Goal: Task Accomplishment & Management: Use online tool/utility

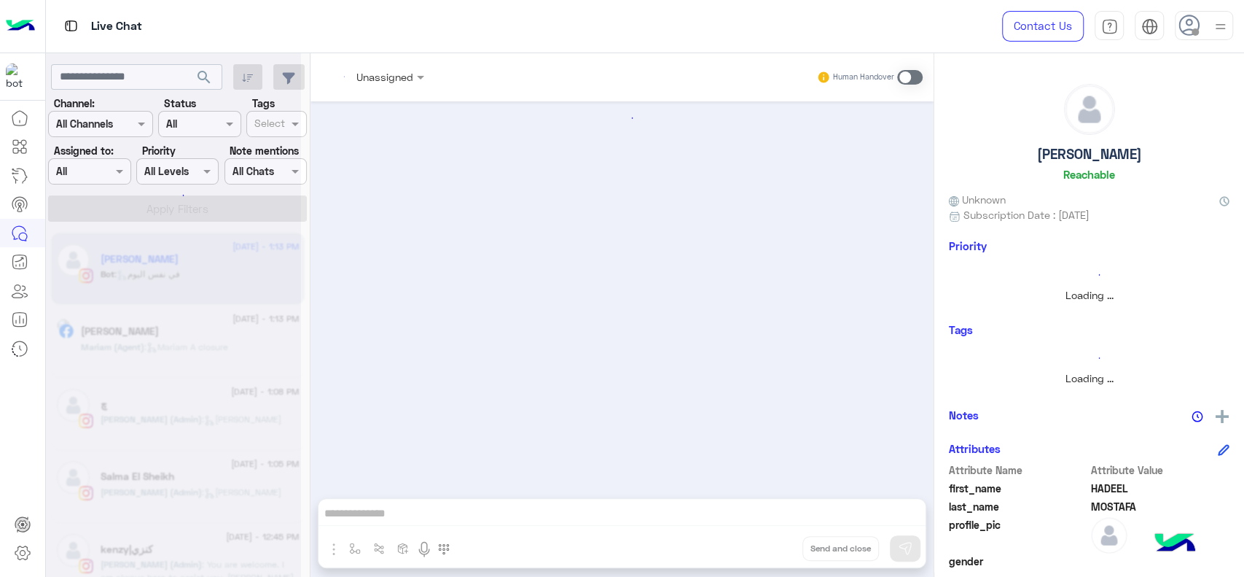
click at [19, 20] on img at bounding box center [20, 26] width 29 height 31
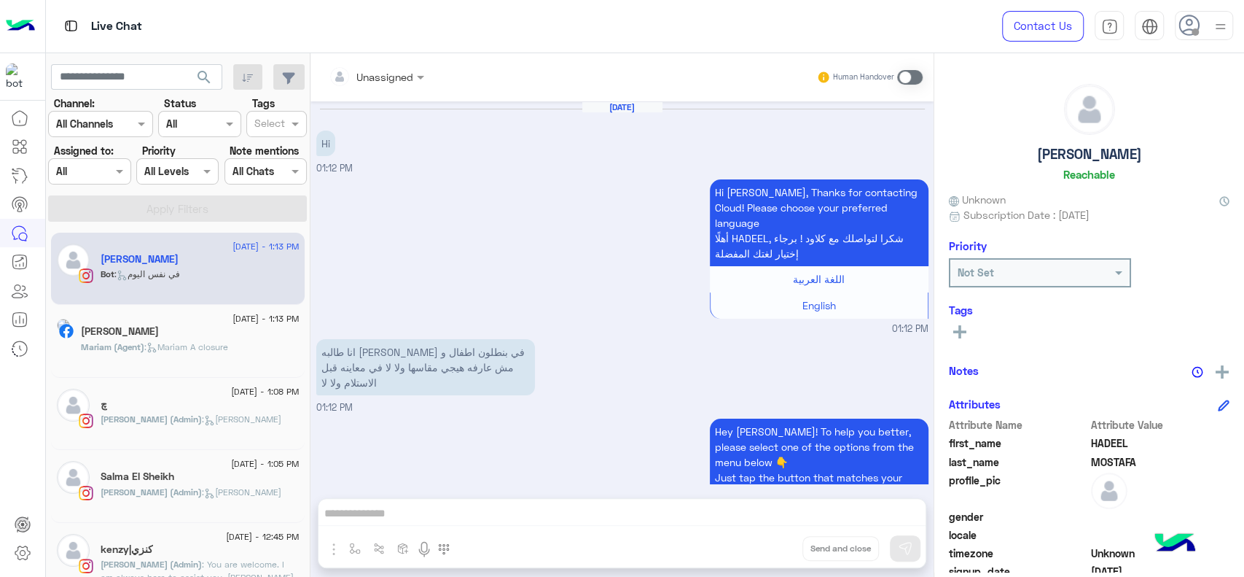
scroll to position [995, 0]
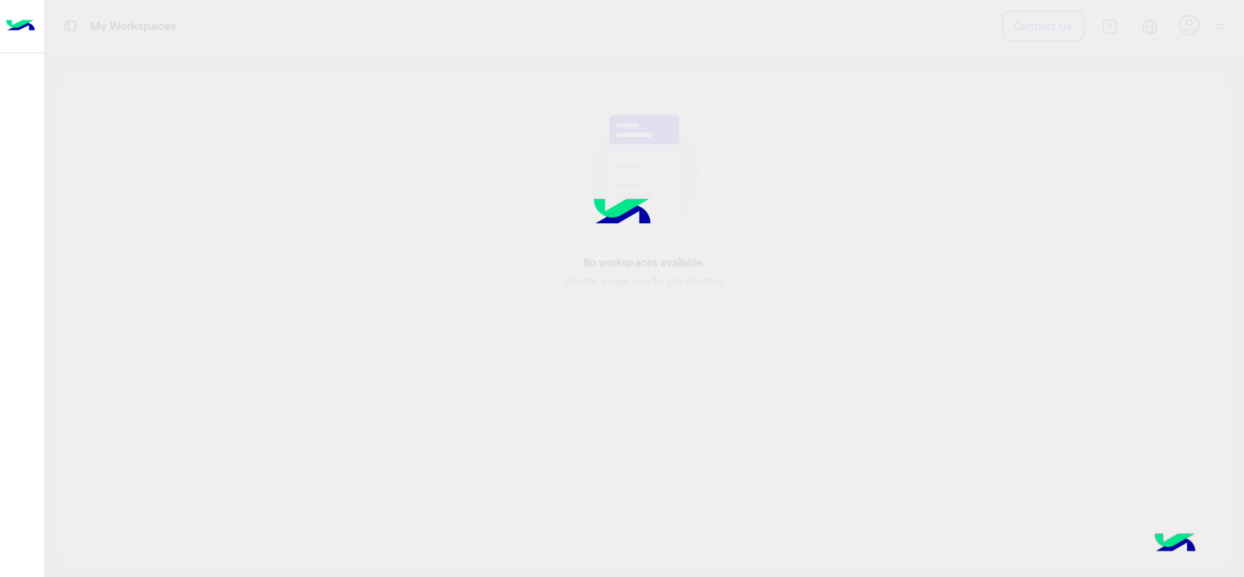
click at [19, 20] on img at bounding box center [20, 26] width 29 height 31
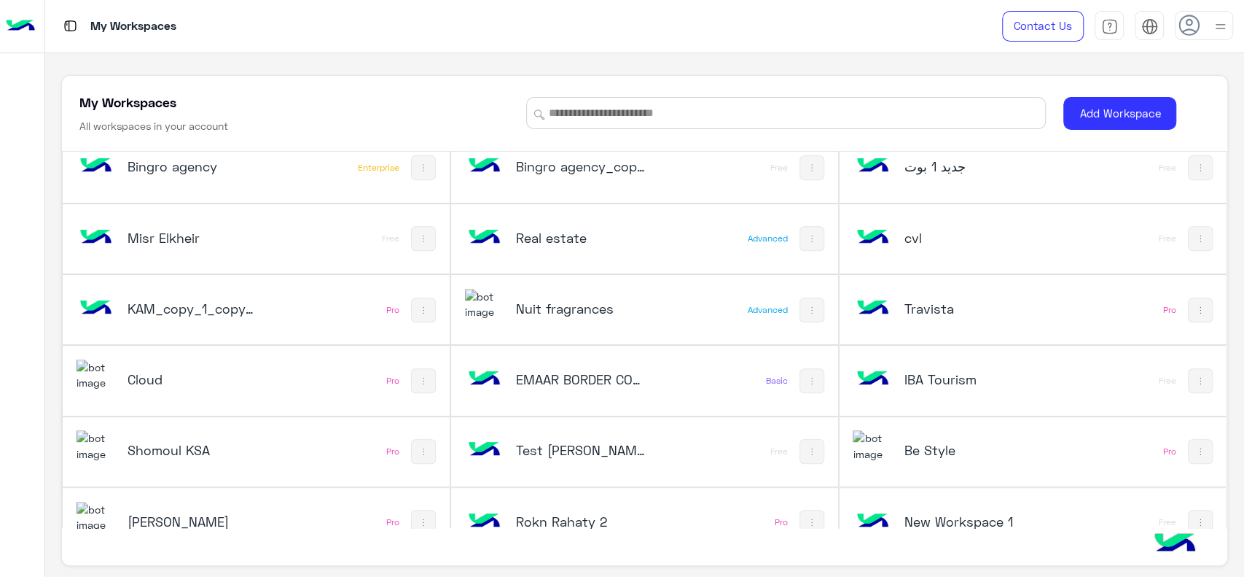
scroll to position [443, 0]
click at [604, 320] on div "Nuit fragrances" at bounding box center [573, 311] width 216 height 42
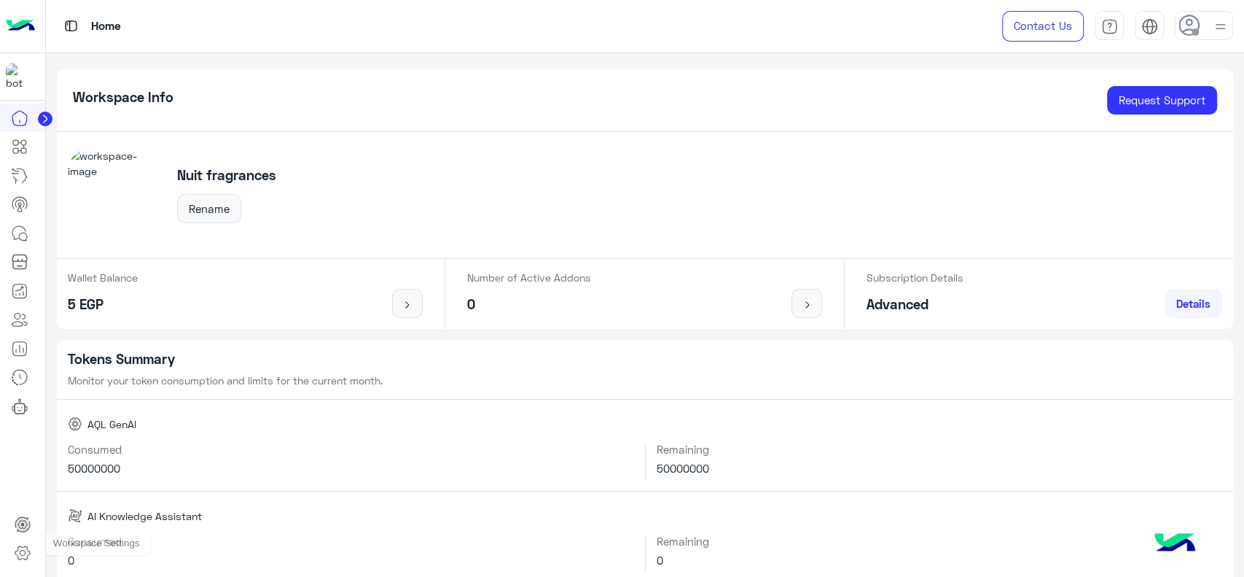
click at [23, 553] on icon at bounding box center [22, 552] width 17 height 17
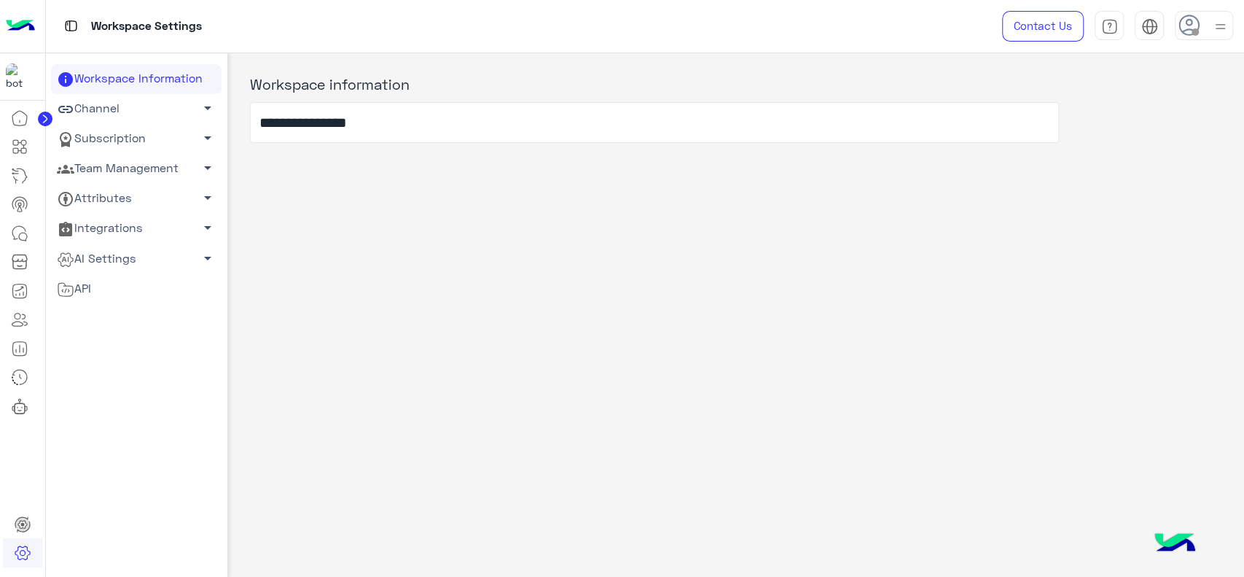
click at [175, 262] on link "AI Settings arrow_drop_down" at bounding box center [136, 258] width 171 height 30
click at [109, 285] on link "Conversational AI Models" at bounding box center [136, 286] width 171 height 26
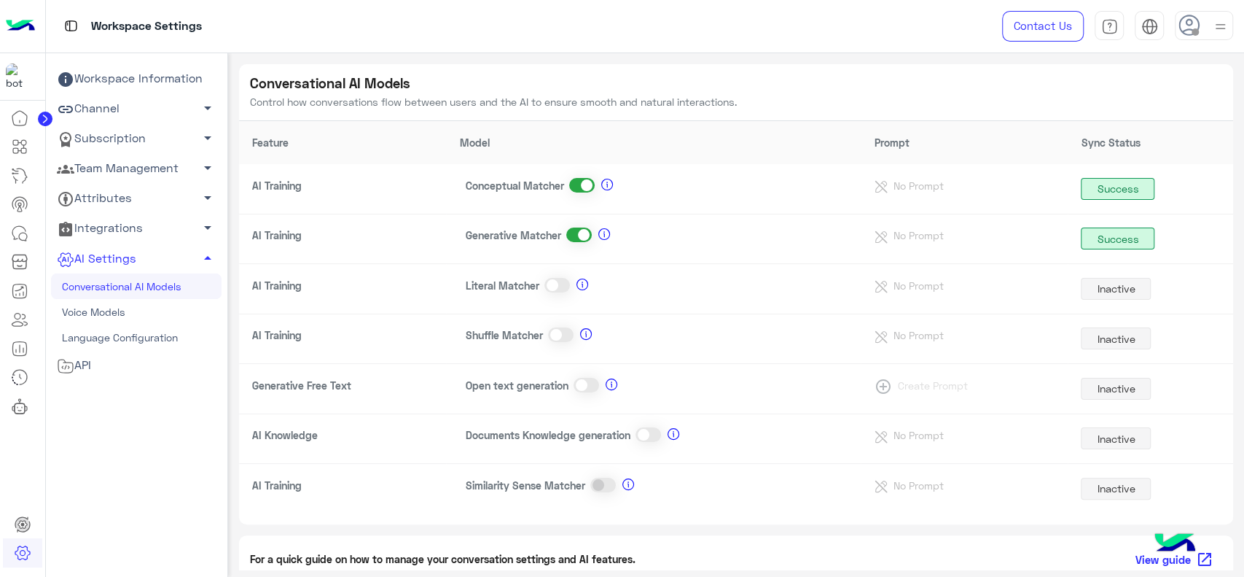
click at [641, 435] on span at bounding box center [649, 434] width 26 height 15
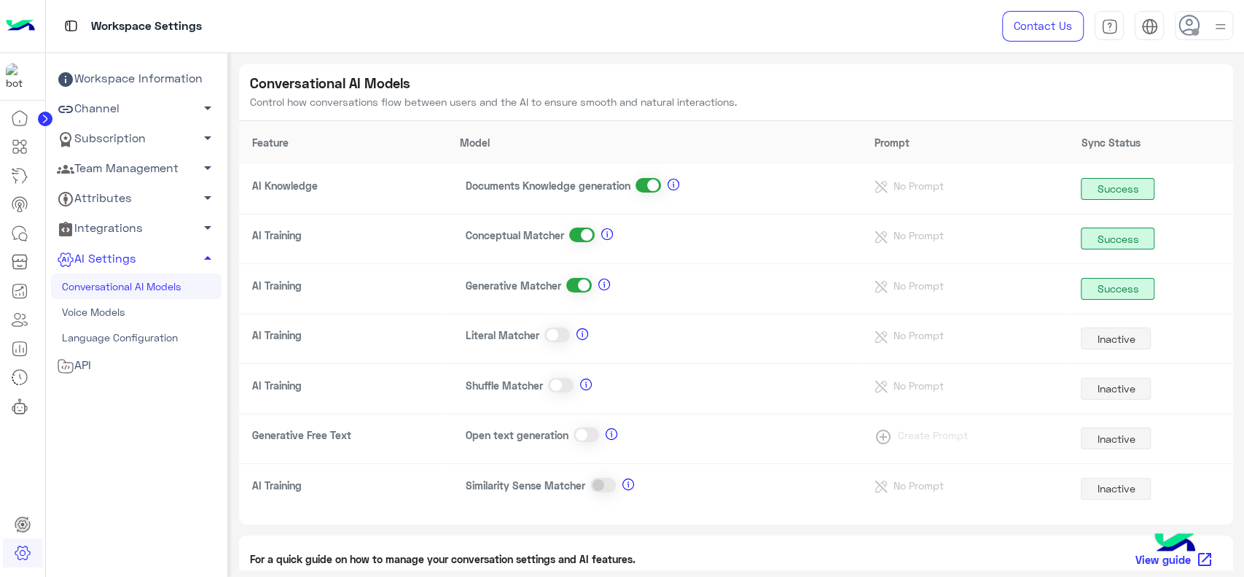
click at [586, 233] on span at bounding box center [582, 234] width 26 height 15
click at [582, 238] on span at bounding box center [579, 234] width 26 height 15
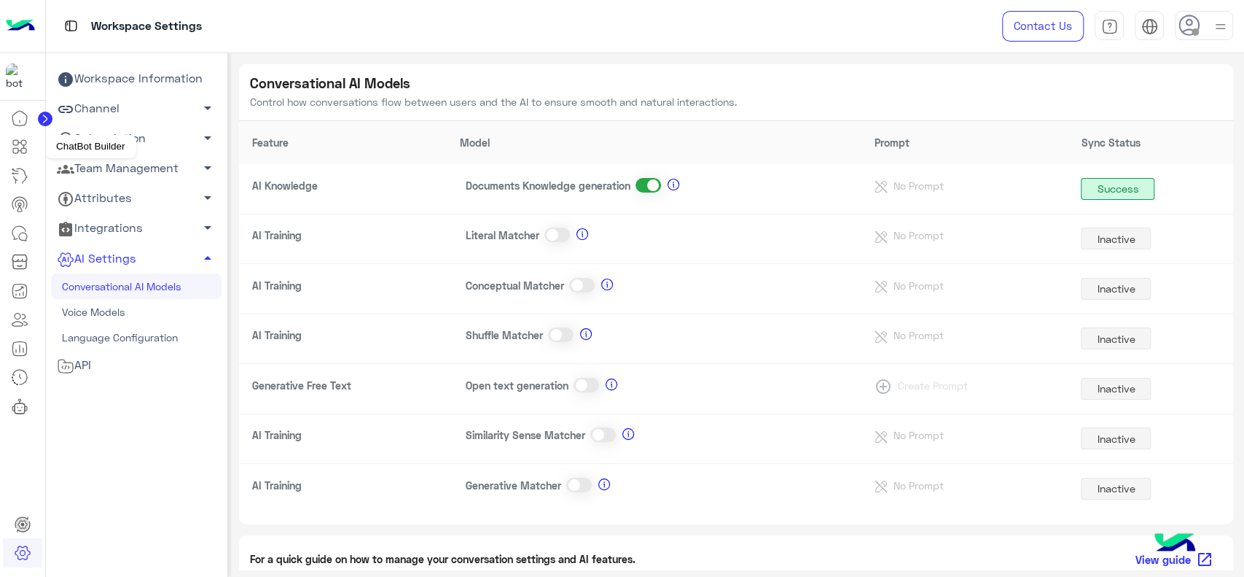
click at [28, 144] on link at bounding box center [19, 146] width 39 height 29
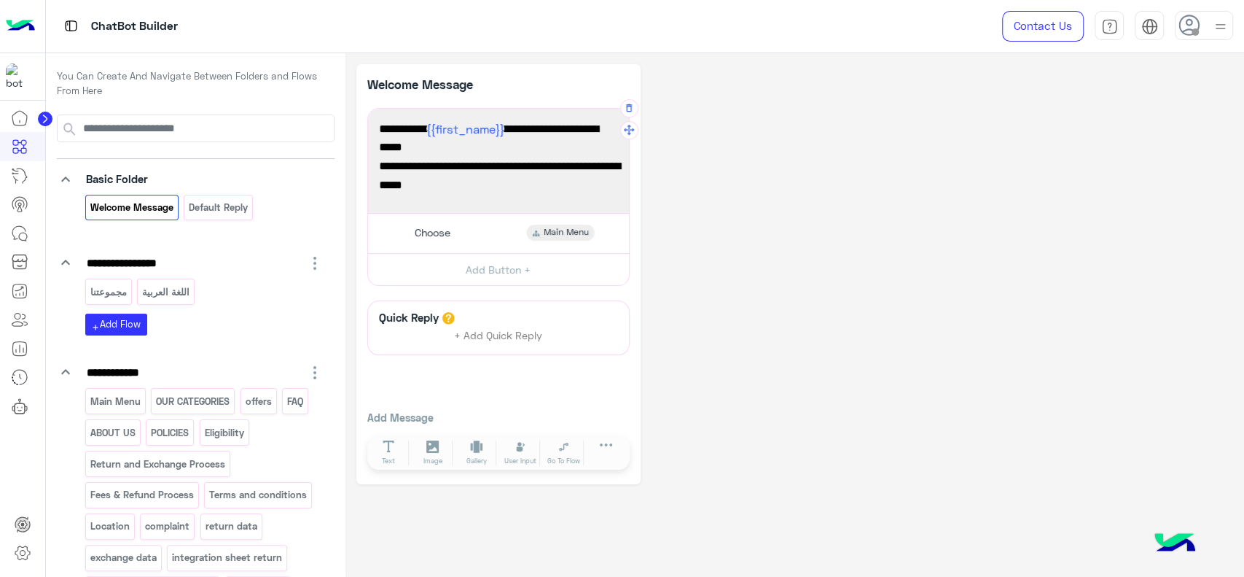
click at [421, 168] on span "I'm here to help you explore our exquisite fragrances. 💖💐" at bounding box center [498, 175] width 239 height 37
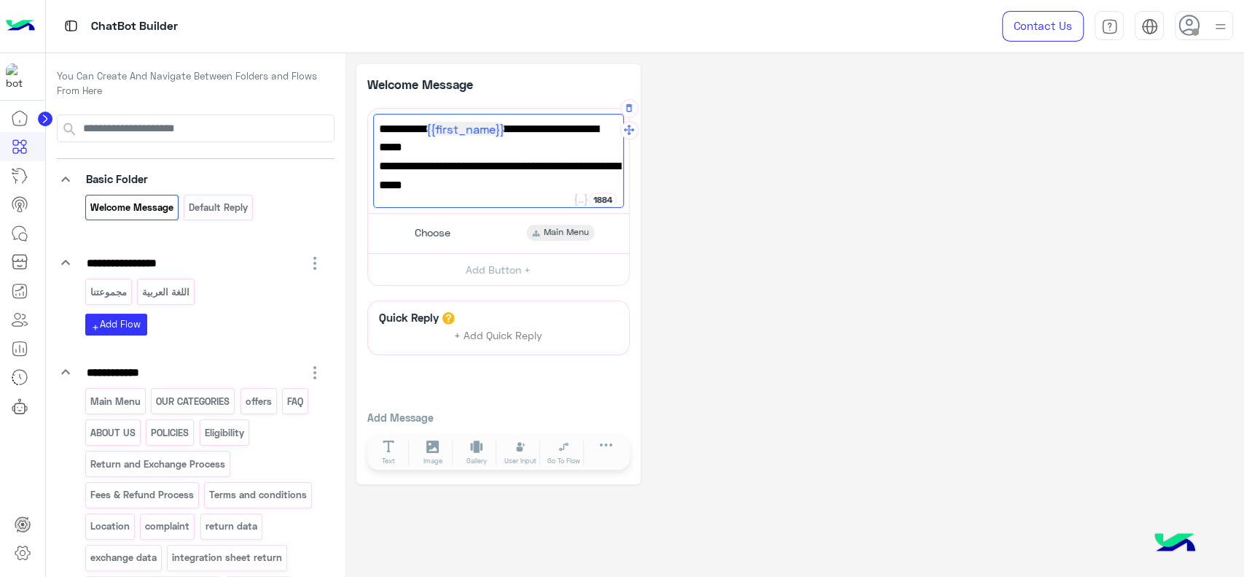
click at [444, 171] on span "I'm here to help you explore our exquisite fragrances. 💖💐" at bounding box center [498, 175] width 239 height 37
click at [412, 136] on span "🌸 Hello, {{first_name}} ! Welcome to Nuit Fragrances 🌸" at bounding box center [498, 138] width 239 height 37
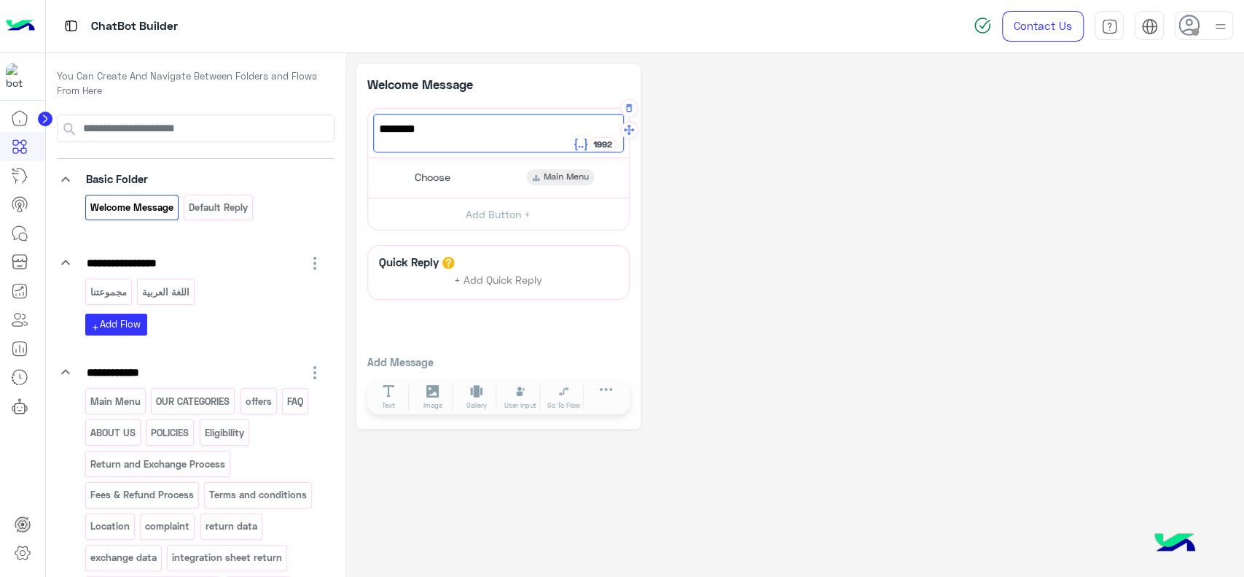
click at [583, 151] on button at bounding box center [581, 144] width 16 height 15
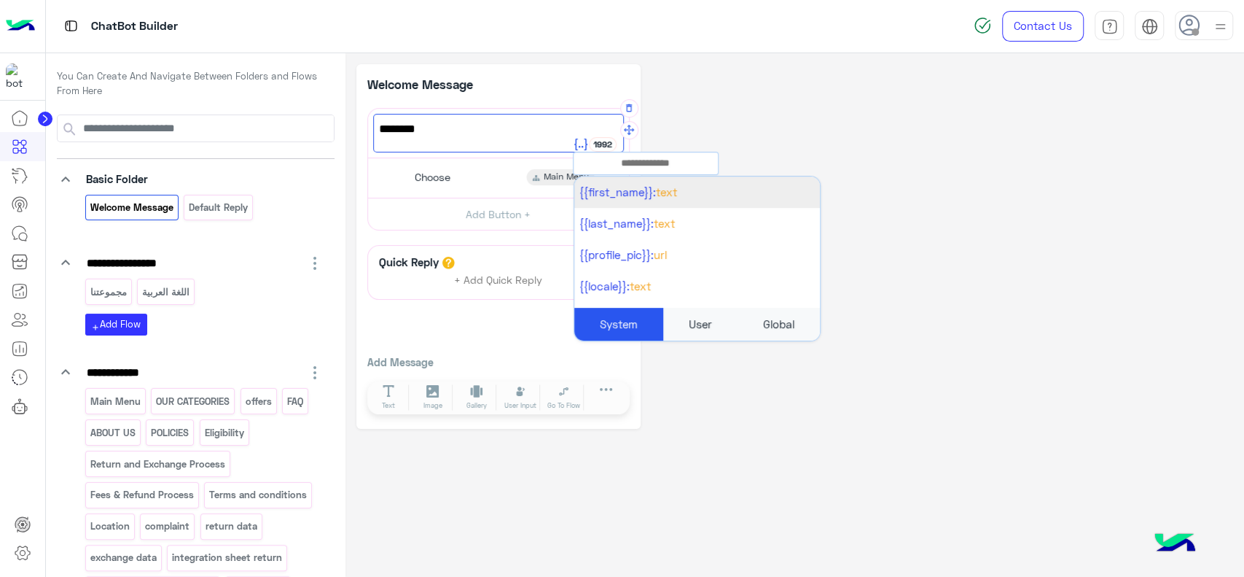
click at [621, 202] on li "{{first_name}}: Text" at bounding box center [697, 191] width 246 height 31
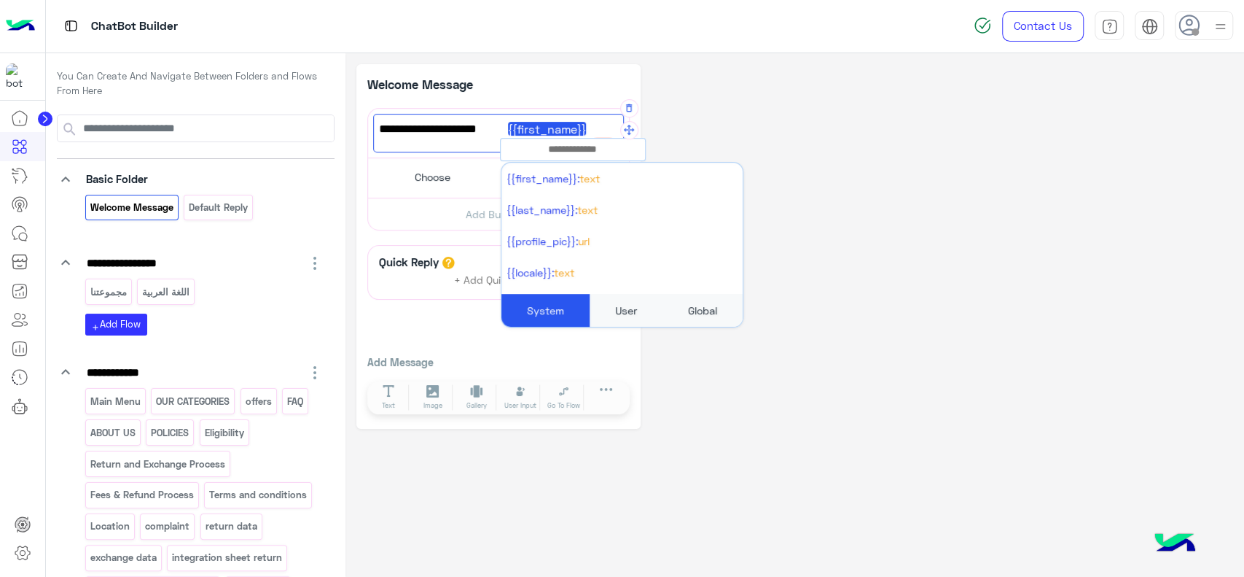
click at [477, 129] on span "أهلا بك {{first_name}}" at bounding box center [498, 129] width 239 height 19
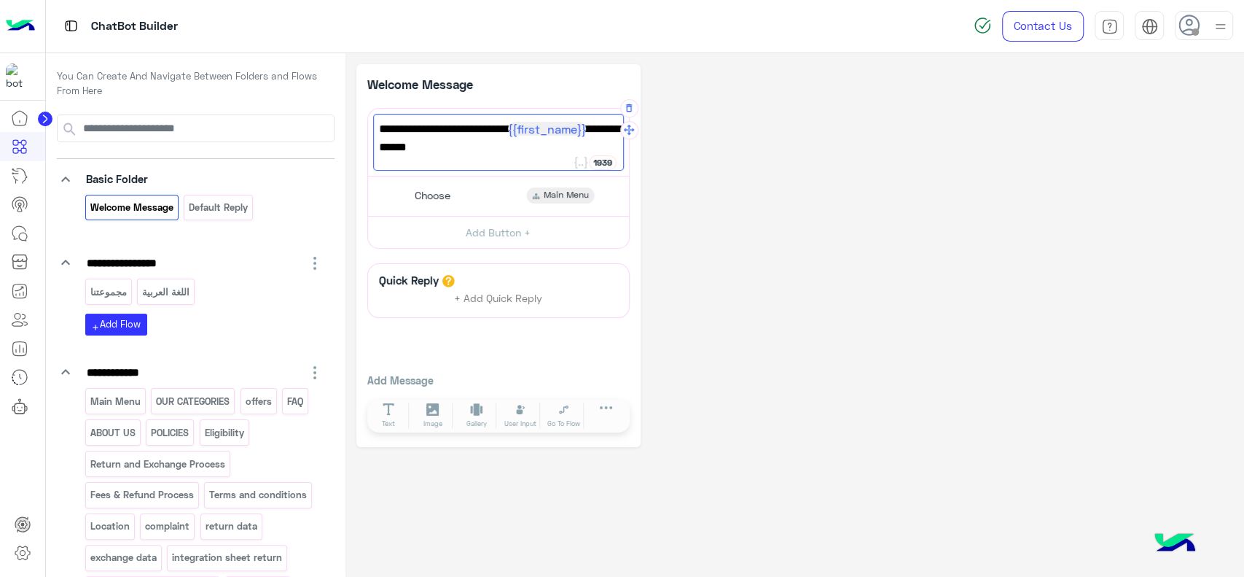
click at [464, 152] on span "أهلا بك {{first_name}} بفوري ، برجاء توضيح إستفسارك للمساعدة!" at bounding box center [498, 138] width 239 height 37
paste textarea "**********"
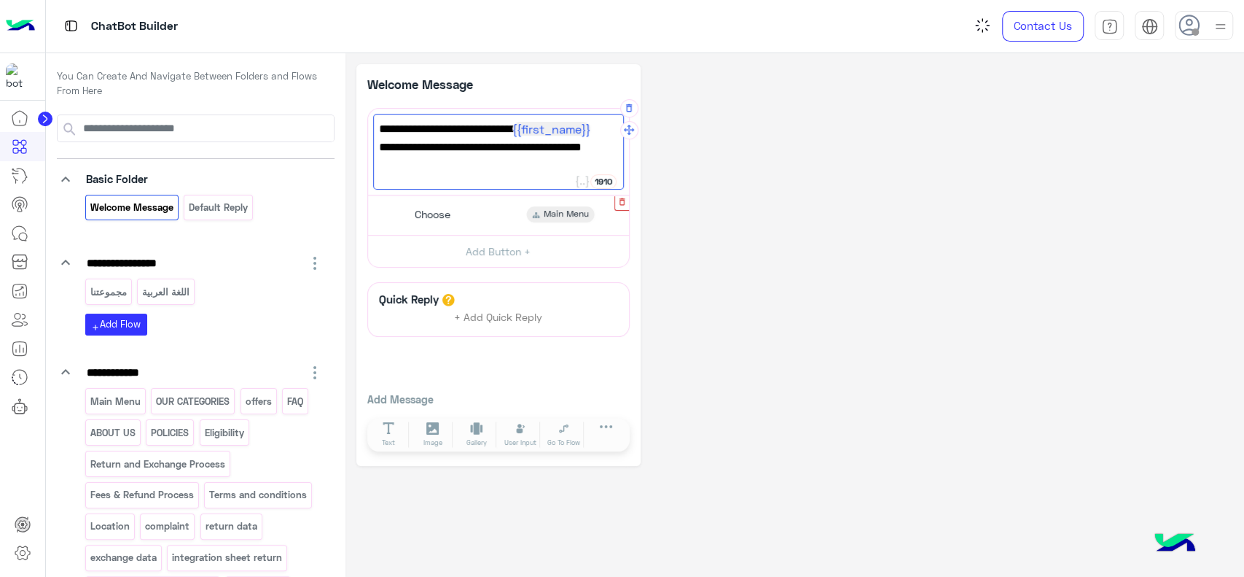
type textarea "**********"
click at [624, 204] on icon "button" at bounding box center [623, 201] width 6 height 7
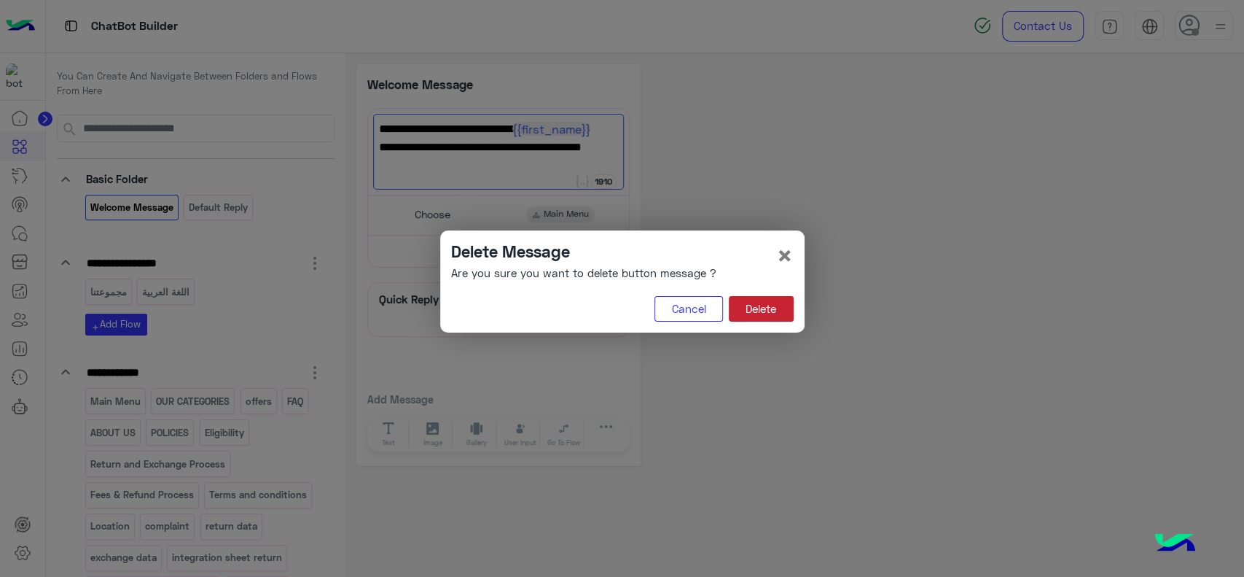
click at [746, 317] on button "Delete" at bounding box center [761, 309] width 65 height 26
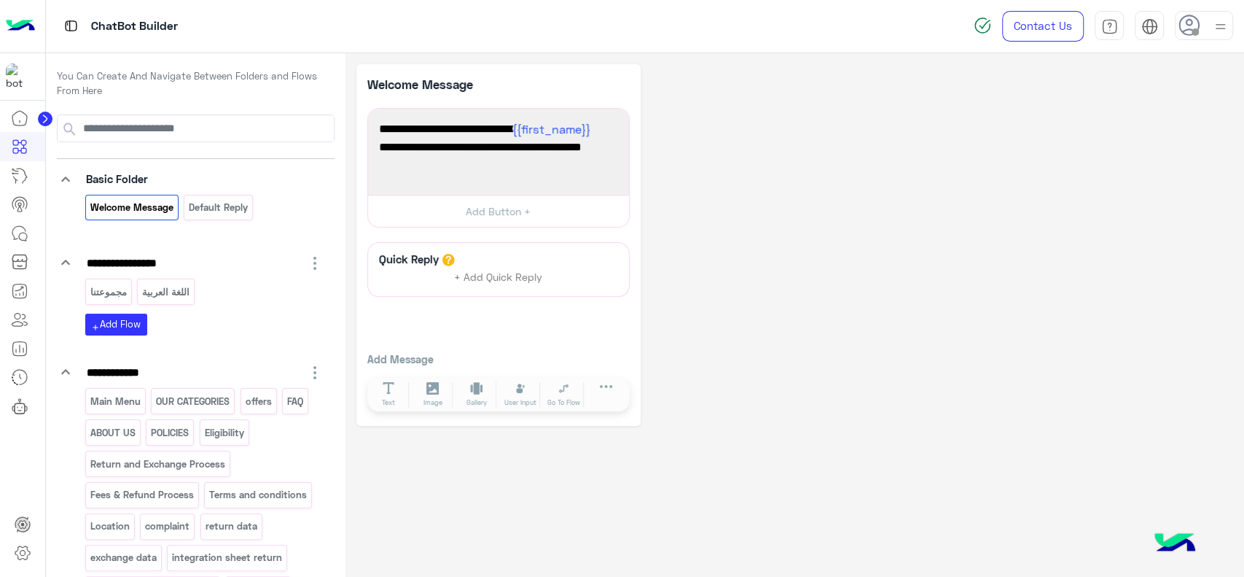
click at [746, 317] on div "**********" at bounding box center [794, 245] width 877 height 362
click at [22, 168] on icon at bounding box center [19, 175] width 17 height 17
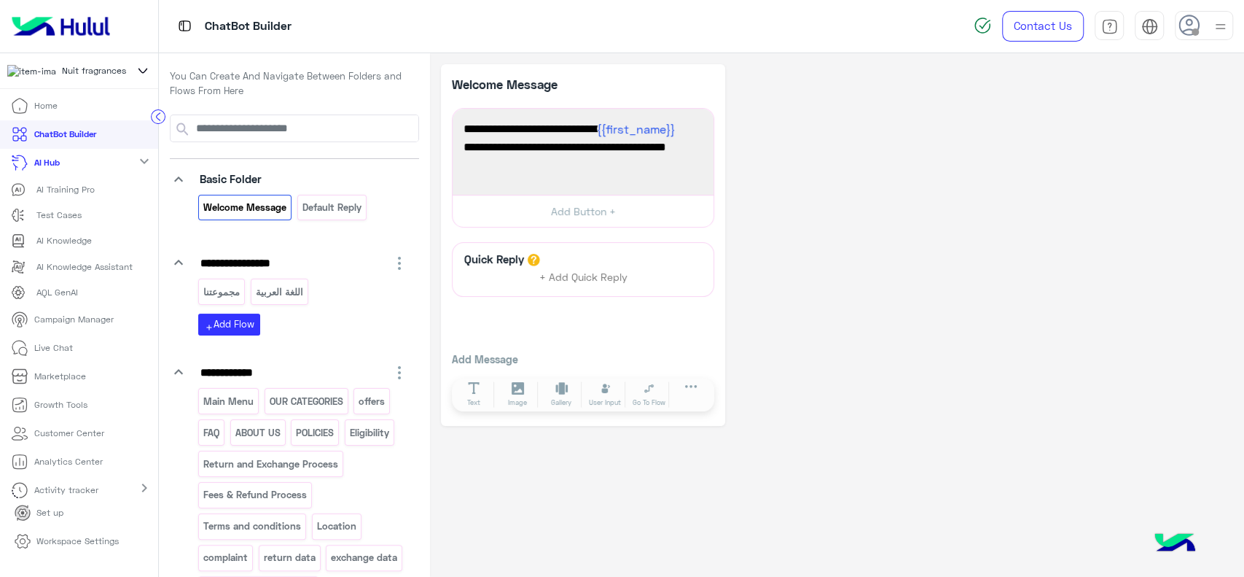
click at [72, 241] on p "AI Knowledge" at bounding box center [63, 240] width 55 height 13
click at [60, 243] on p "AI Knowledge" at bounding box center [63, 240] width 55 height 13
click at [60, 246] on p "AI Knowledge" at bounding box center [63, 240] width 55 height 13
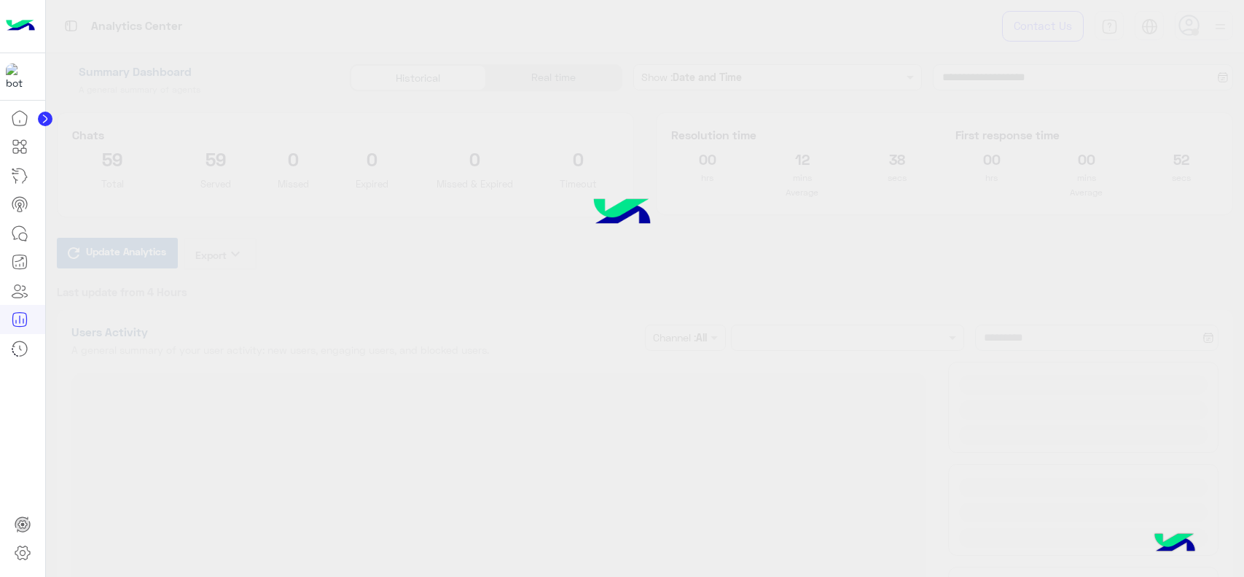
type input "**********"
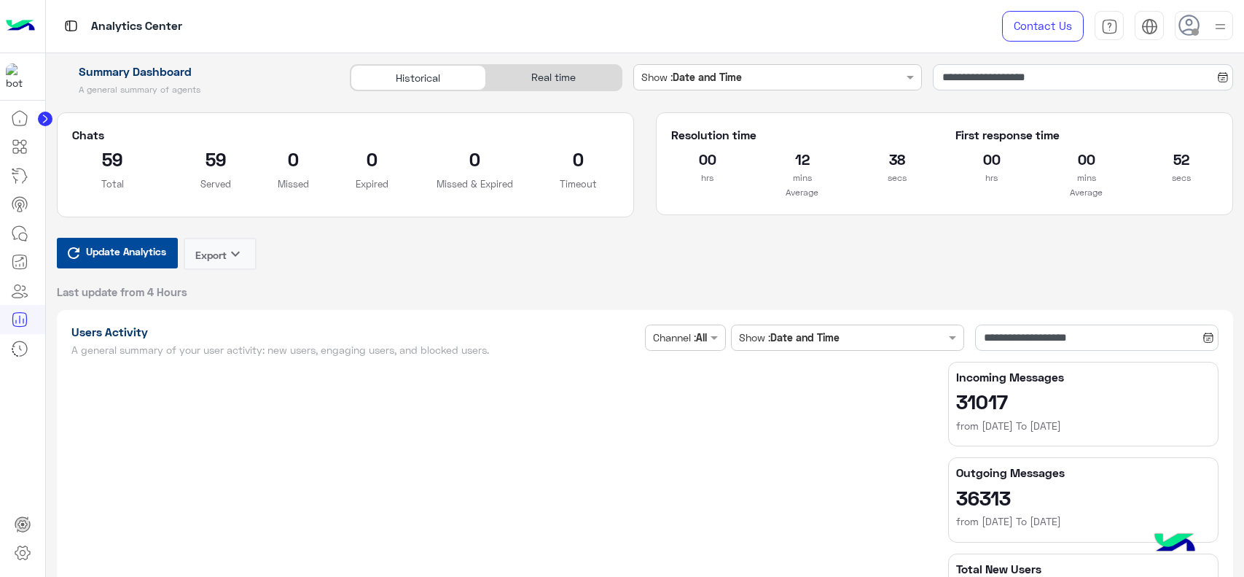
type input "**********"
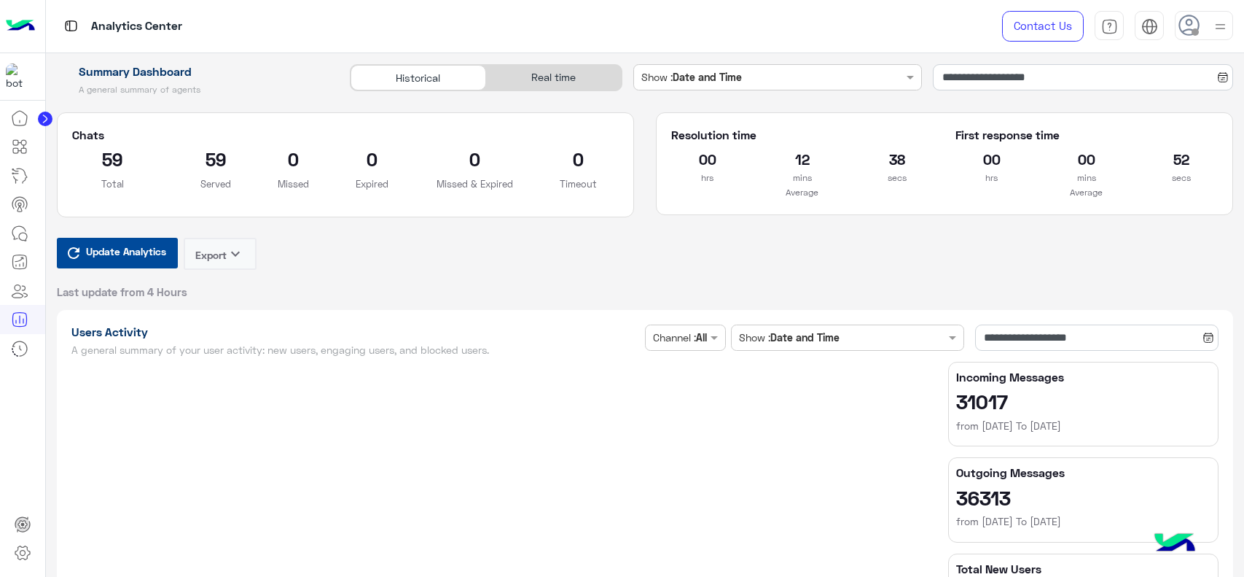
type input "**********"
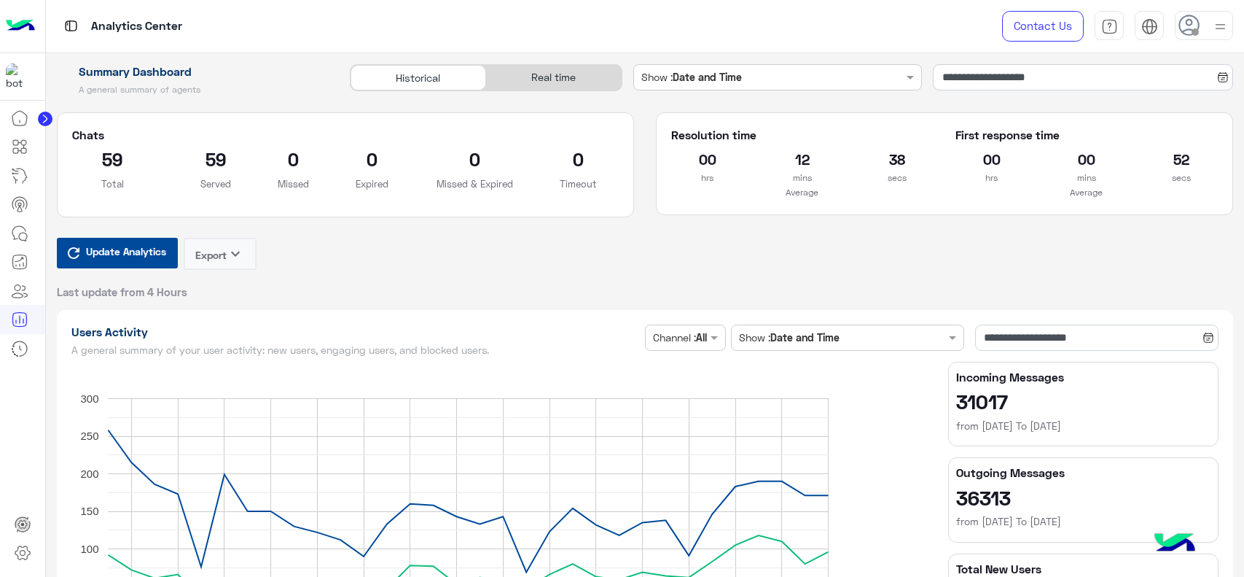
type input "**********"
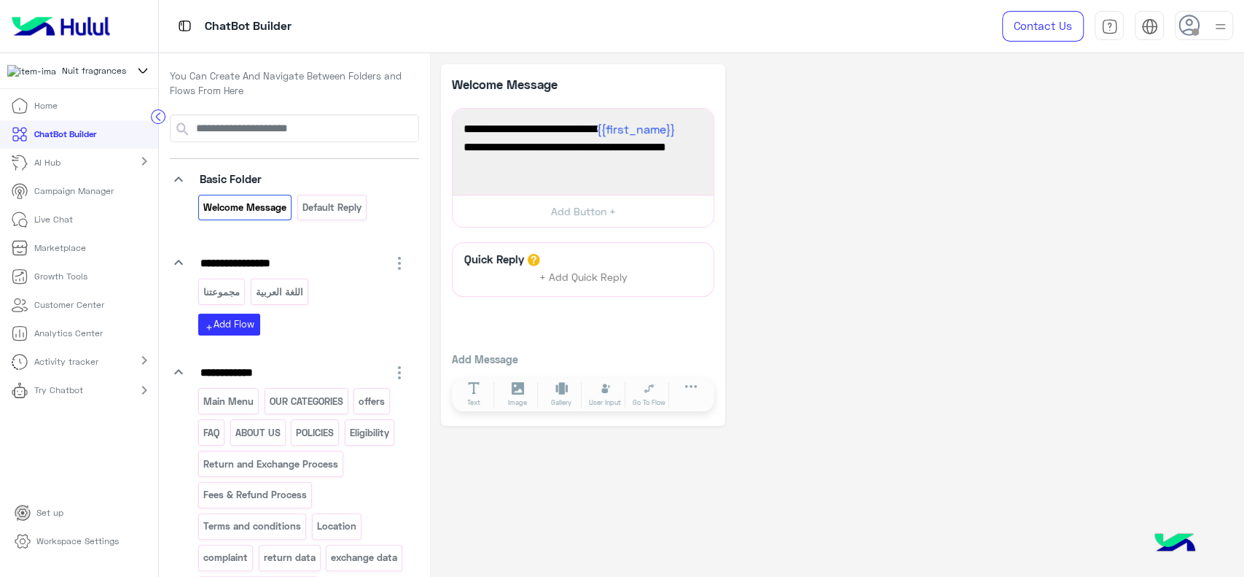
click at [87, 171] on div "AI Hub chevron_right" at bounding box center [79, 163] width 158 height 28
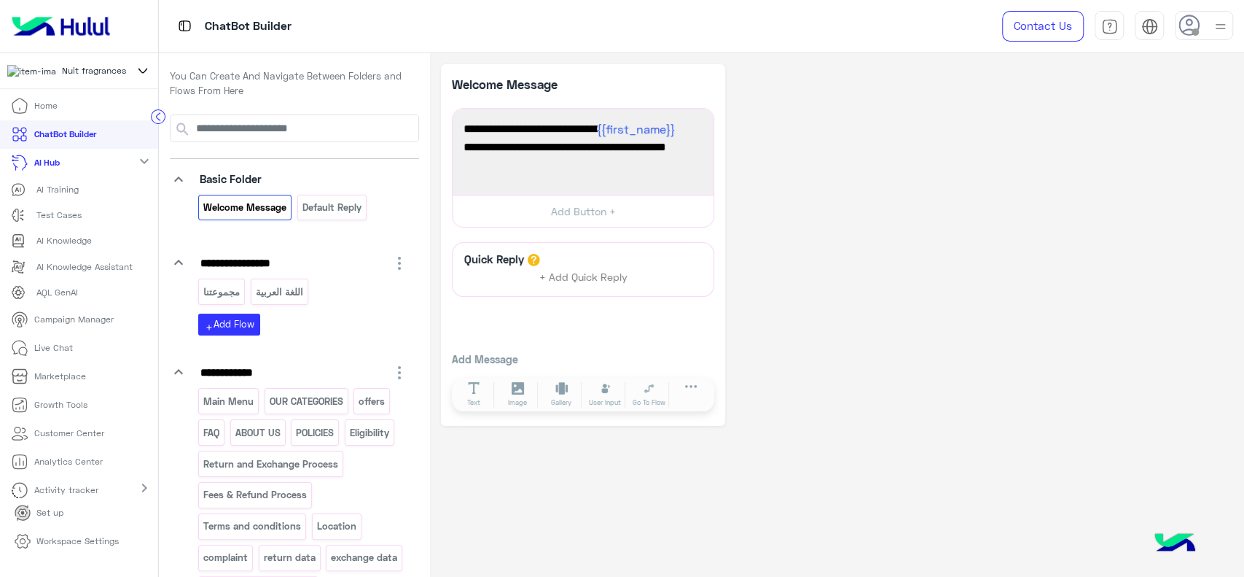
click at [60, 247] on p "AI Knowledge" at bounding box center [63, 240] width 55 height 13
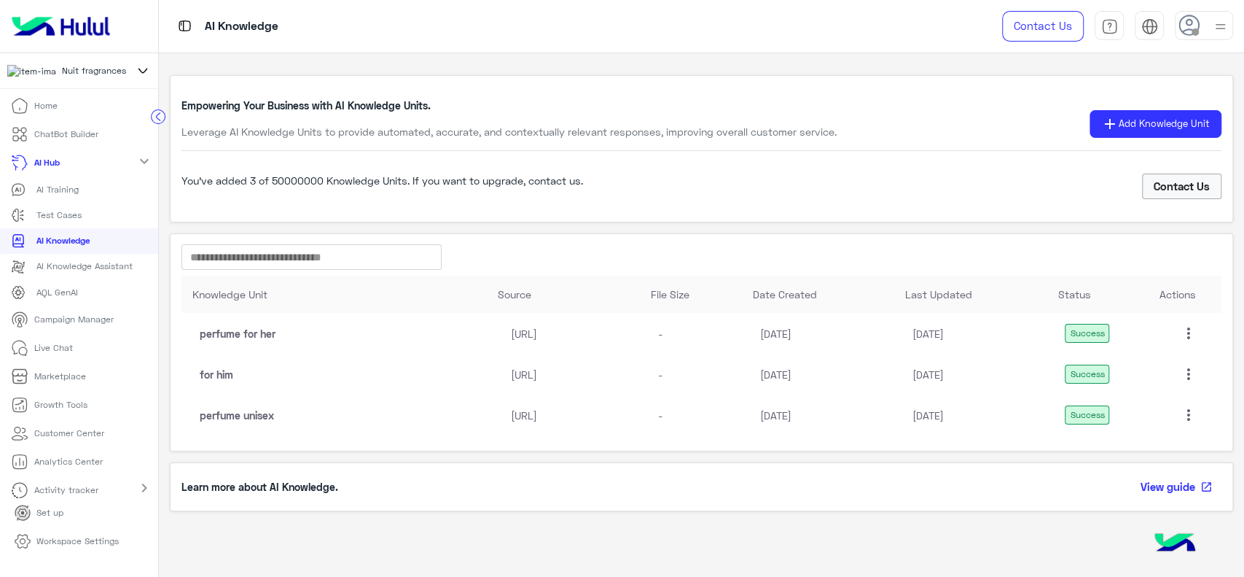
click at [1187, 340] on mat-icon "more_vert" at bounding box center [1188, 332] width 17 height 17
click at [1139, 436] on span "Delete" at bounding box center [1142, 435] width 29 height 12
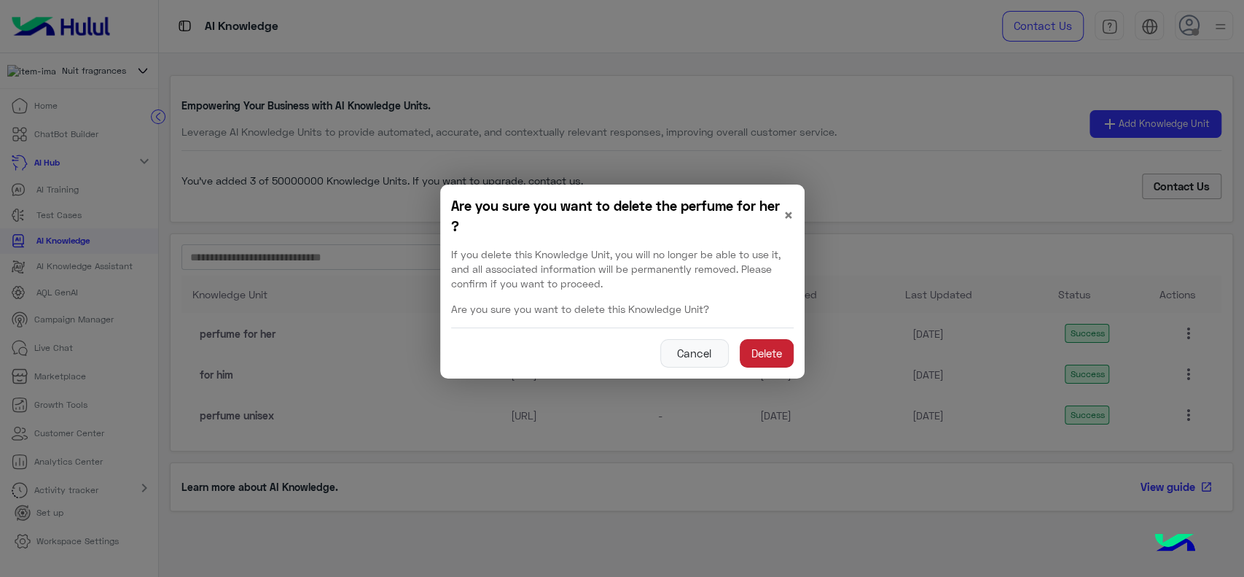
click at [771, 356] on button "Delete" at bounding box center [767, 353] width 54 height 29
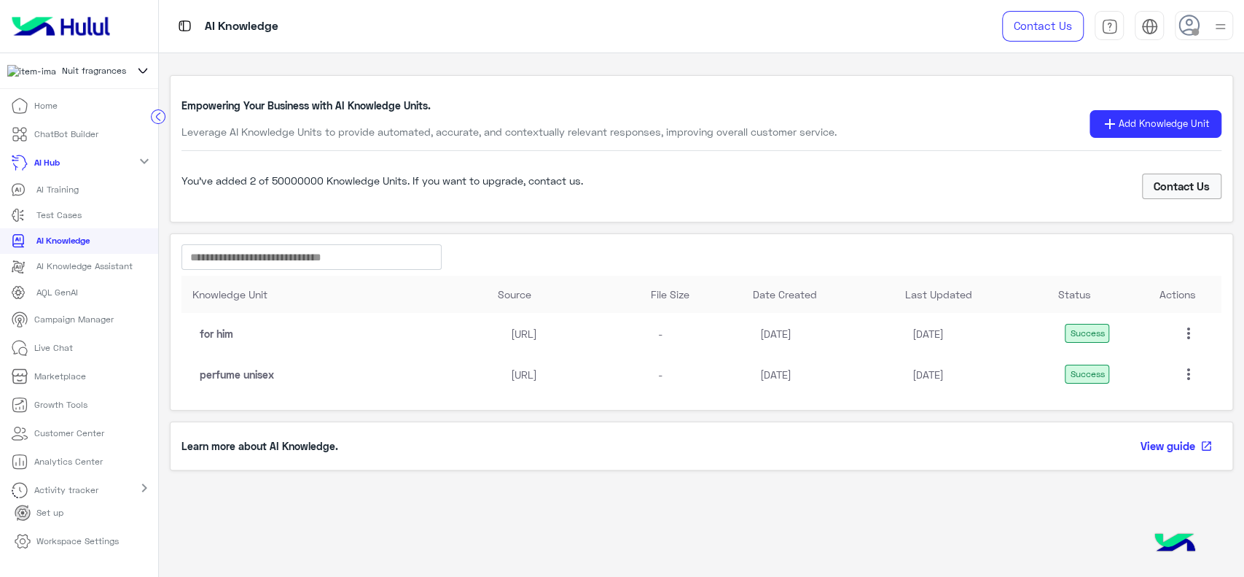
click at [1184, 336] on mat-icon "more_vert" at bounding box center [1188, 332] width 17 height 17
click at [1137, 429] on span "Delete" at bounding box center [1142, 435] width 29 height 12
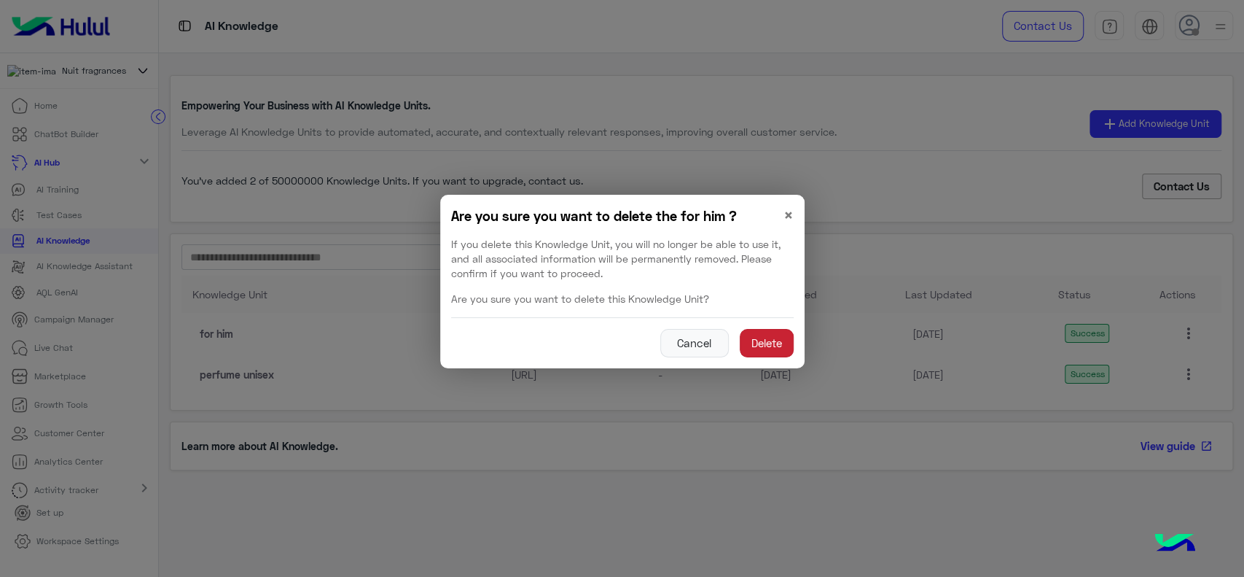
click at [786, 350] on button "Delete" at bounding box center [767, 343] width 54 height 29
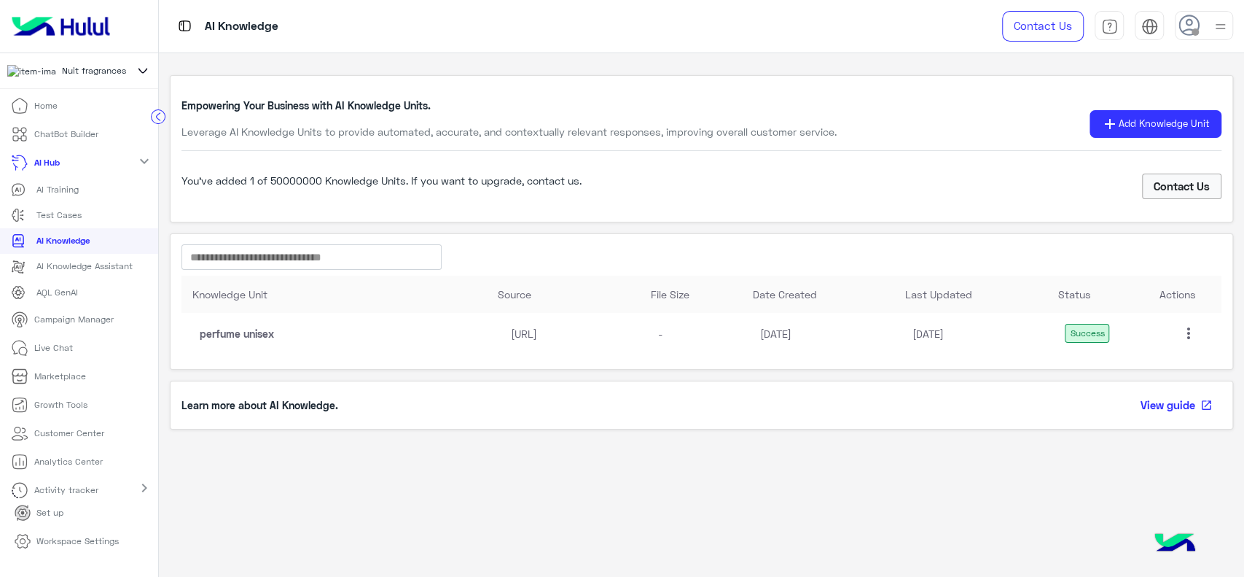
click at [1189, 329] on mat-icon "more_vert" at bounding box center [1188, 332] width 17 height 17
click at [1136, 435] on span "Delete" at bounding box center [1142, 435] width 29 height 12
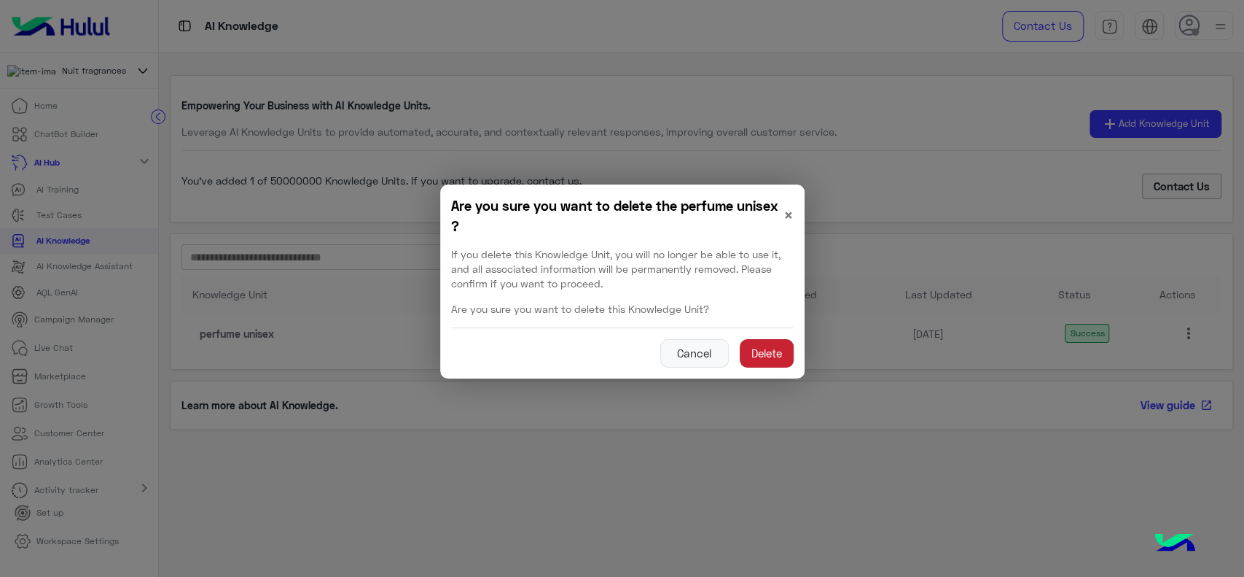
click at [775, 353] on button "Delete" at bounding box center [767, 353] width 54 height 29
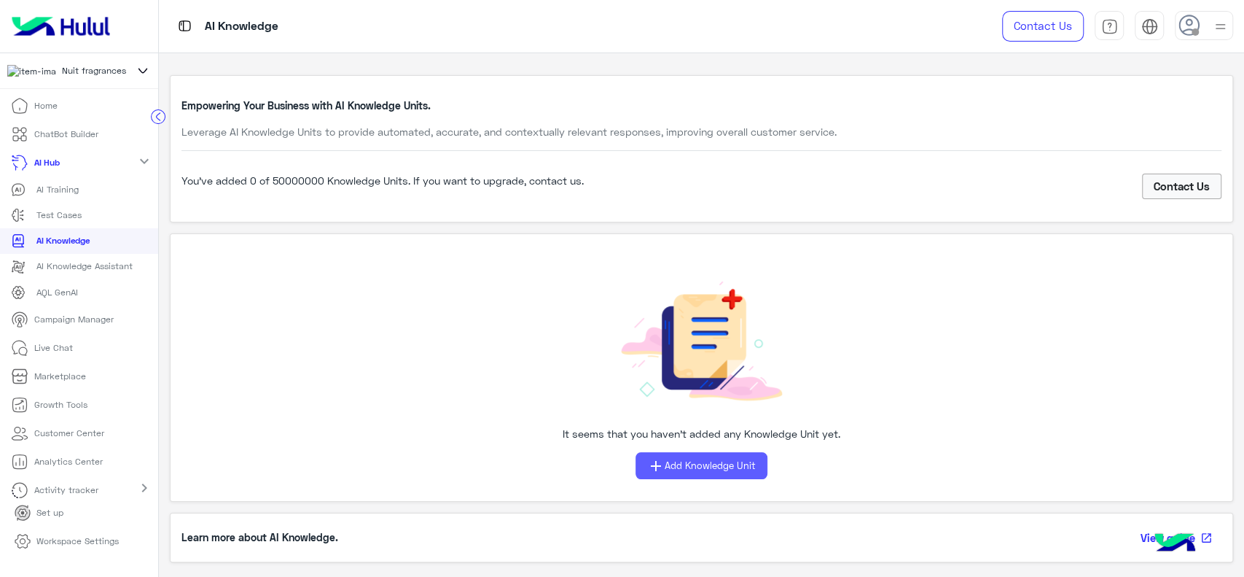
click at [707, 472] on span "Add Knowledge Unit" at bounding box center [710, 465] width 91 height 15
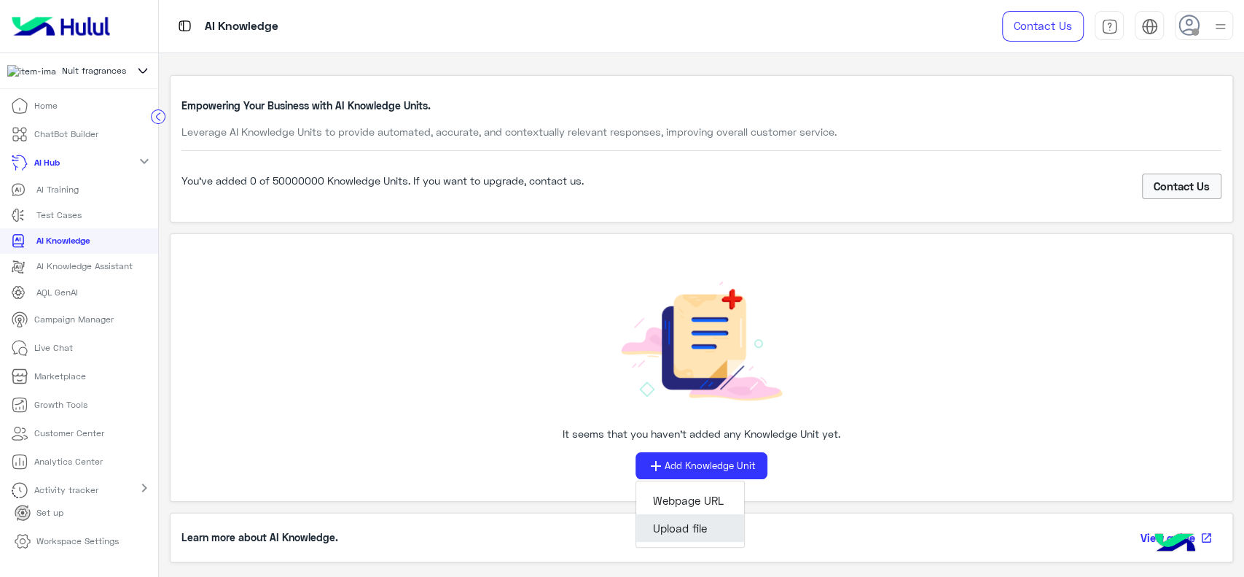
click at [687, 538] on button "Upload file" at bounding box center [690, 528] width 108 height 28
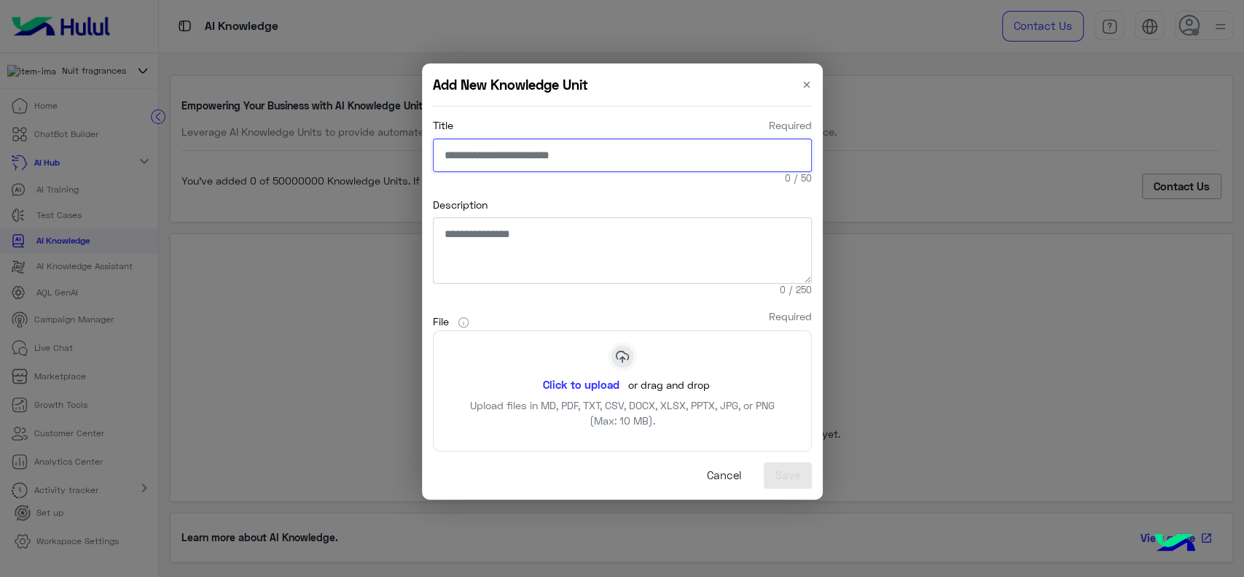
click at [500, 160] on input "Title Required" at bounding box center [622, 155] width 379 height 34
type input "**********"
click at [592, 372] on button "Click to upload" at bounding box center [581, 384] width 93 height 25
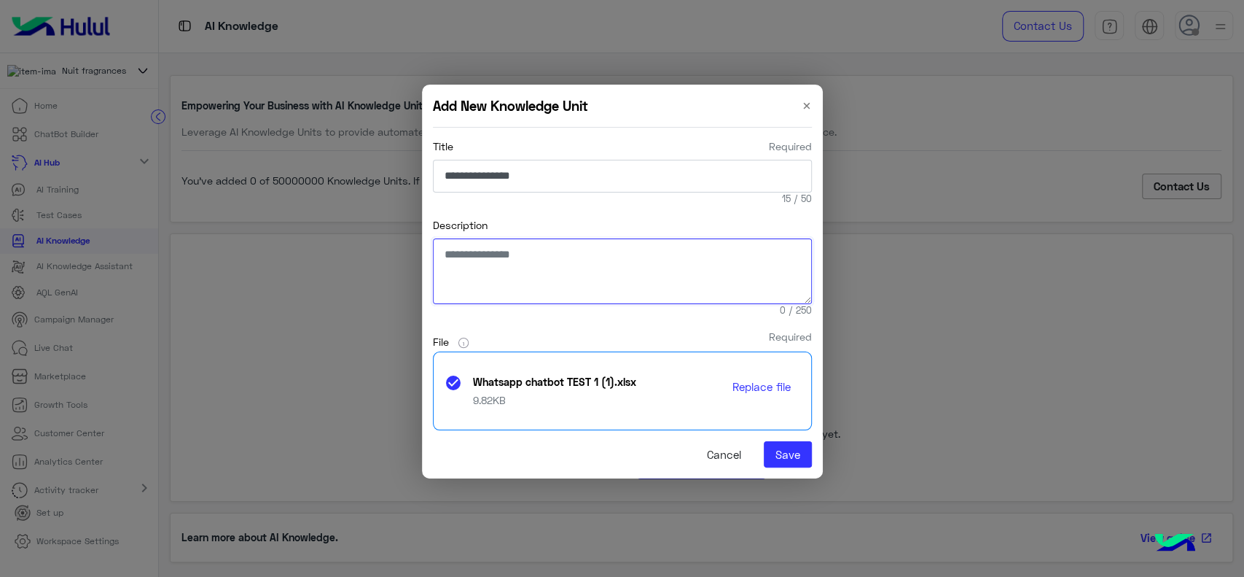
click at [591, 277] on textarea "Description" at bounding box center [622, 271] width 379 height 66
type textarea "**********"
click at [781, 452] on button "Save" at bounding box center [788, 454] width 48 height 26
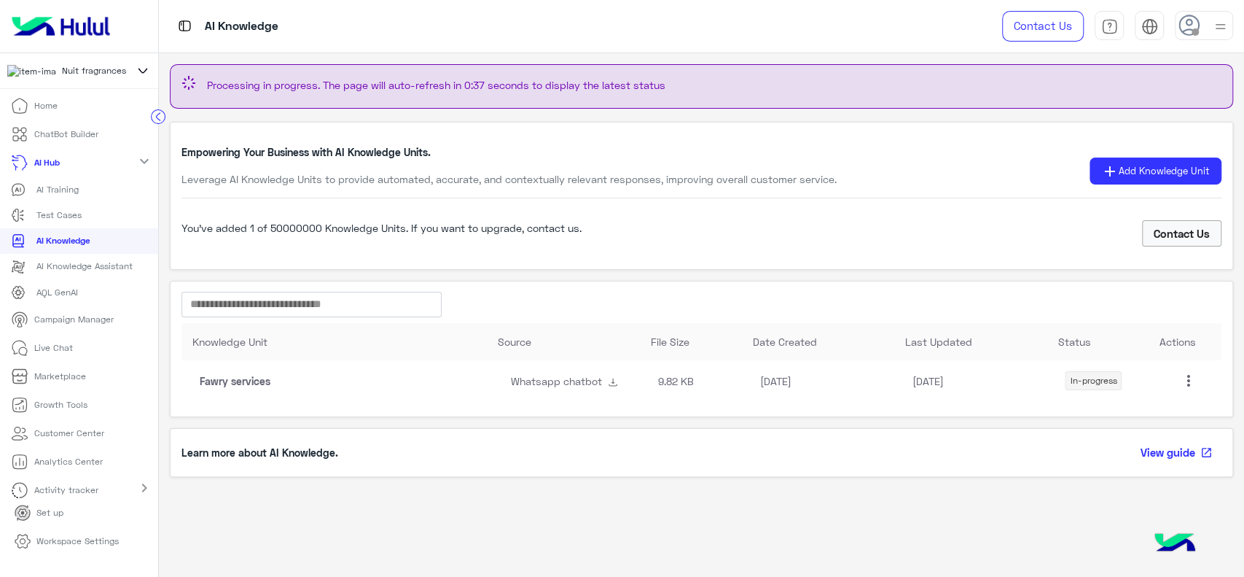
click at [83, 543] on p "Workspace Settings" at bounding box center [77, 540] width 82 height 13
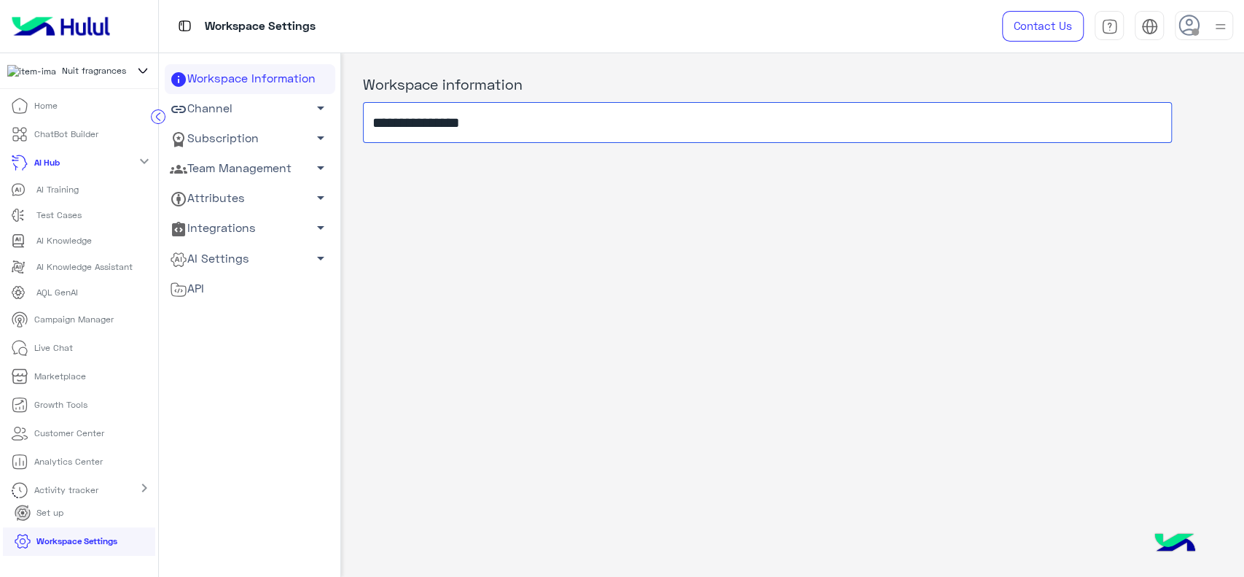
click at [466, 120] on input "**********" at bounding box center [767, 122] width 809 height 41
type input "*"
type input "****"
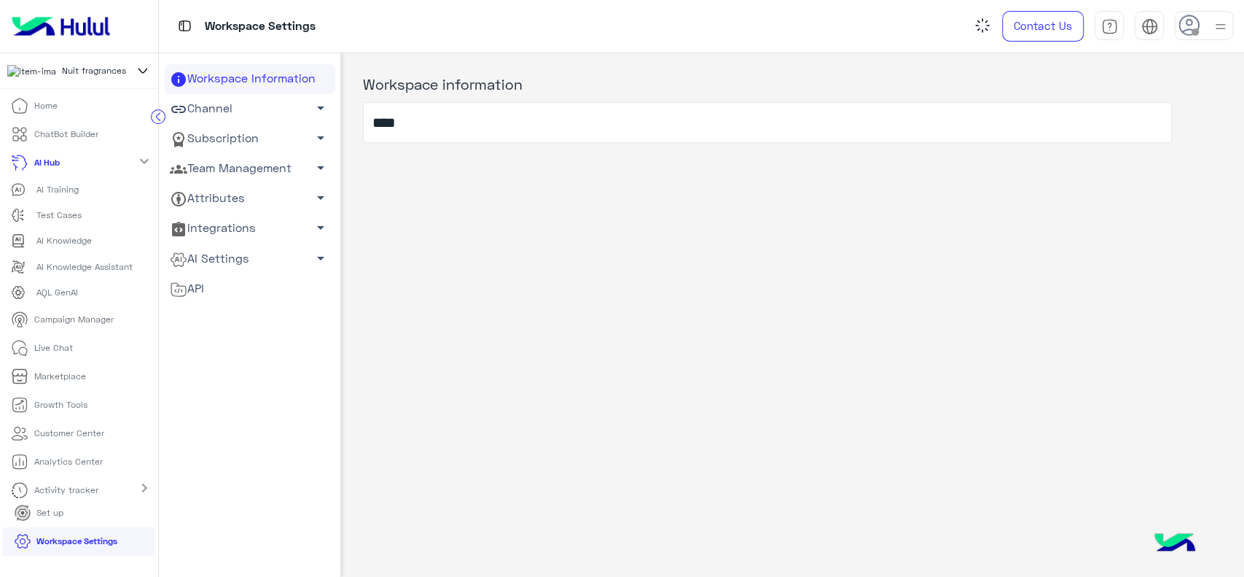
click at [447, 188] on div "Workspace information ****" at bounding box center [792, 311] width 903 height 517
click at [441, 249] on div "Workspace information ****" at bounding box center [792, 311] width 903 height 517
click at [164, 113] on icon at bounding box center [158, 116] width 15 height 15
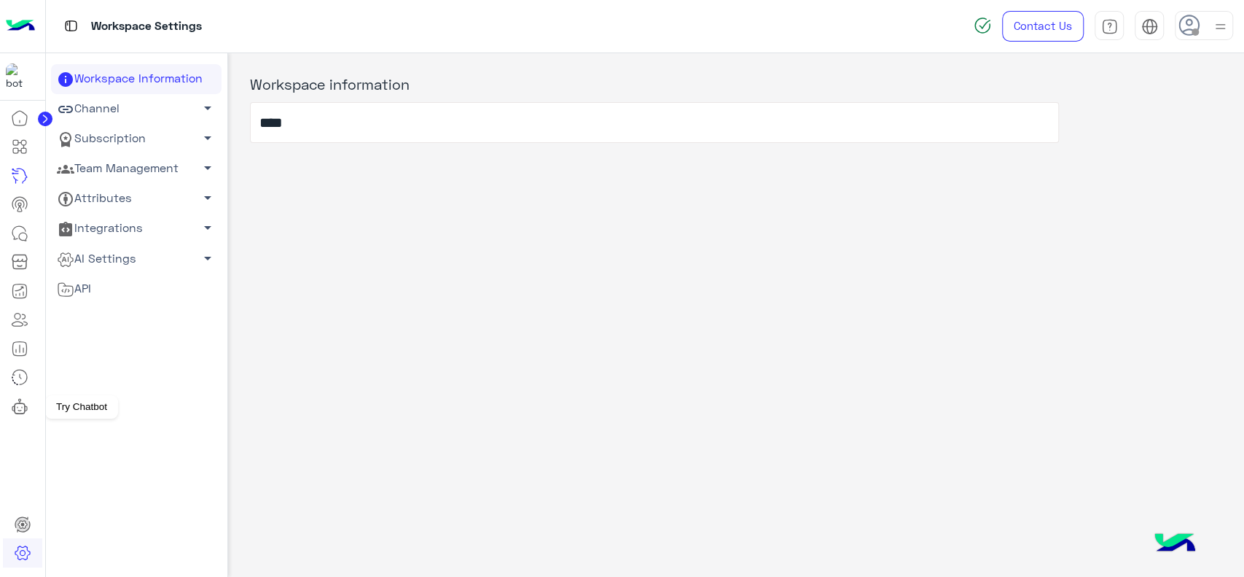
click at [26, 412] on icon at bounding box center [19, 405] width 17 height 17
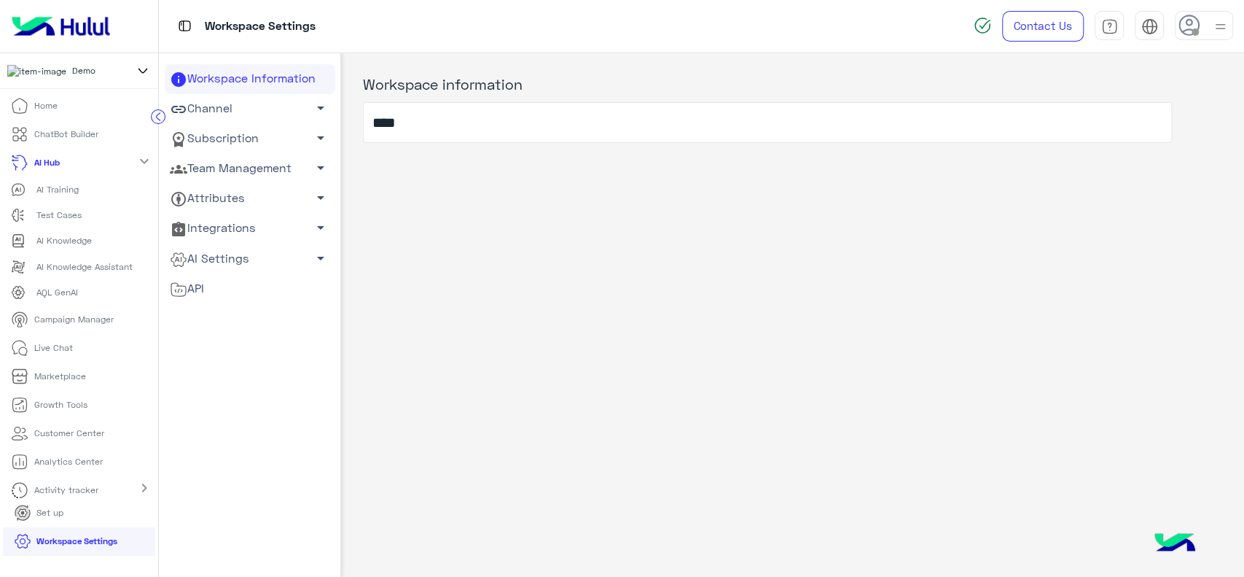
scroll to position [111, 0]
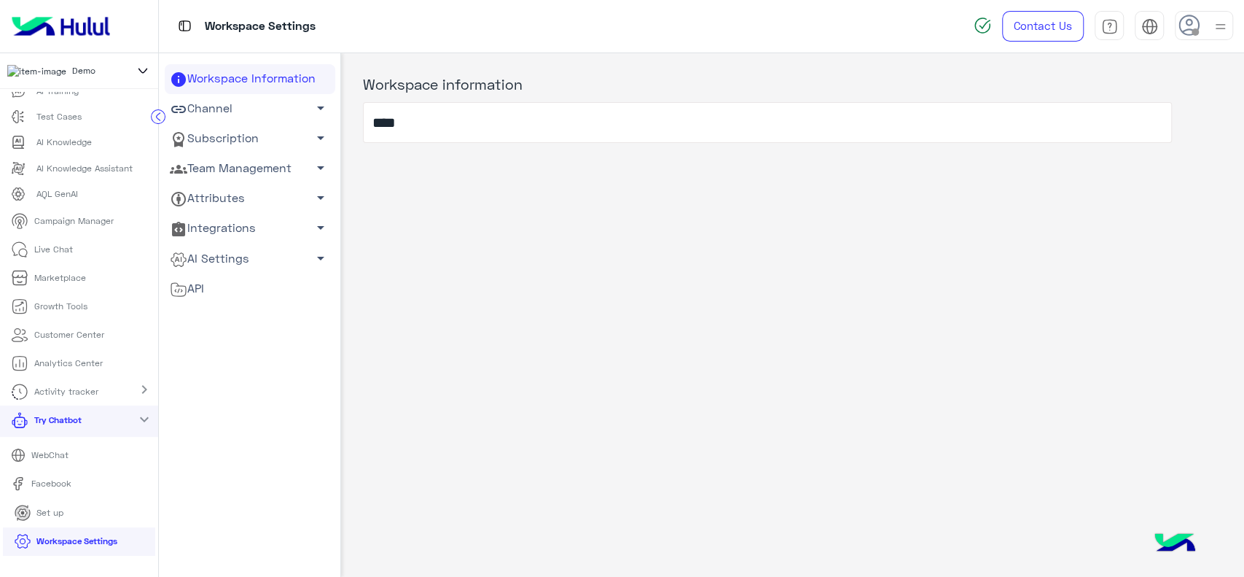
click at [48, 456] on p "WebChat" at bounding box center [50, 454] width 48 height 13
click at [216, 329] on ul "Workspace Information Channel arrow_drop_down Subscription arrow_drop_down Team…" at bounding box center [250, 216] width 171 height 305
click at [241, 150] on link "Subscription arrow_drop_down" at bounding box center [250, 139] width 171 height 30
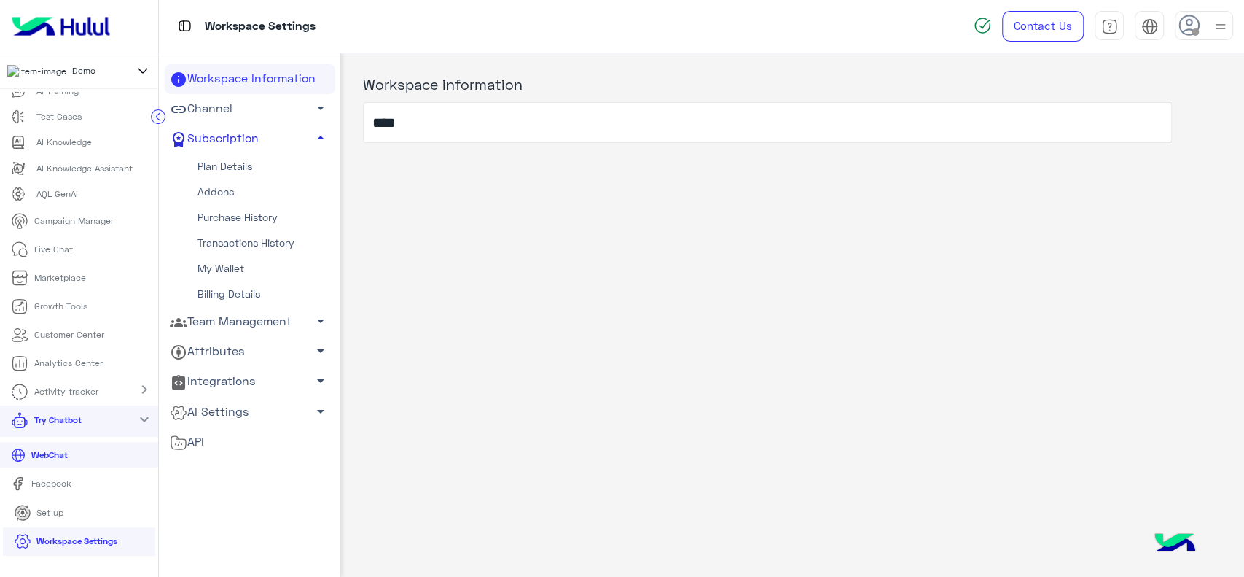
click at [241, 150] on link "Subscription arrow_drop_up" at bounding box center [250, 139] width 171 height 30
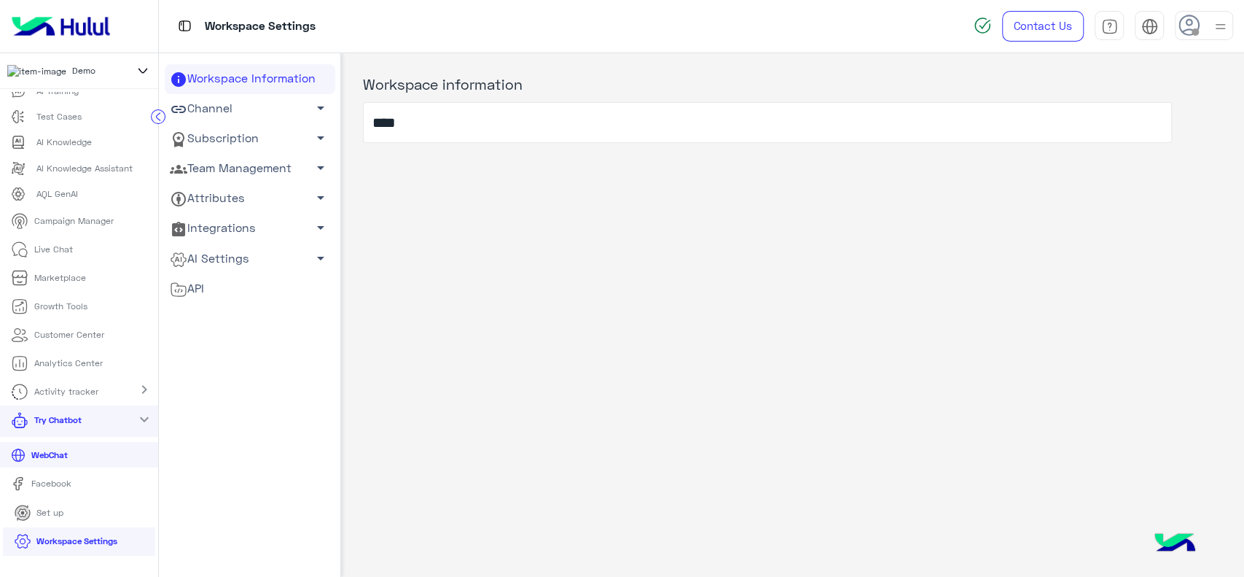
click at [236, 254] on link "AI Settings arrow_drop_down" at bounding box center [250, 258] width 171 height 30
click at [231, 283] on link "Conversational AI Models" at bounding box center [250, 286] width 171 height 26
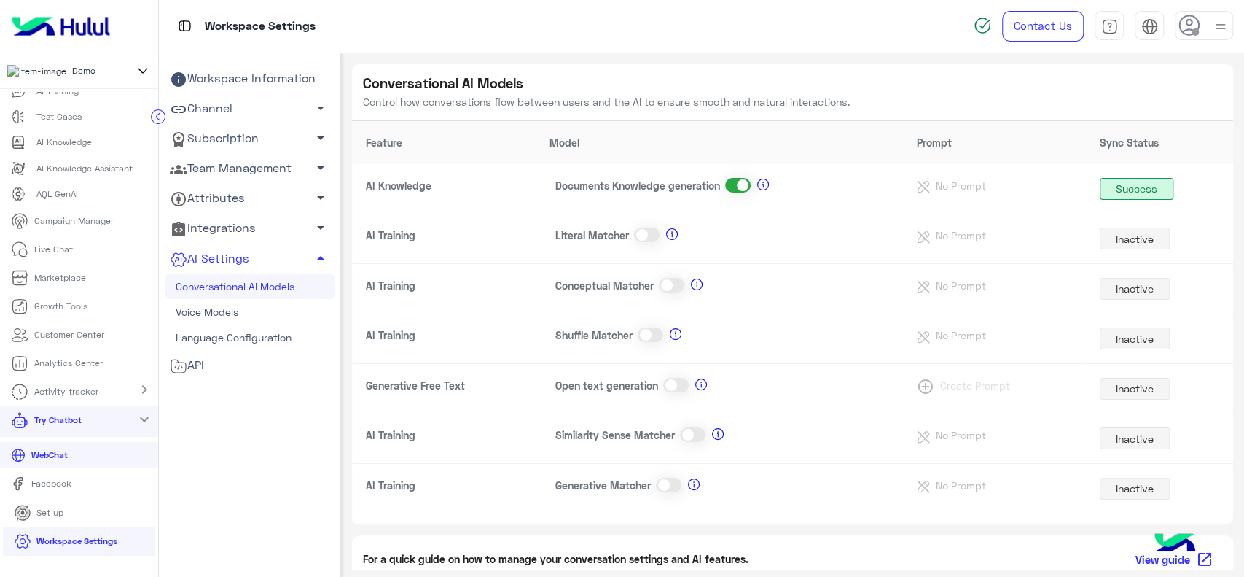
click at [153, 119] on circle at bounding box center [159, 117] width 14 height 14
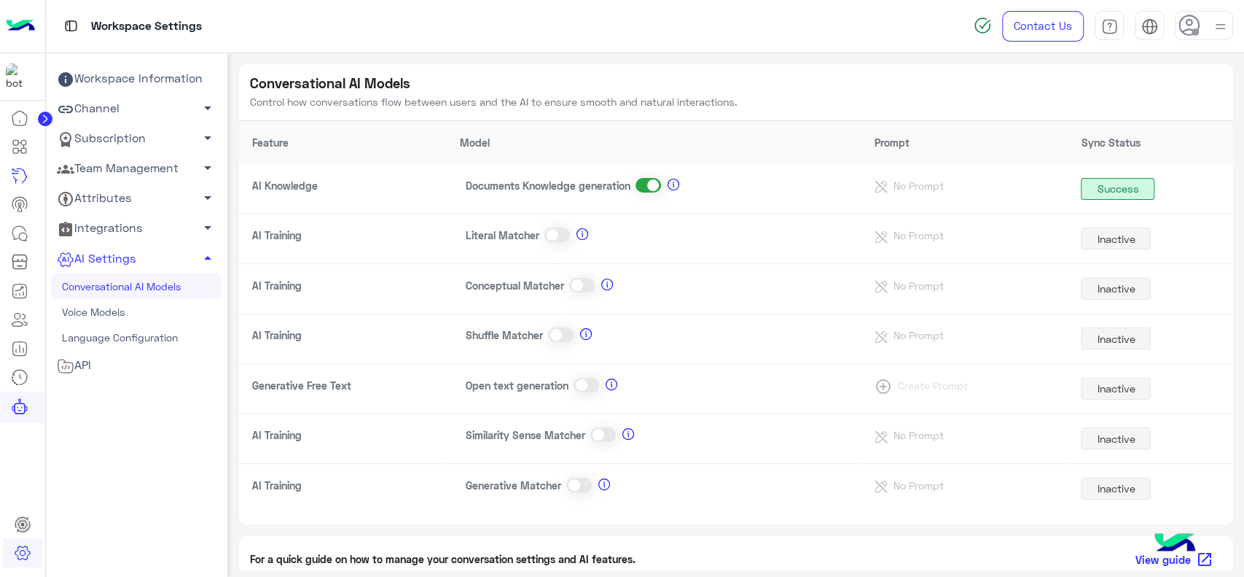
click at [131, 461] on div "Workspace Information Channel arrow_drop_down Subscription arrow_drop_down Team…" at bounding box center [136, 352] width 171 height 577
click at [167, 465] on div "Workspace Information Channel arrow_drop_down Subscription arrow_drop_down Team…" at bounding box center [136, 352] width 171 height 577
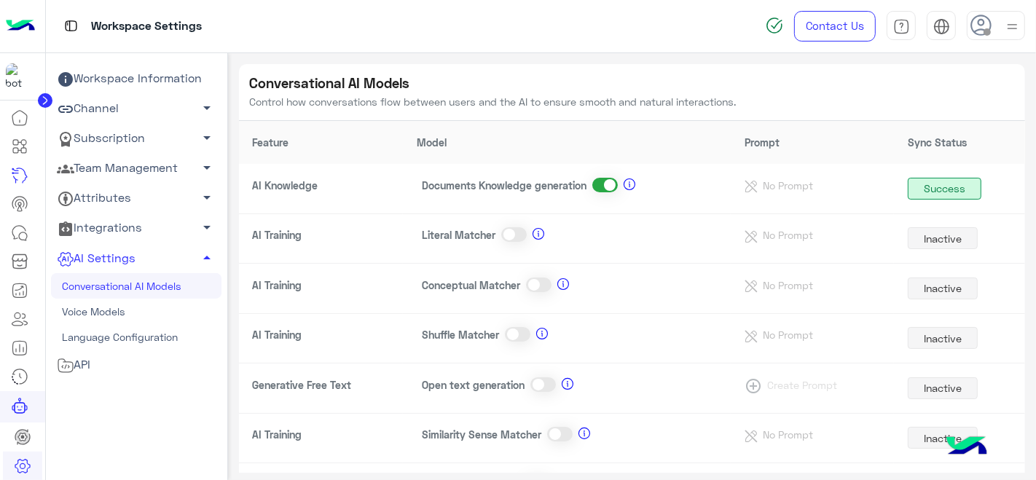
click at [20, 33] on img at bounding box center [20, 26] width 29 height 31
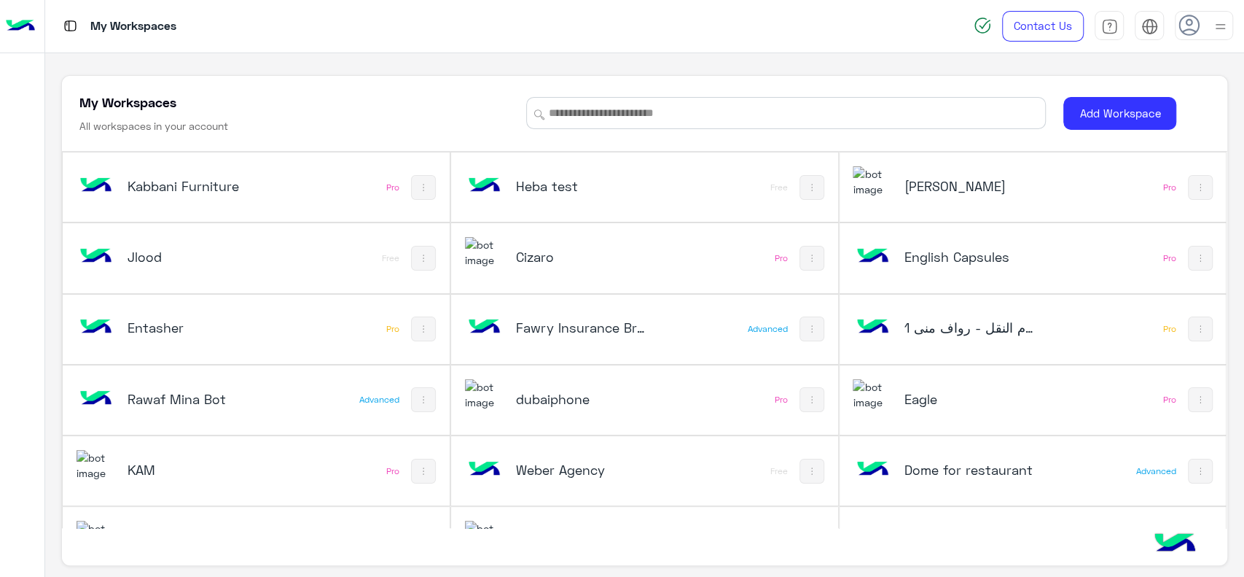
drag, startPoint x: 989, startPoint y: 1, endPoint x: 499, endPoint y: 95, distance: 499.5
click at [499, 95] on div "My Workspaces All workspaces in your account" at bounding box center [293, 113] width 429 height 41
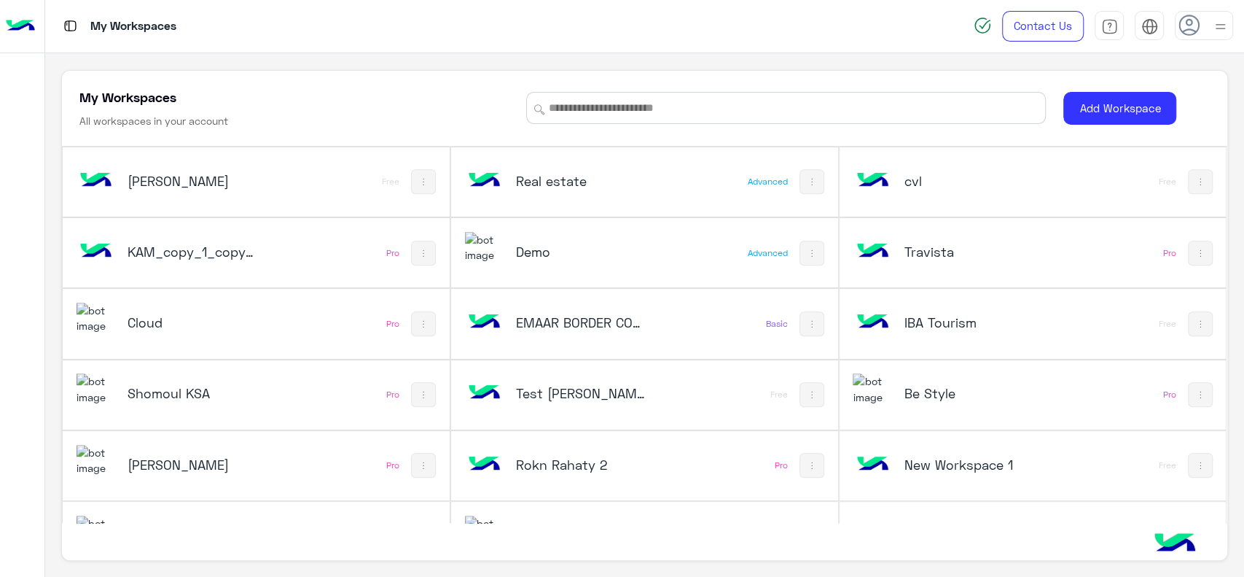
scroll to position [613, 0]
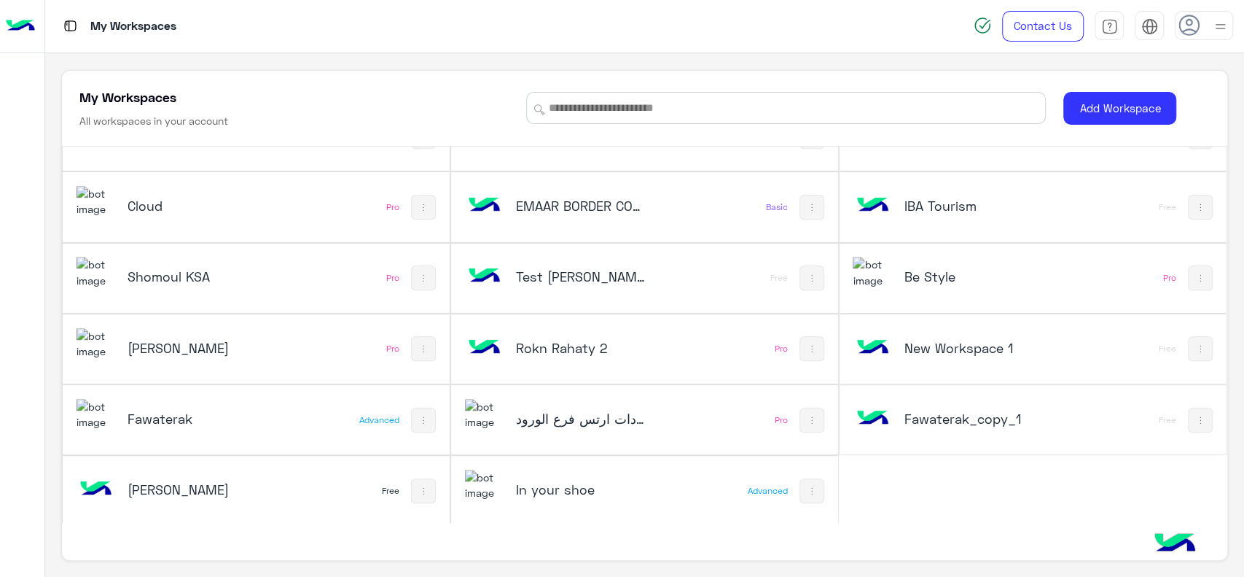
click at [315, 222] on div "Cloud Pro" at bounding box center [256, 206] width 387 height 69
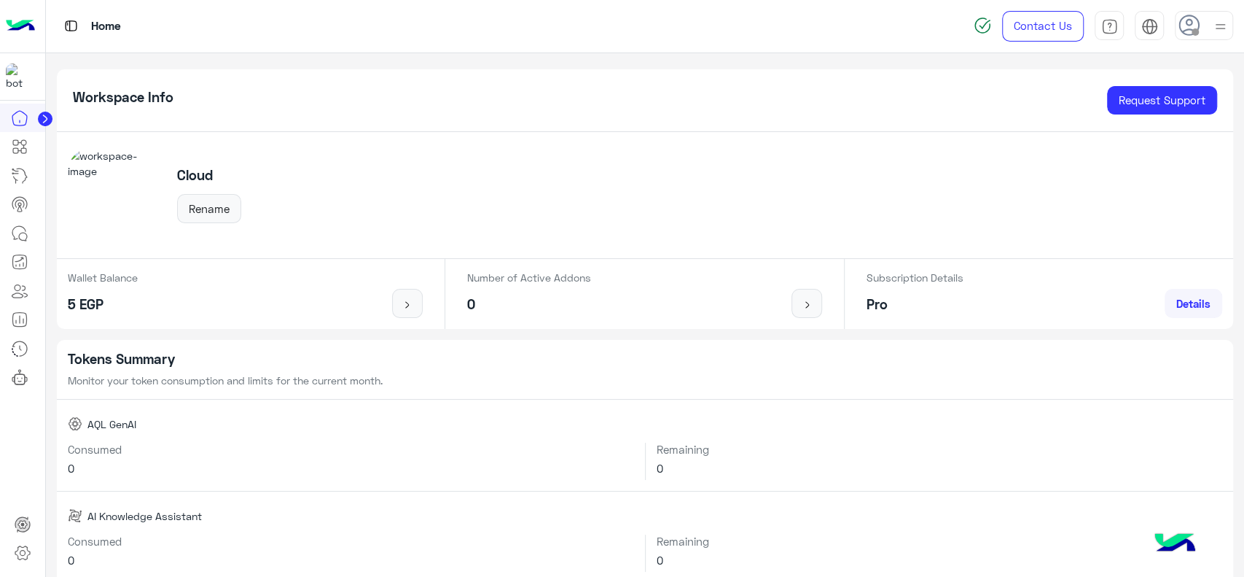
click at [46, 120] on circle at bounding box center [45, 119] width 15 height 15
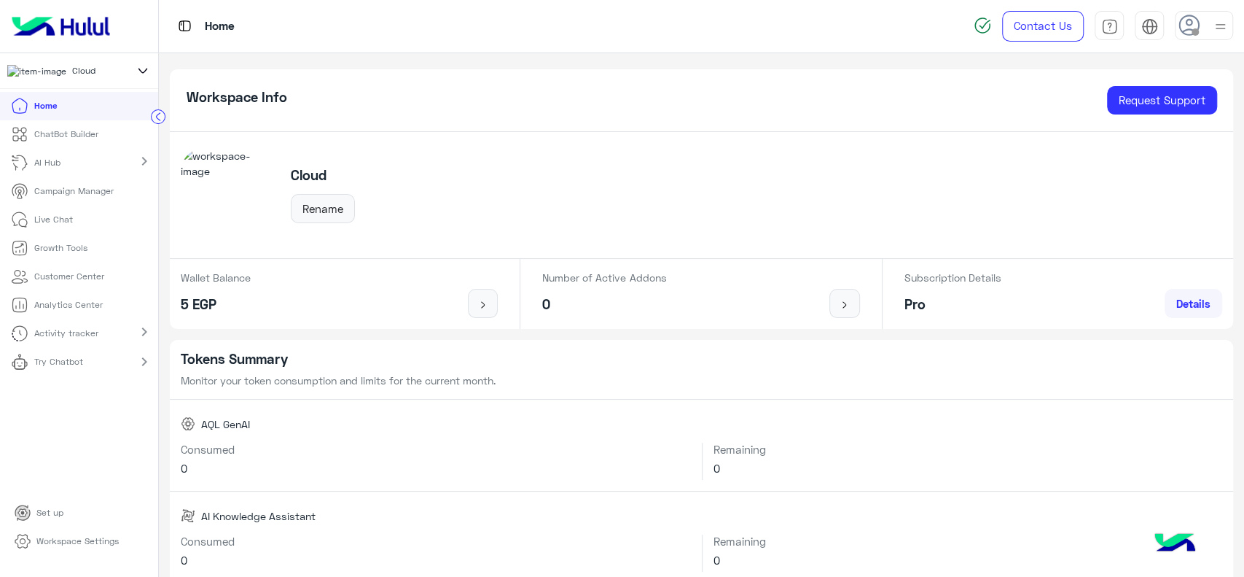
click at [100, 143] on link "ChatBot Builder" at bounding box center [54, 134] width 109 height 28
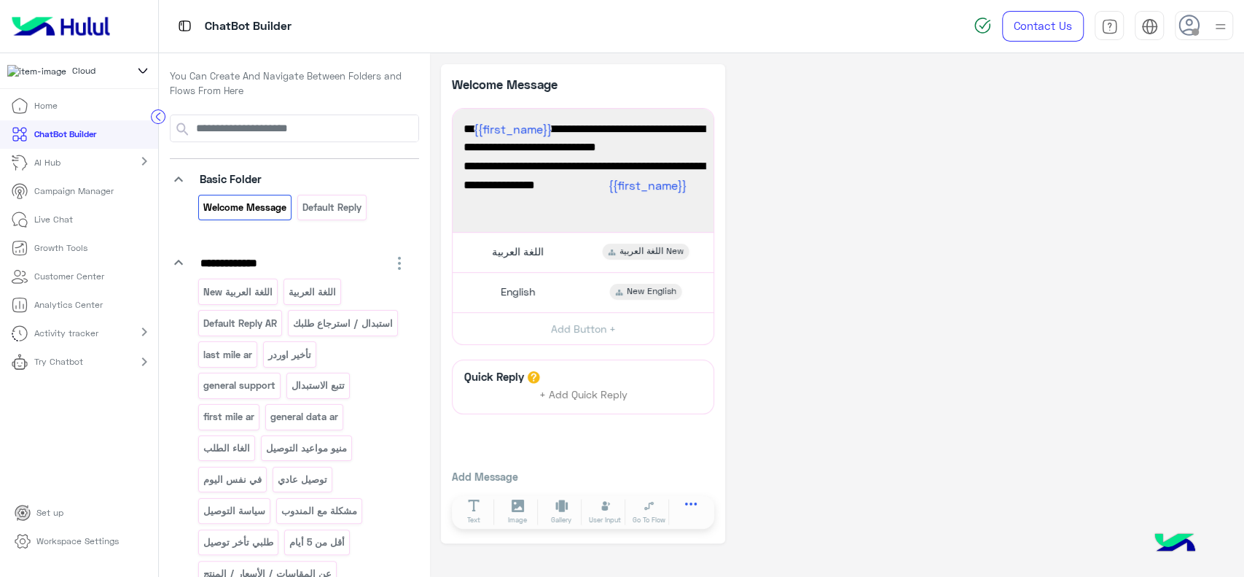
click at [691, 505] on icon at bounding box center [691, 508] width 12 height 12
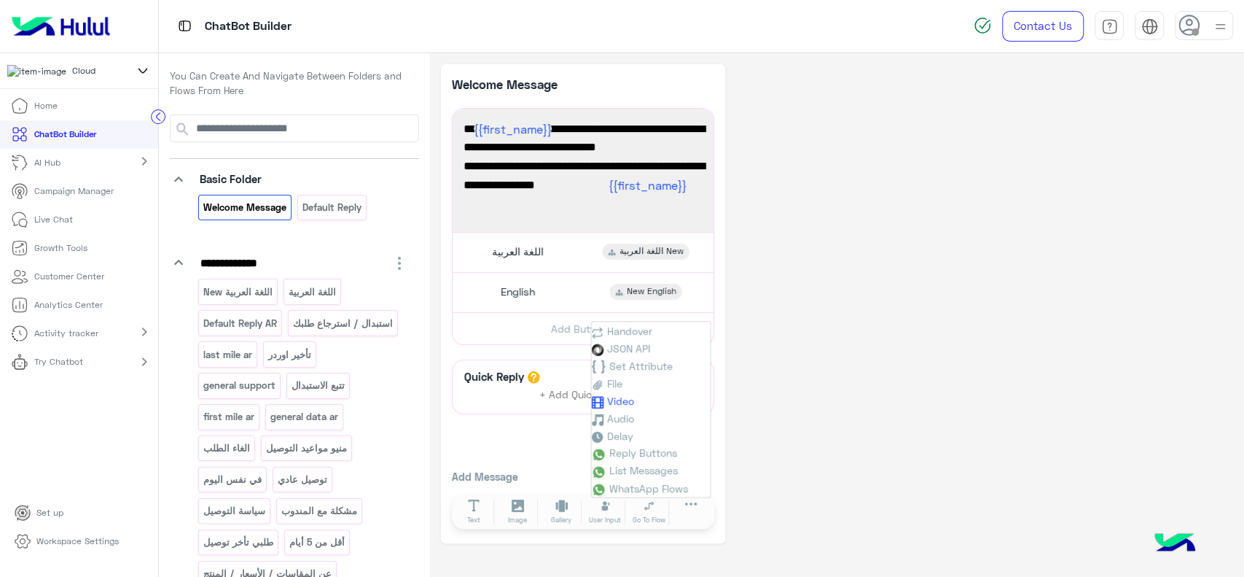
click at [631, 401] on span "Video" at bounding box center [620, 400] width 27 height 12
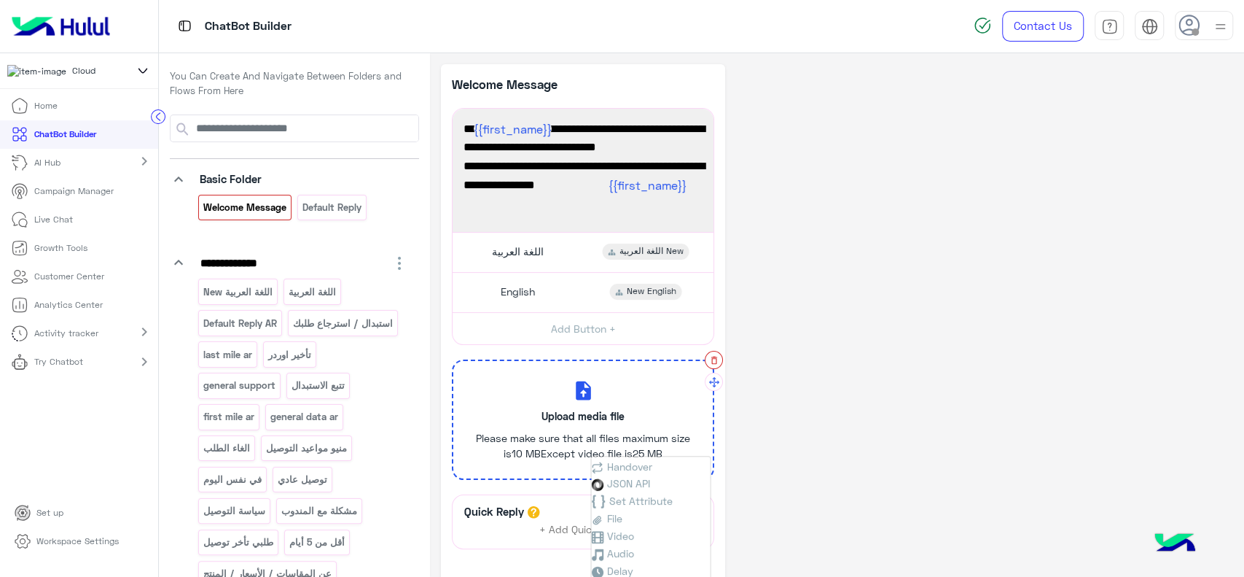
click at [714, 353] on button "button" at bounding box center [714, 360] width 18 height 18
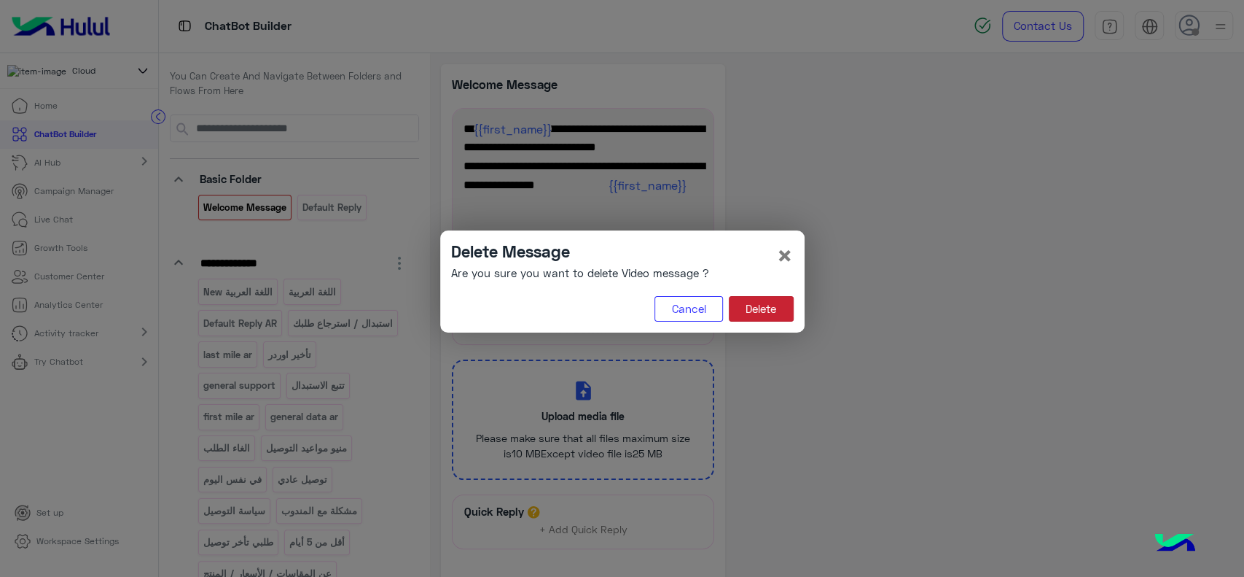
click at [754, 317] on button "Delete" at bounding box center [761, 309] width 65 height 26
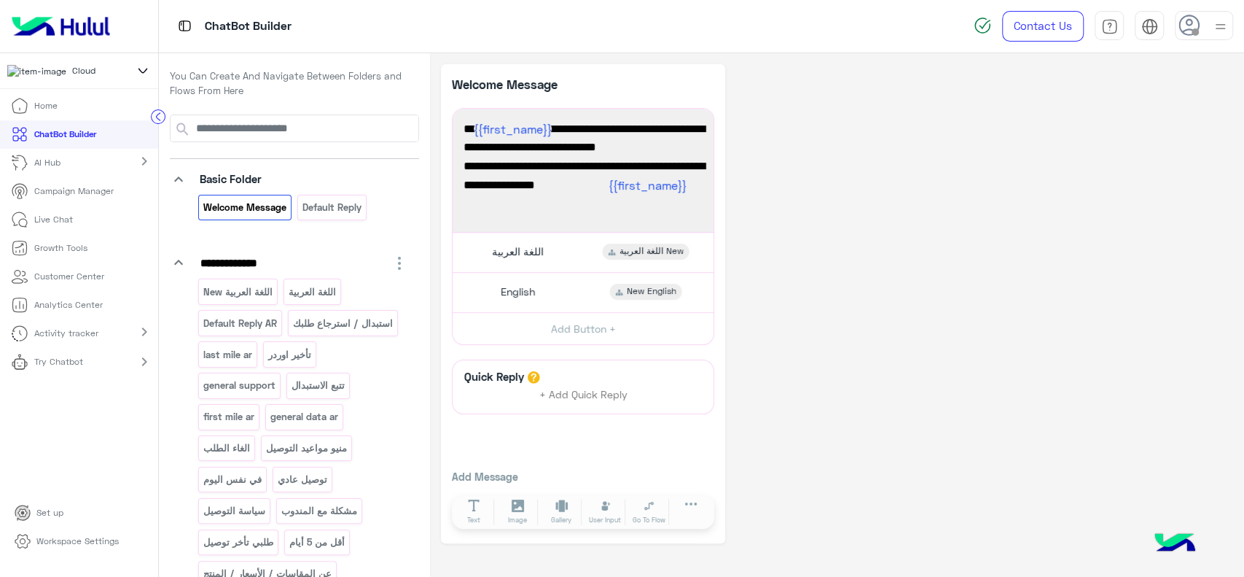
click at [91, 195] on p "Campaign Manager" at bounding box center [73, 190] width 79 height 13
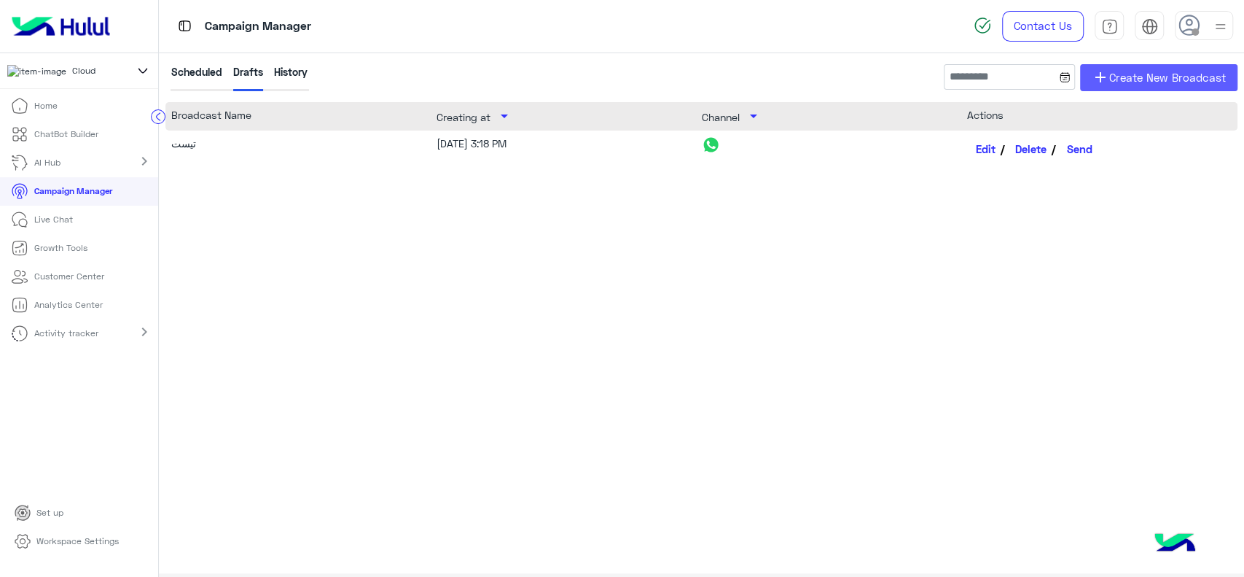
click at [1099, 73] on span "add" at bounding box center [1100, 77] width 17 height 17
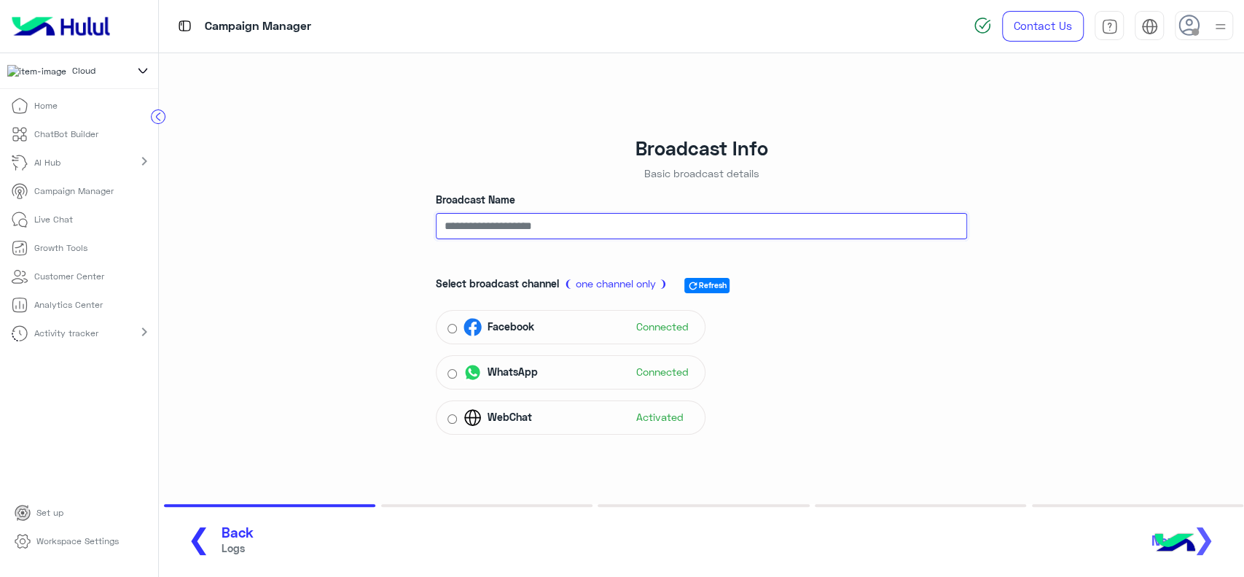
click at [542, 235] on input "Broadcast Name" at bounding box center [701, 226] width 531 height 26
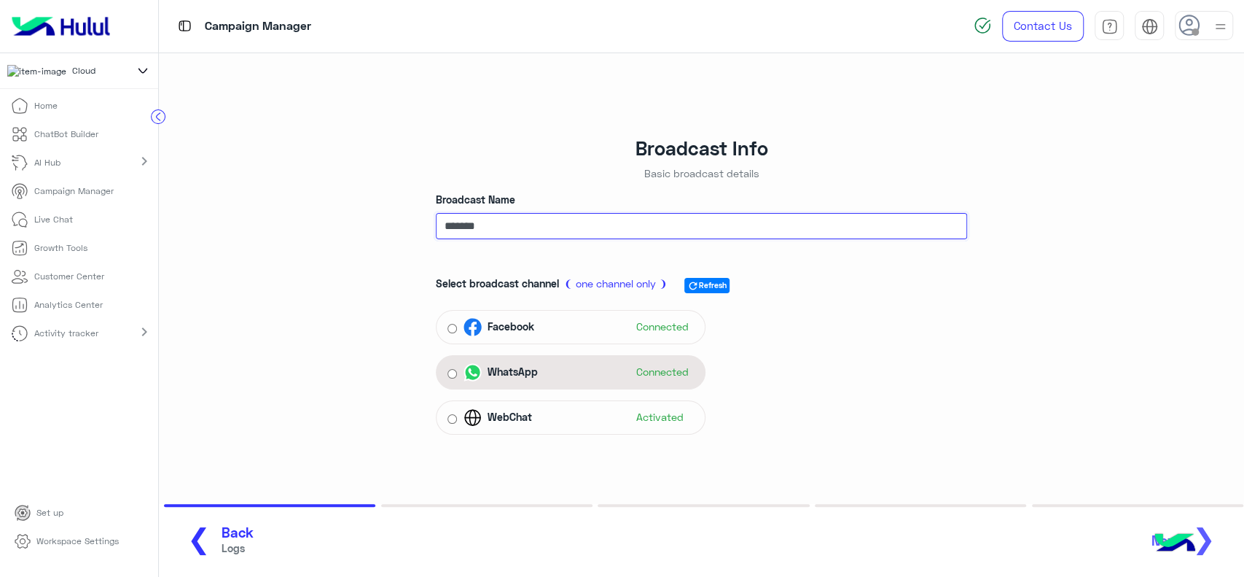
type input "*******"
click at [508, 364] on span "WhatsApp" at bounding box center [513, 371] width 50 height 15
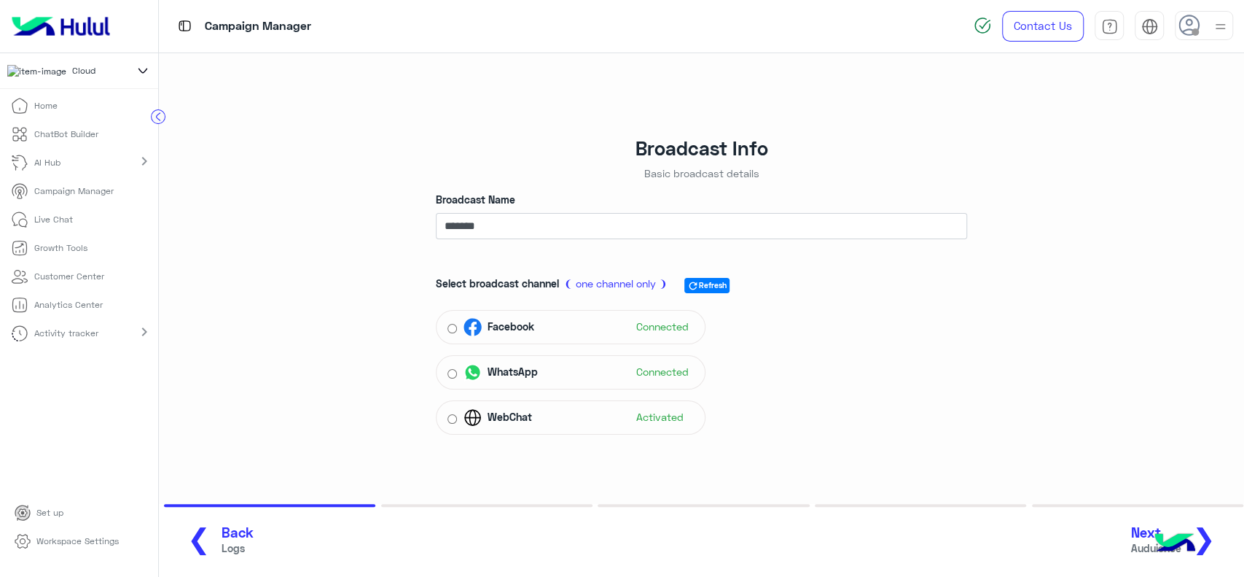
click at [1210, 534] on span "❯" at bounding box center [1203, 537] width 23 height 33
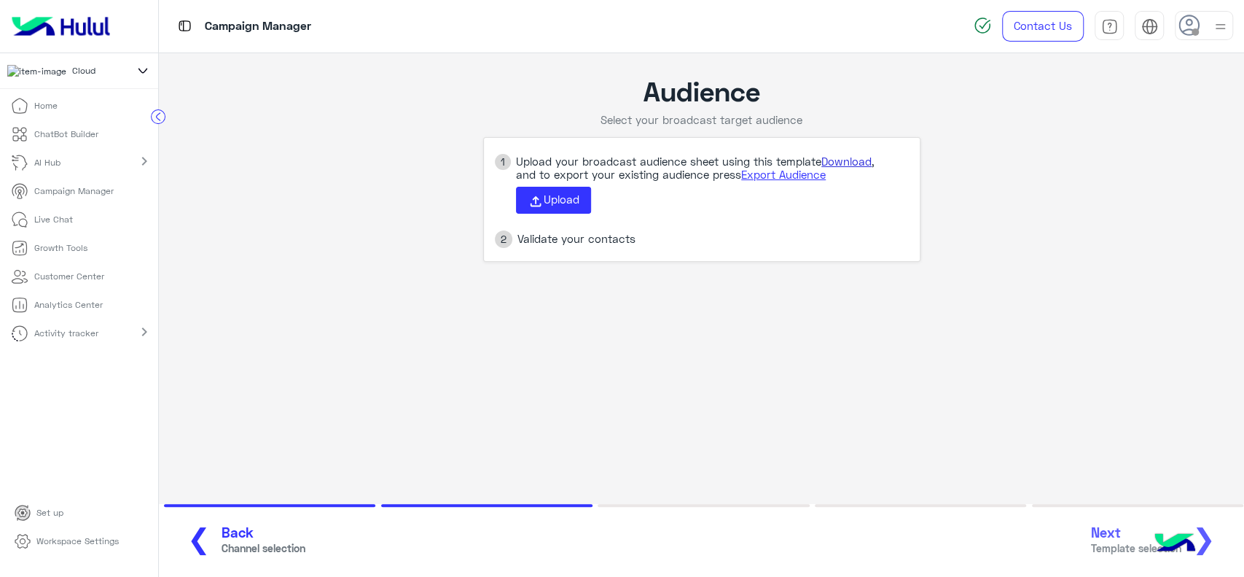
click at [838, 160] on link "Download" at bounding box center [846, 161] width 50 height 13
click at [389, 74] on app-broadcast-wa-creation "Audience Select your broadcast target audience 1 Upload your broadcast audience…" at bounding box center [701, 168] width 1085 height 231
click at [560, 203] on span "Upload" at bounding box center [562, 198] width 36 height 13
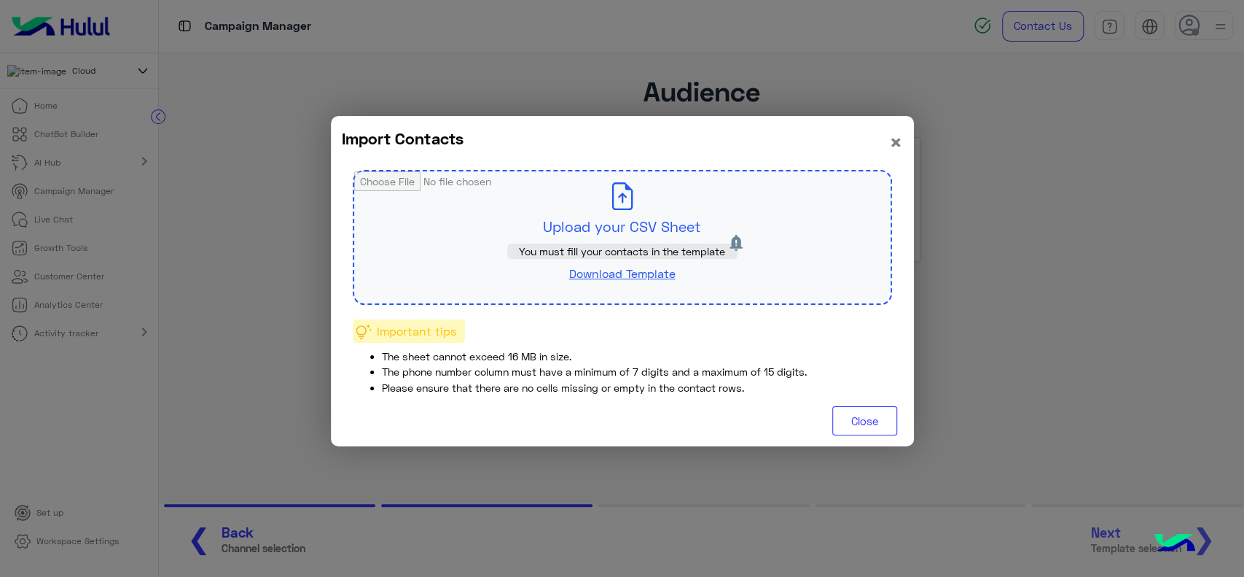
click at [560, 203] on input "file" at bounding box center [622, 237] width 536 height 132
type input "**********"
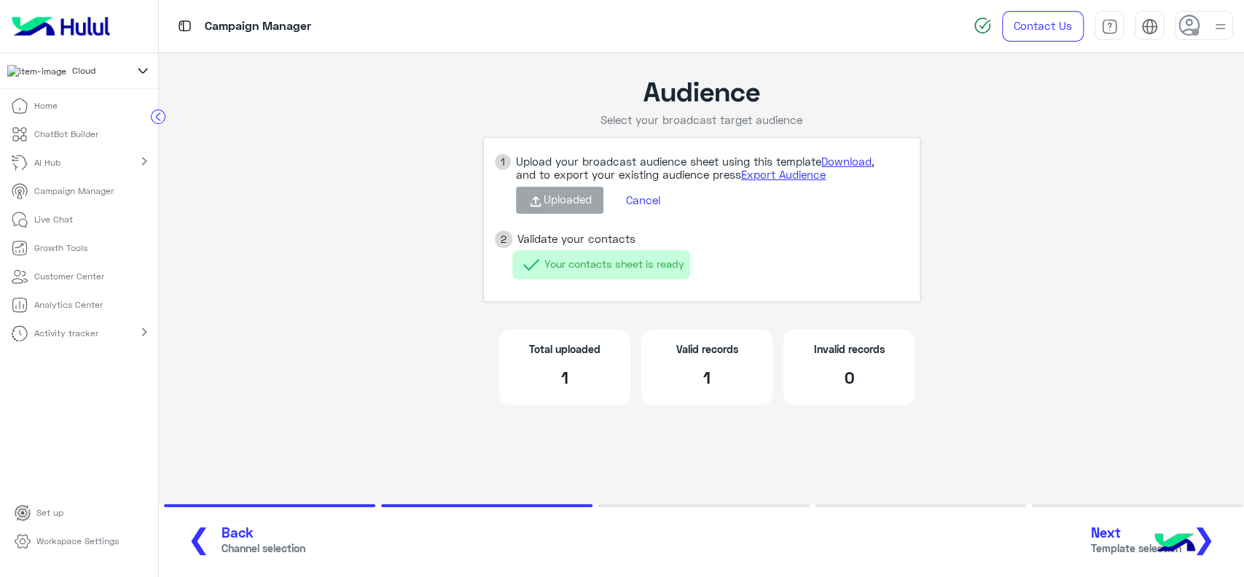
click at [1213, 531] on span "❯" at bounding box center [1203, 537] width 23 height 33
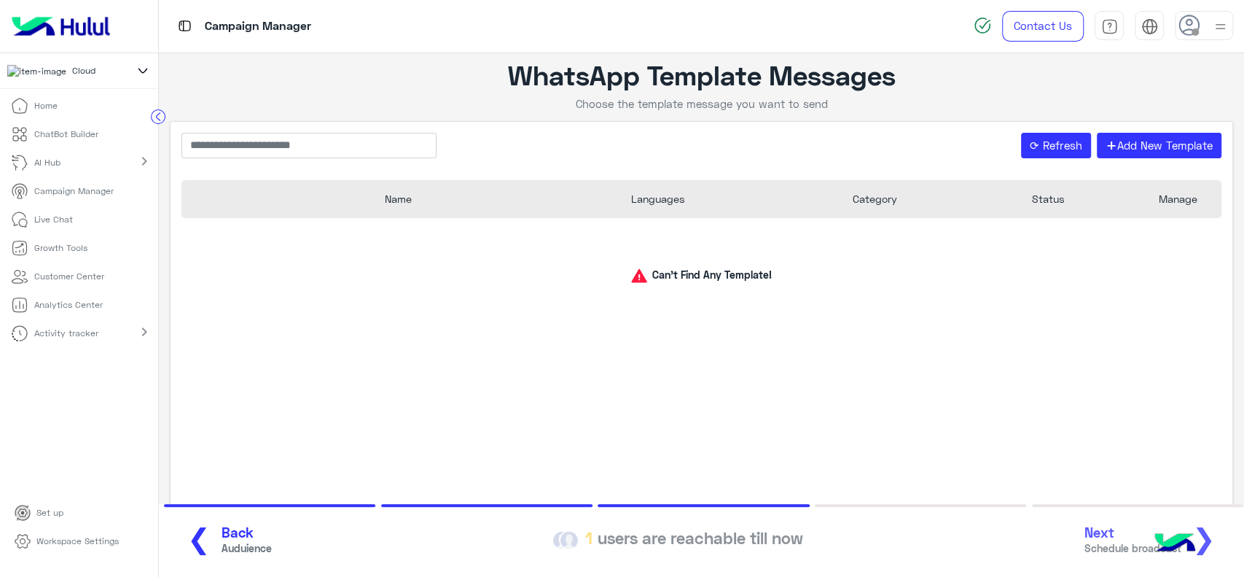
click at [74, 132] on link "ChatBot Builder" at bounding box center [54, 134] width 109 height 28
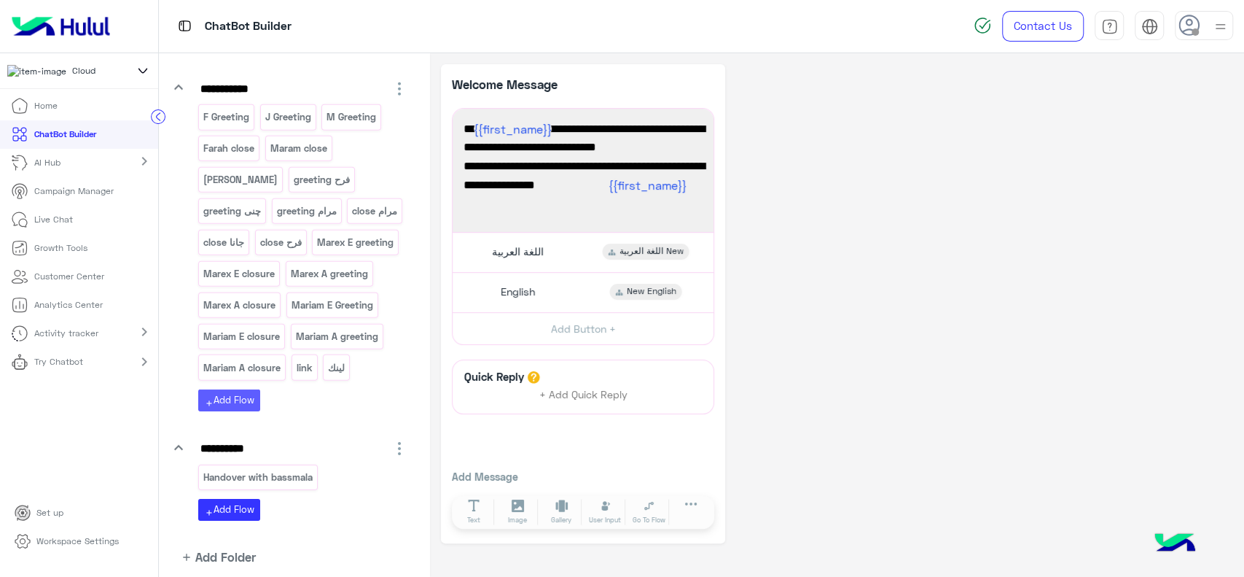
scroll to position [2997, 0]
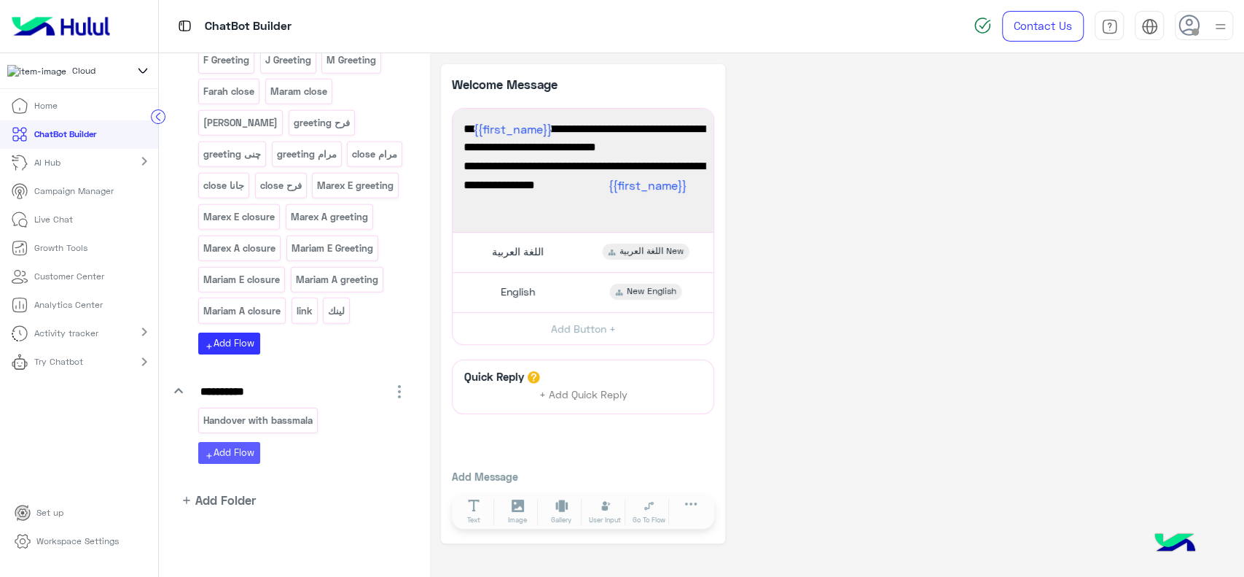
click at [242, 463] on button "add Add Flow" at bounding box center [229, 452] width 62 height 21
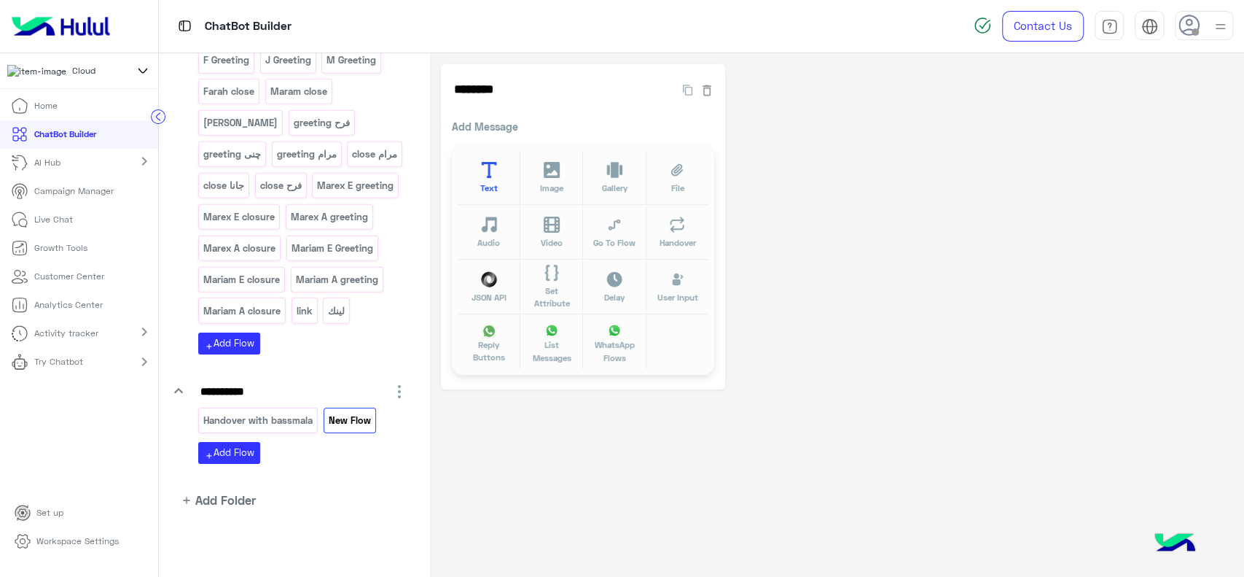
click at [491, 159] on button "Text" at bounding box center [489, 177] width 63 height 55
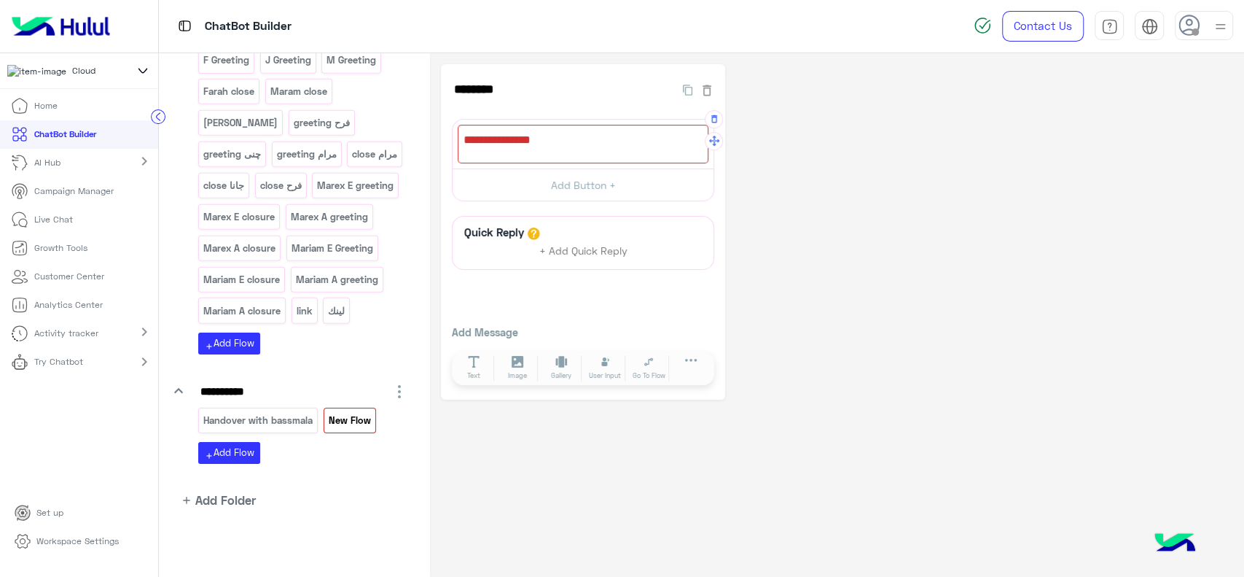
click at [497, 149] on div at bounding box center [583, 144] width 251 height 39
type textarea "******"
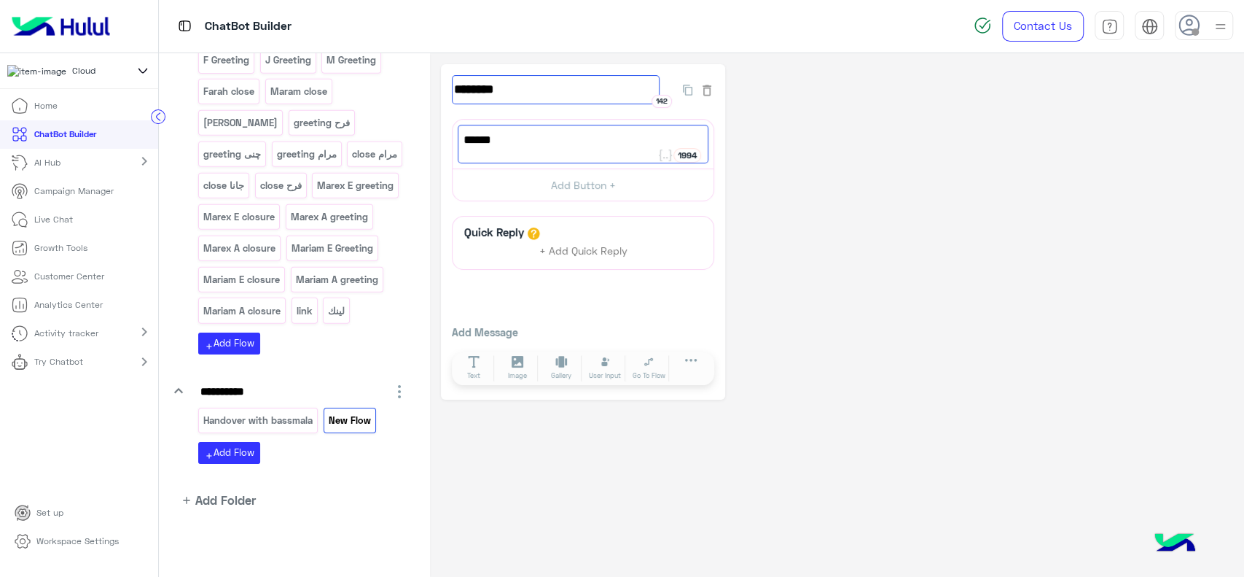
click at [501, 85] on input "********" at bounding box center [556, 89] width 208 height 29
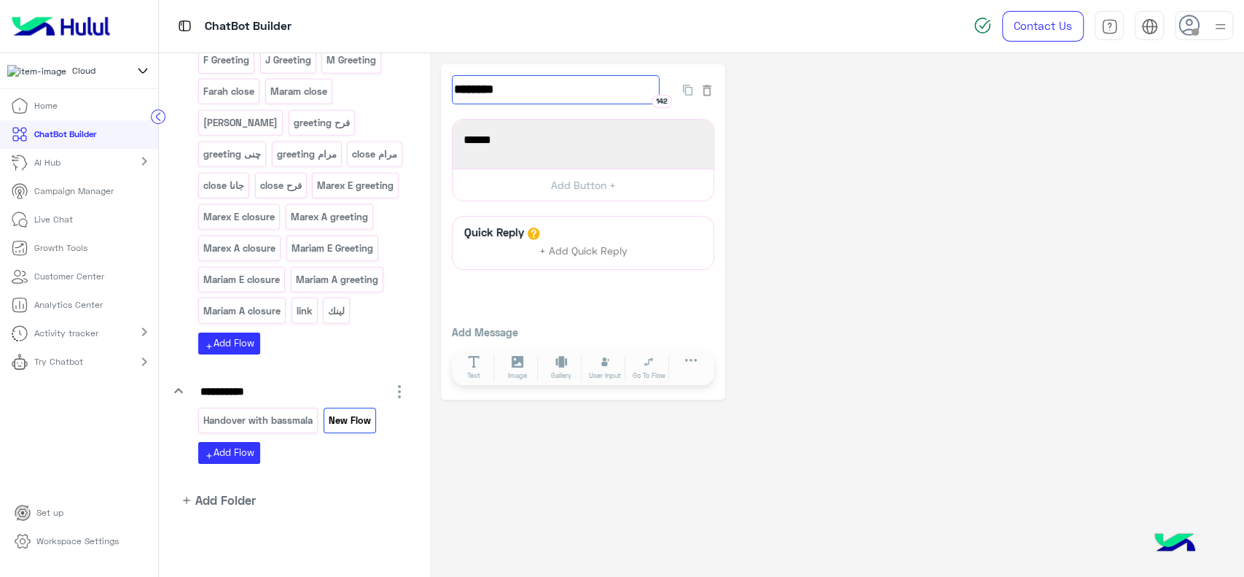
click at [501, 85] on input "********" at bounding box center [556, 89] width 208 height 29
type input "******"
click at [538, 32] on div "ChatBot Builder" at bounding box center [521, 26] width 724 height 52
click at [523, 145] on span "jjdjjd" at bounding box center [583, 139] width 239 height 19
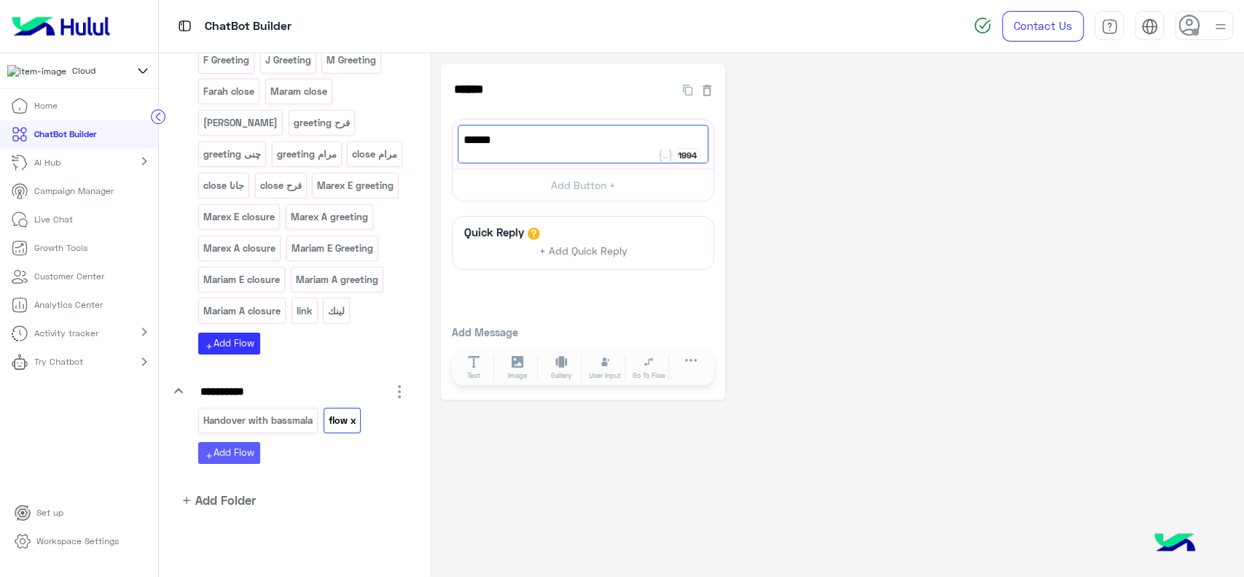
click at [259, 463] on button "add Add Flow" at bounding box center [229, 452] width 62 height 21
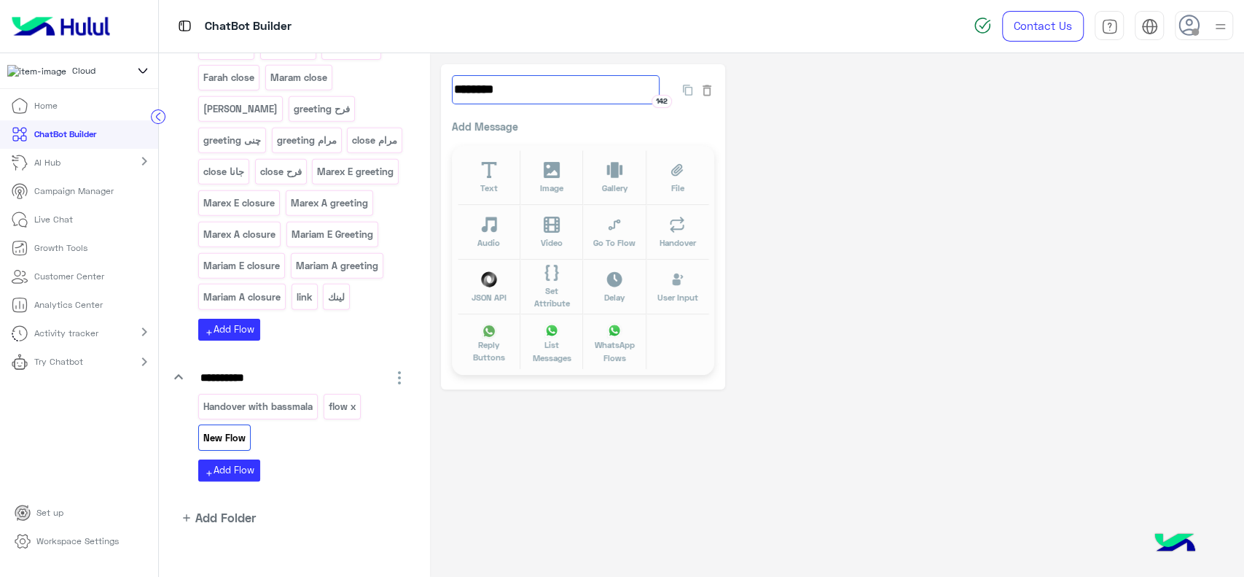
click at [481, 91] on input "********" at bounding box center [556, 89] width 208 height 29
click at [488, 166] on icon at bounding box center [488, 170] width 15 height 17
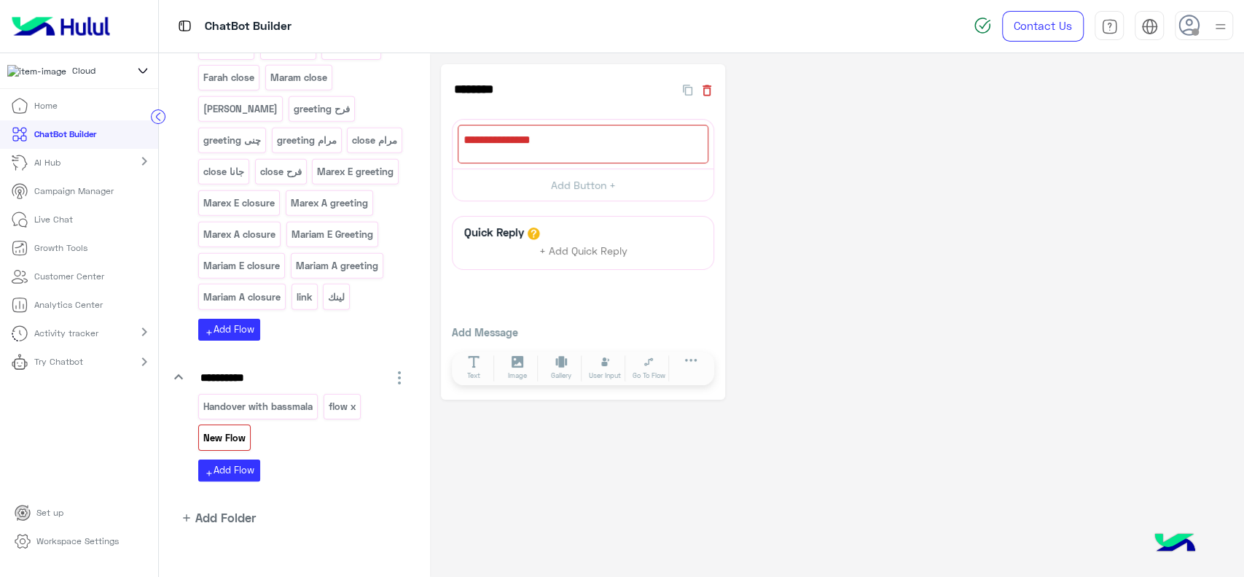
click at [706, 91] on icon "button" at bounding box center [707, 90] width 15 height 15
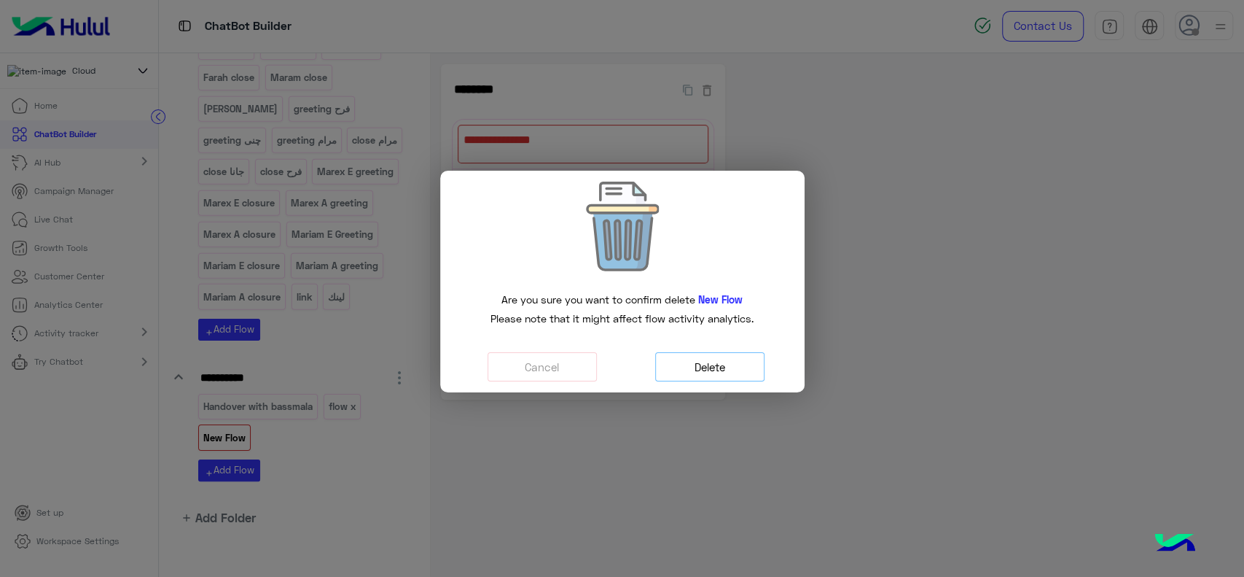
click at [694, 369] on button "Delete" at bounding box center [709, 367] width 109 height 30
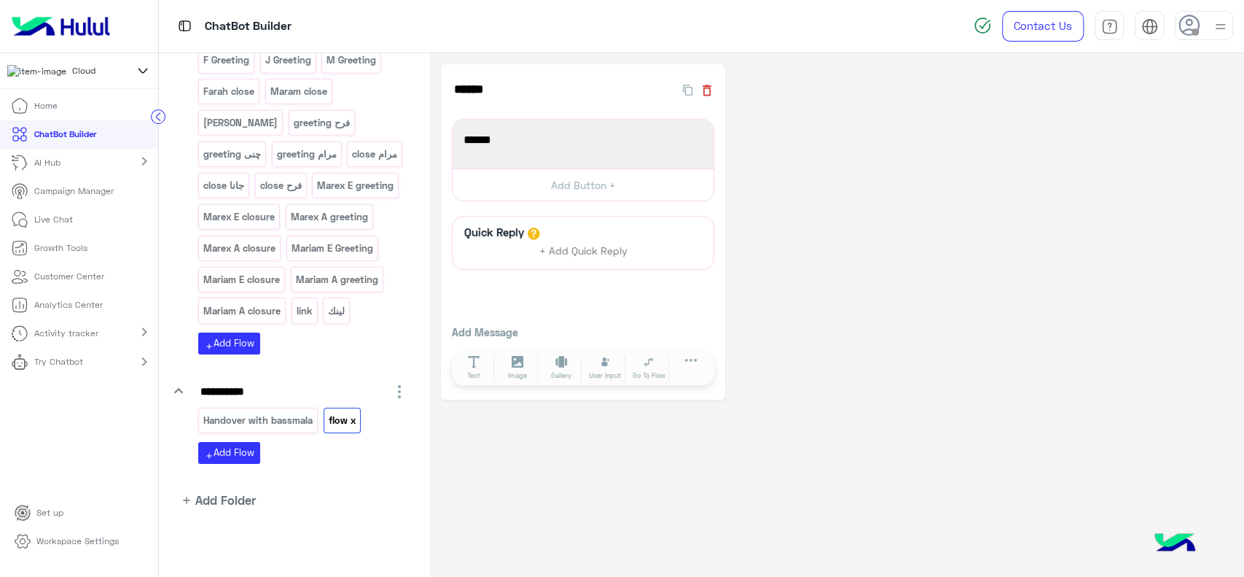
click at [706, 94] on icon "button" at bounding box center [707, 90] width 15 height 15
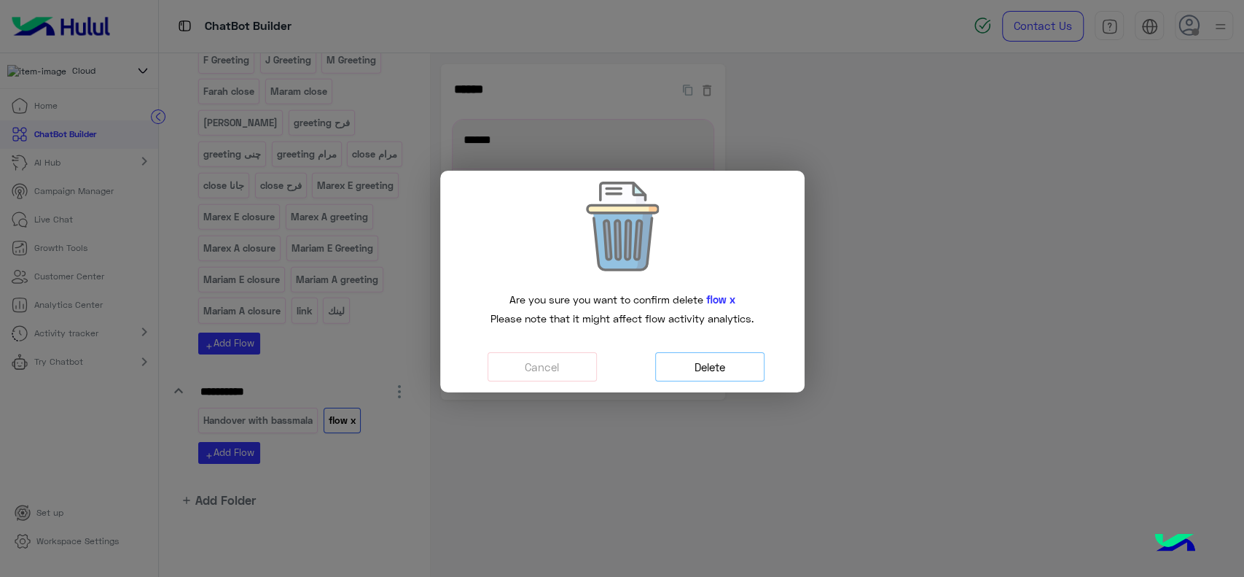
click at [711, 361] on button "Delete" at bounding box center [709, 367] width 109 height 30
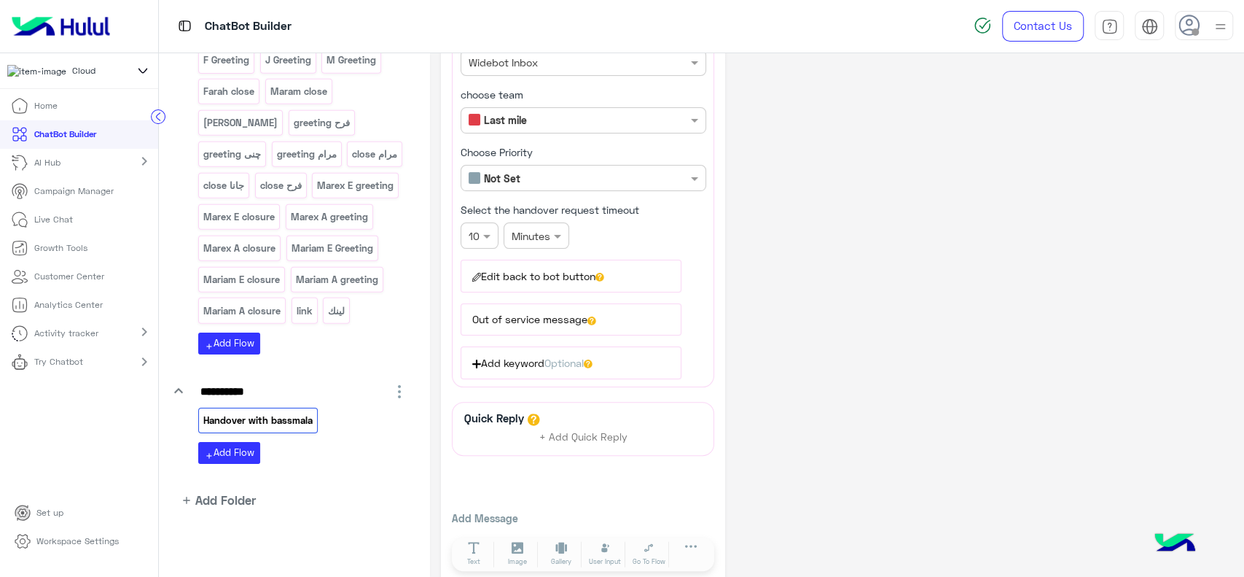
scroll to position [157, 0]
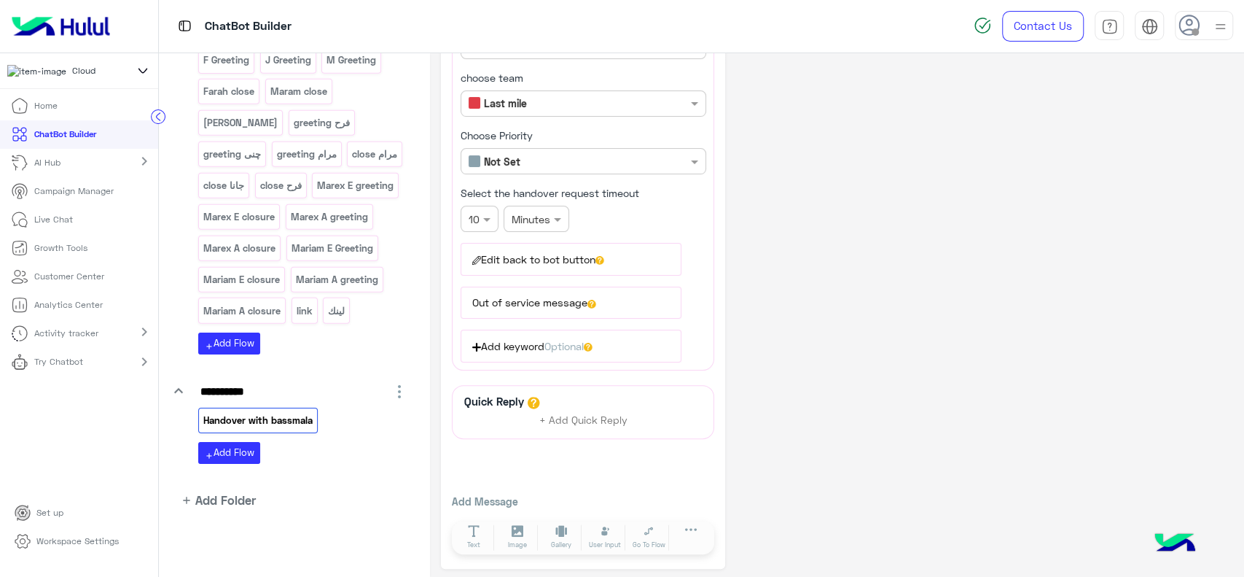
click at [158, 119] on circle at bounding box center [159, 117] width 14 height 14
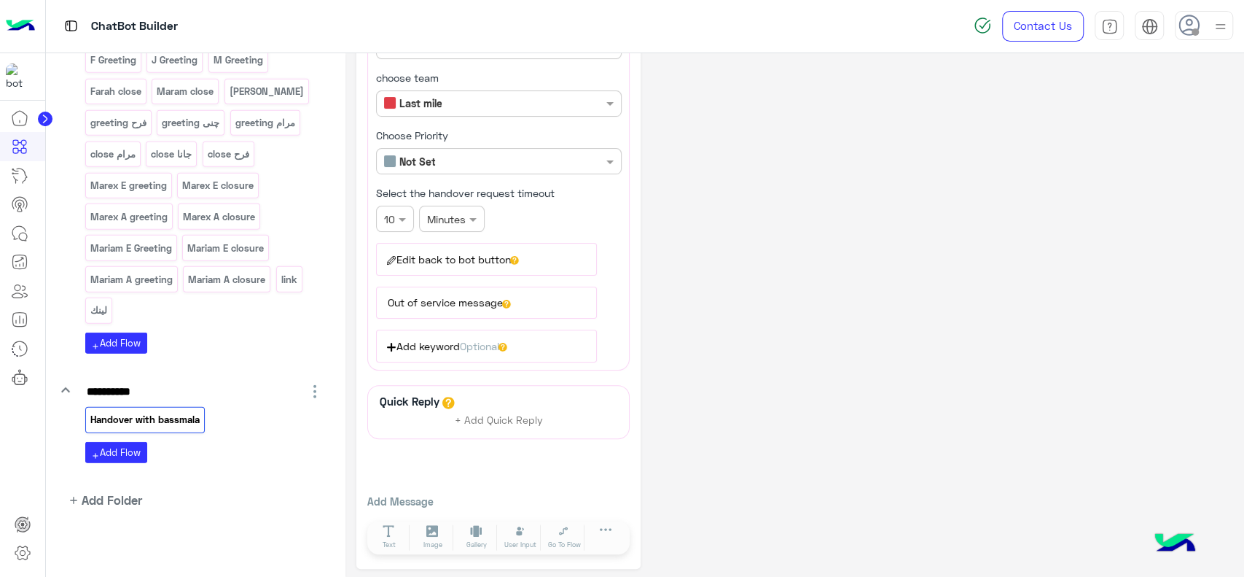
scroll to position [2654, 0]
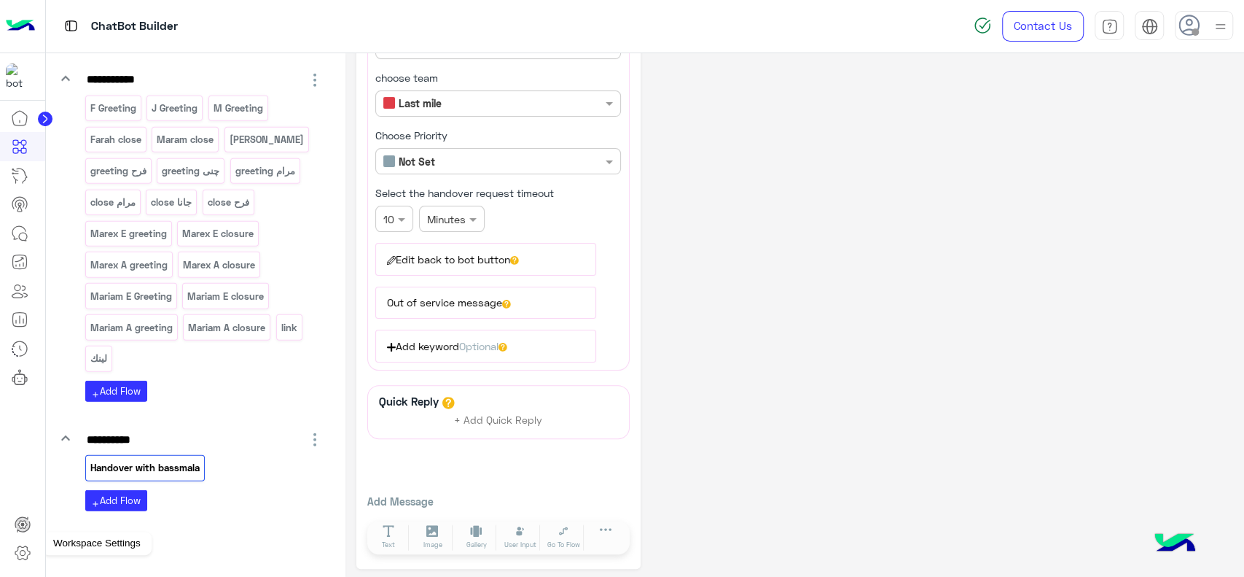
click at [24, 555] on icon at bounding box center [22, 552] width 17 height 17
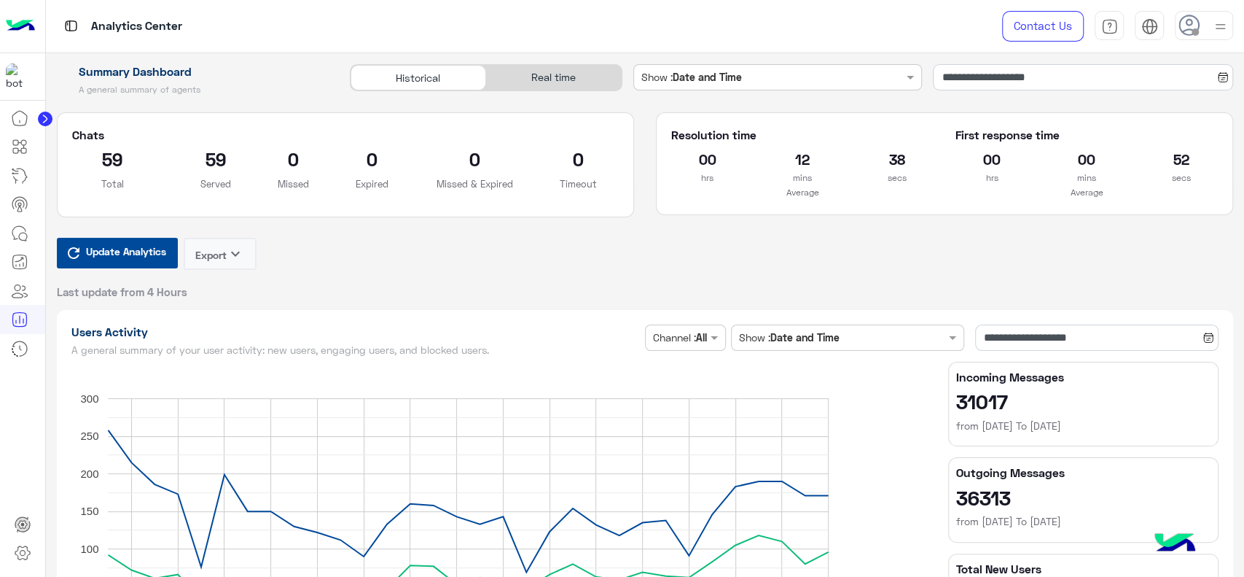
click at [20, 30] on img at bounding box center [20, 26] width 29 height 31
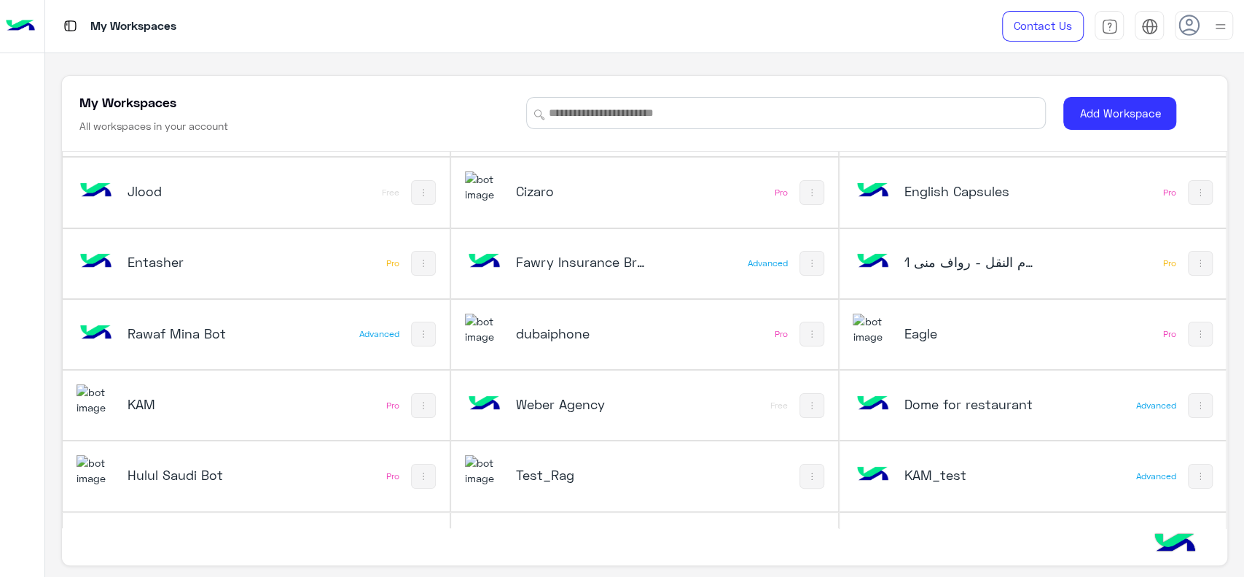
scroll to position [48, 0]
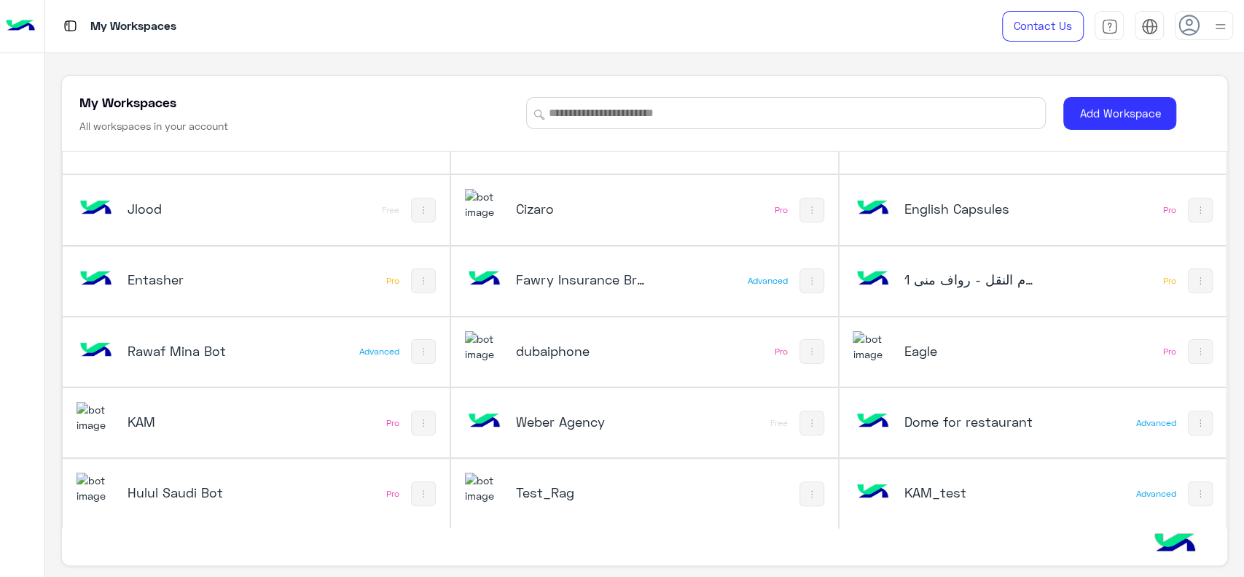
click at [578, 283] on h5 "Fawry Insurance Brokerage`s" at bounding box center [581, 278] width 130 height 17
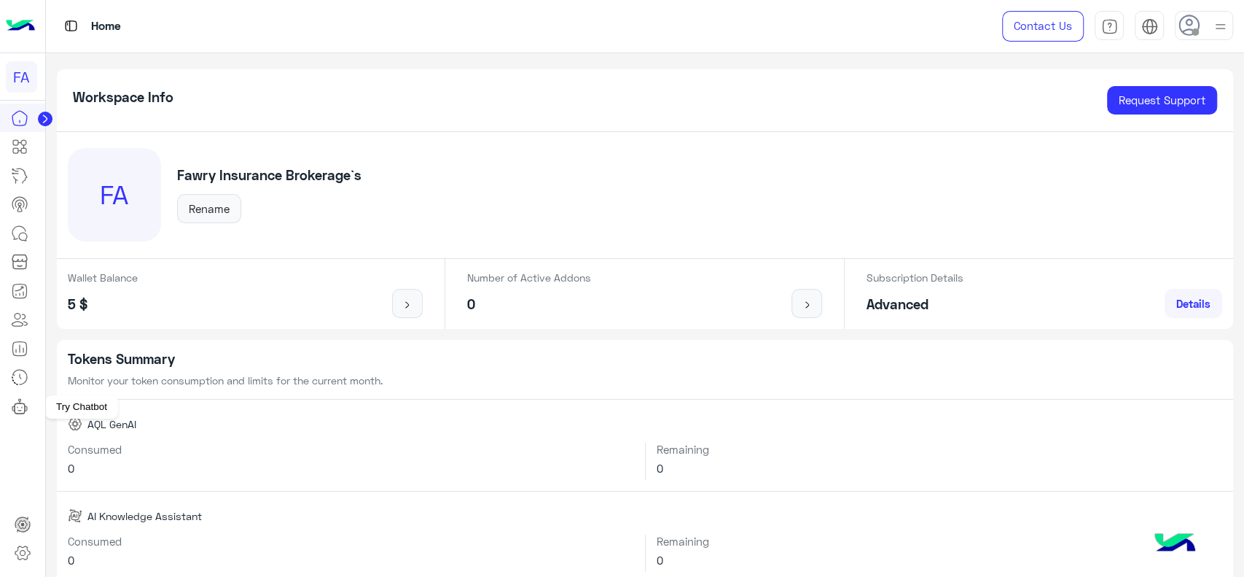
click at [20, 411] on icon at bounding box center [19, 405] width 17 height 17
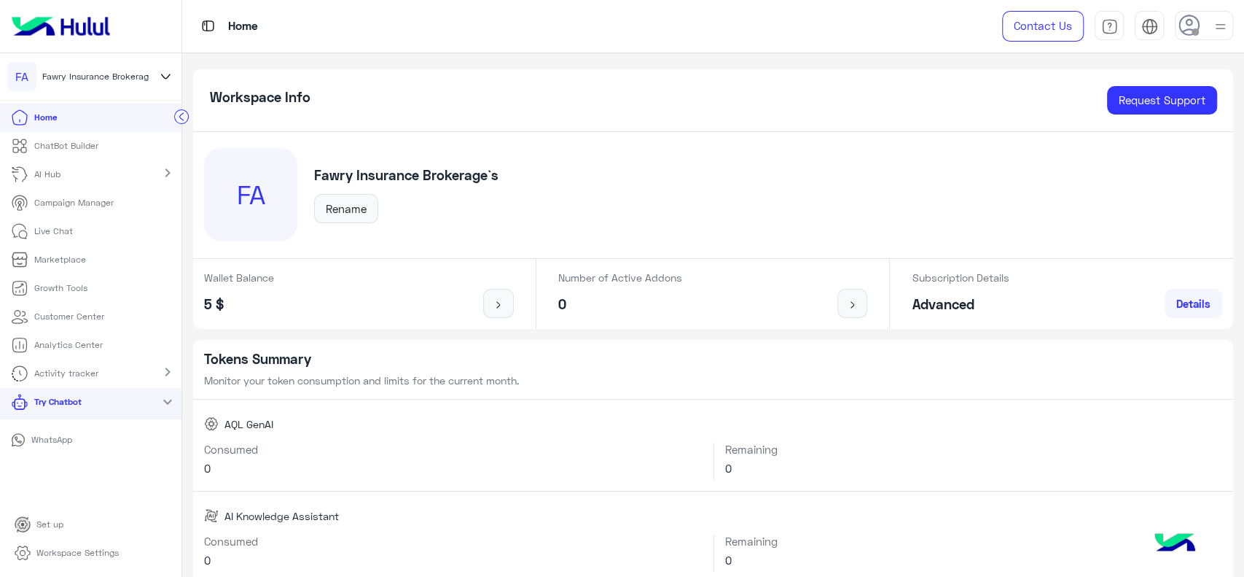
click at [57, 441] on p "WhatsApp" at bounding box center [52, 439] width 52 height 13
click at [82, 149] on p "ChatBot Builder" at bounding box center [66, 145] width 64 height 13
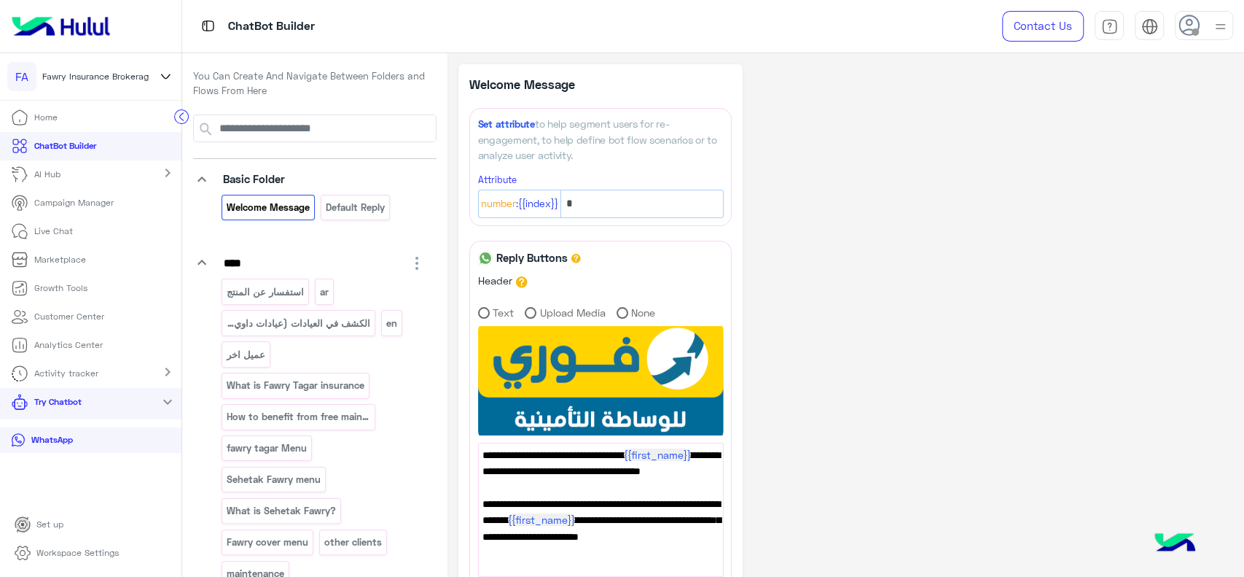
click at [182, 117] on circle at bounding box center [182, 117] width 14 height 14
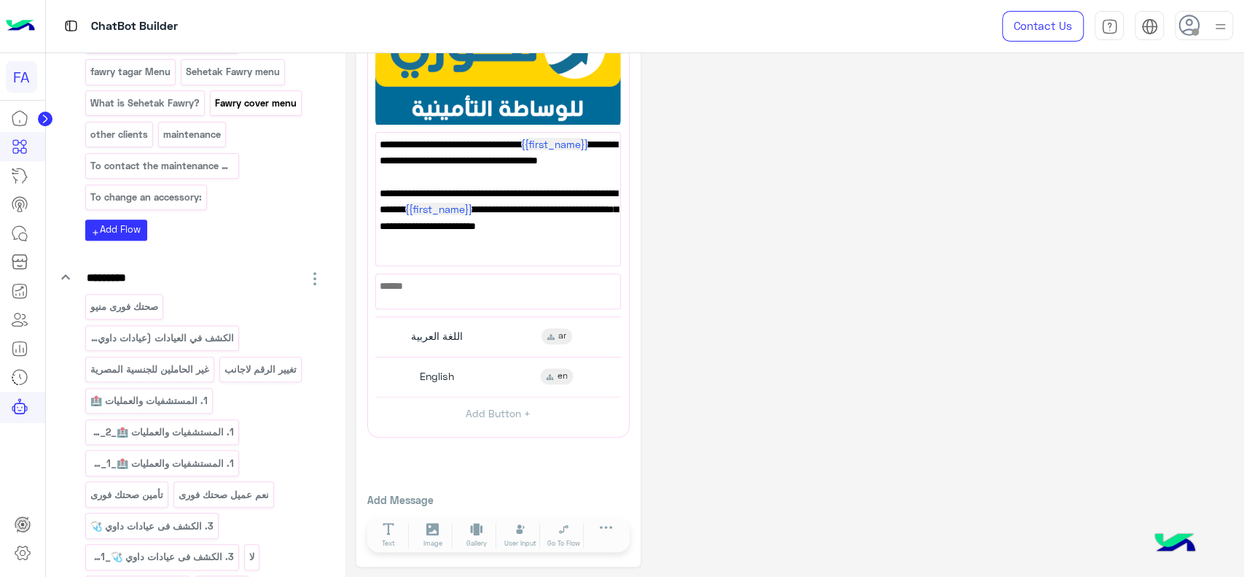
scroll to position [345, 0]
click at [238, 434] on div "1. المستشفيات والعمليات 🏥_copy_2" at bounding box center [162, 431] width 154 height 26
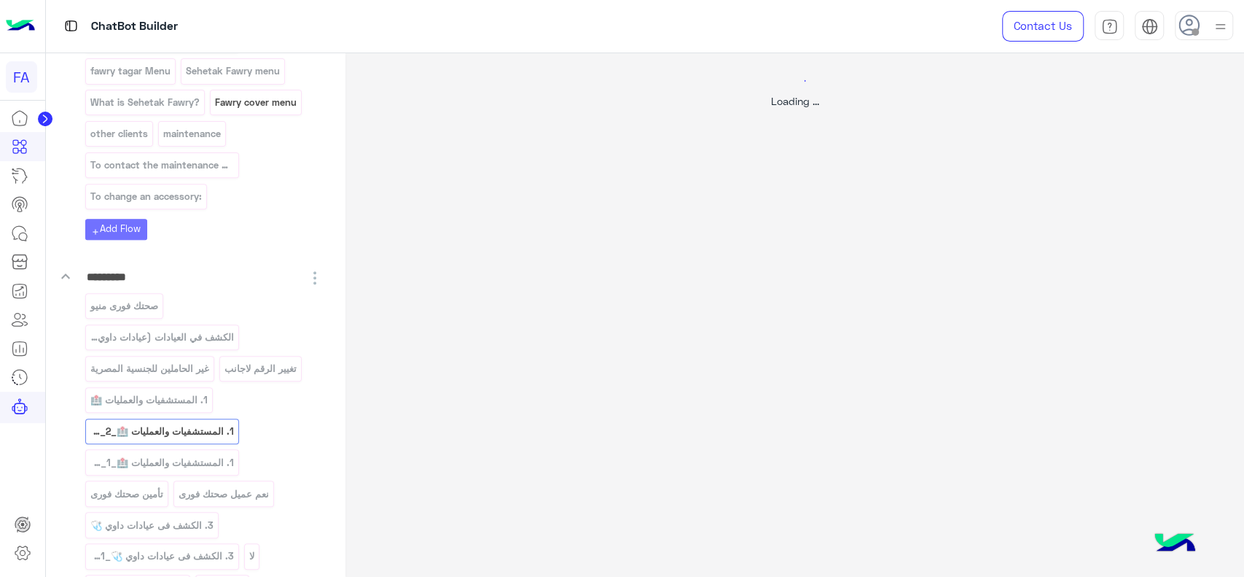
scroll to position [0, 0]
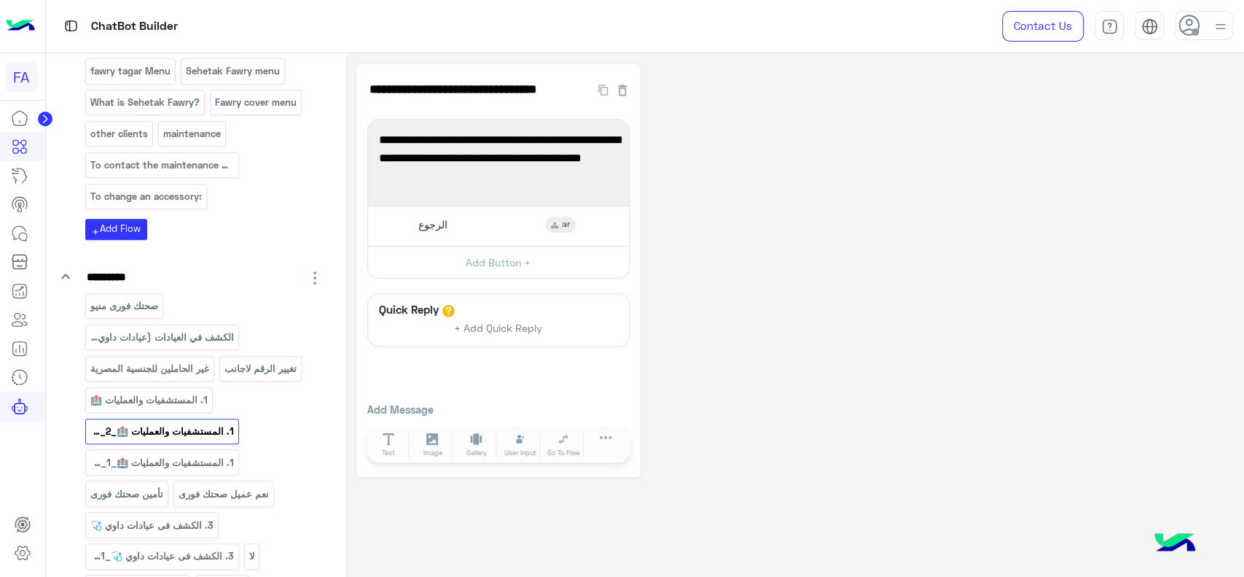
click at [786, 382] on div "**********" at bounding box center [794, 270] width 877 height 413
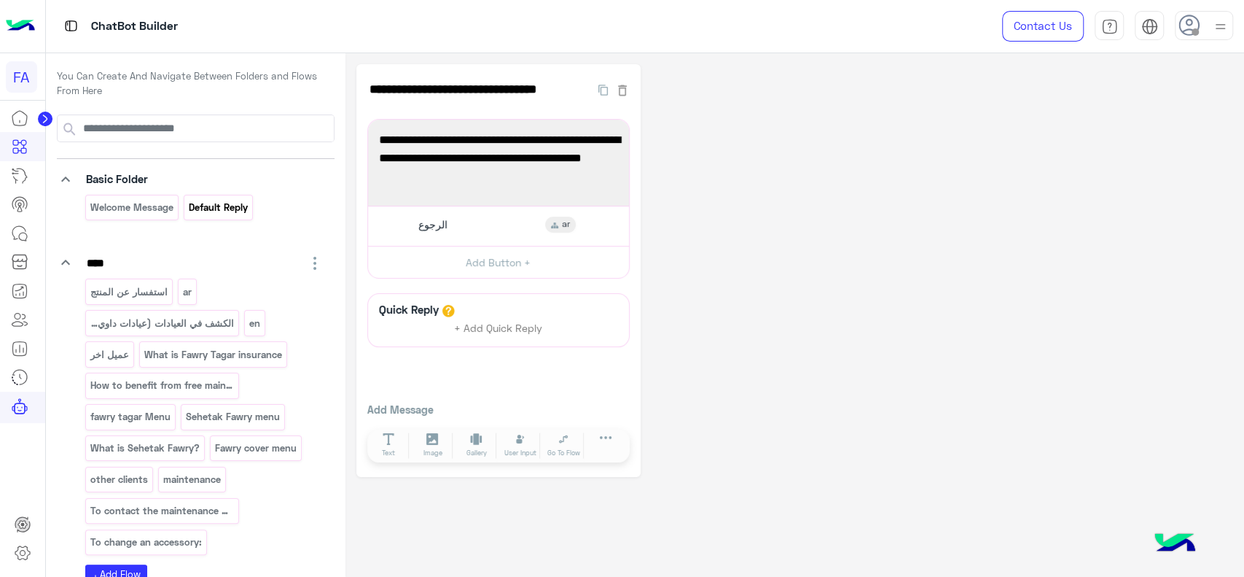
click at [228, 218] on div "Default reply" at bounding box center [218, 208] width 69 height 26
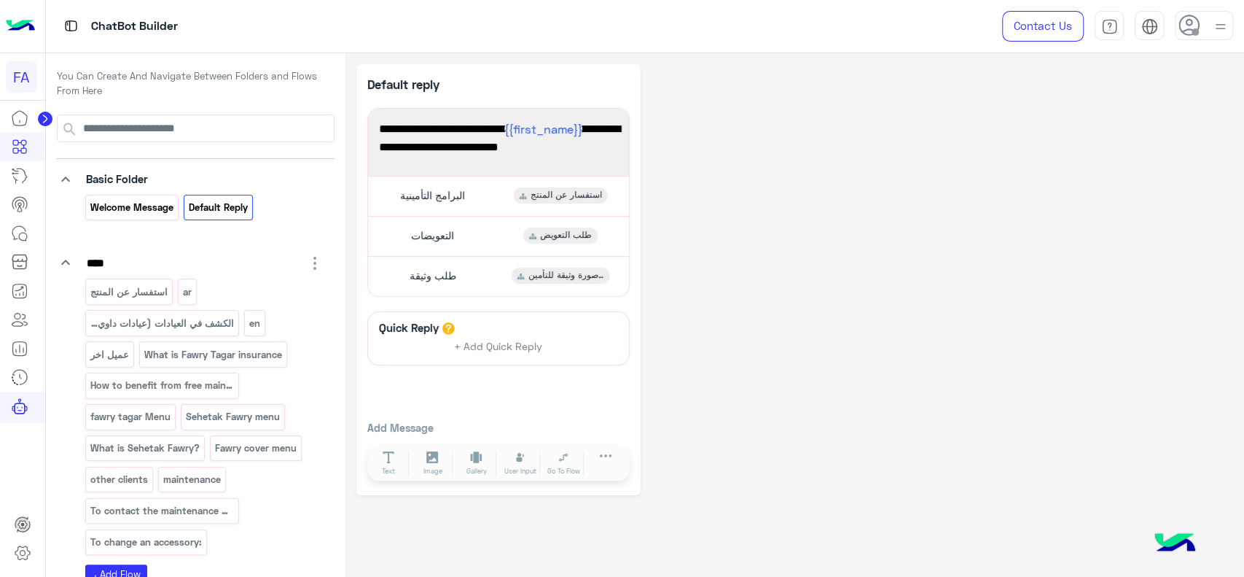
click at [144, 218] on div "Welcome Message" at bounding box center [131, 208] width 93 height 26
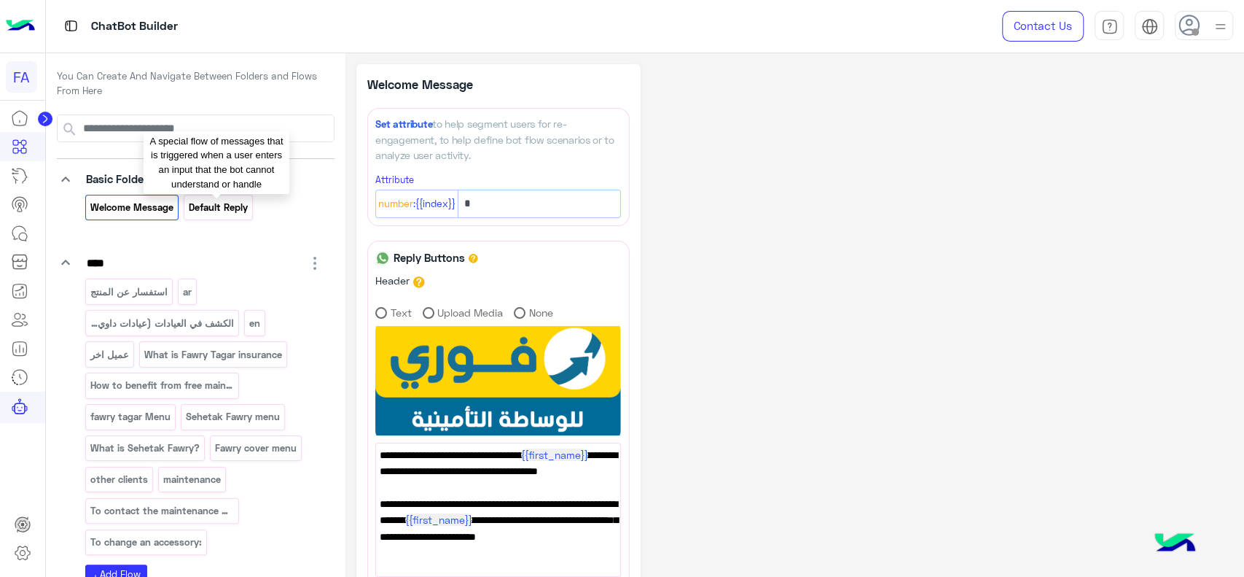
click at [225, 213] on p "Default reply" at bounding box center [218, 207] width 61 height 17
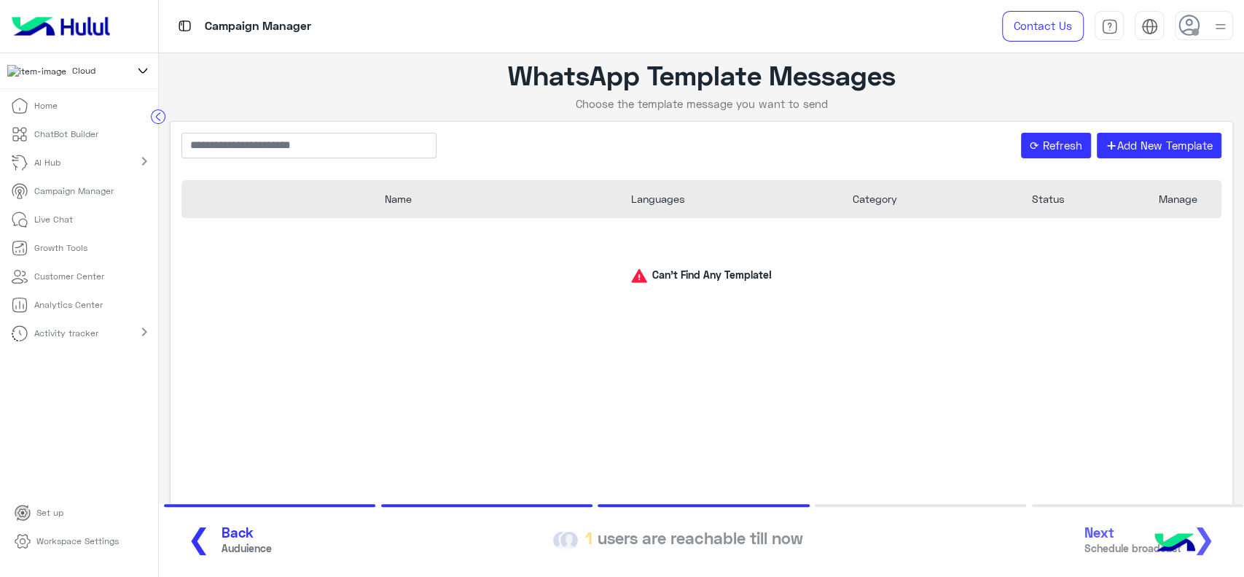
click at [90, 31] on img at bounding box center [61, 26] width 110 height 31
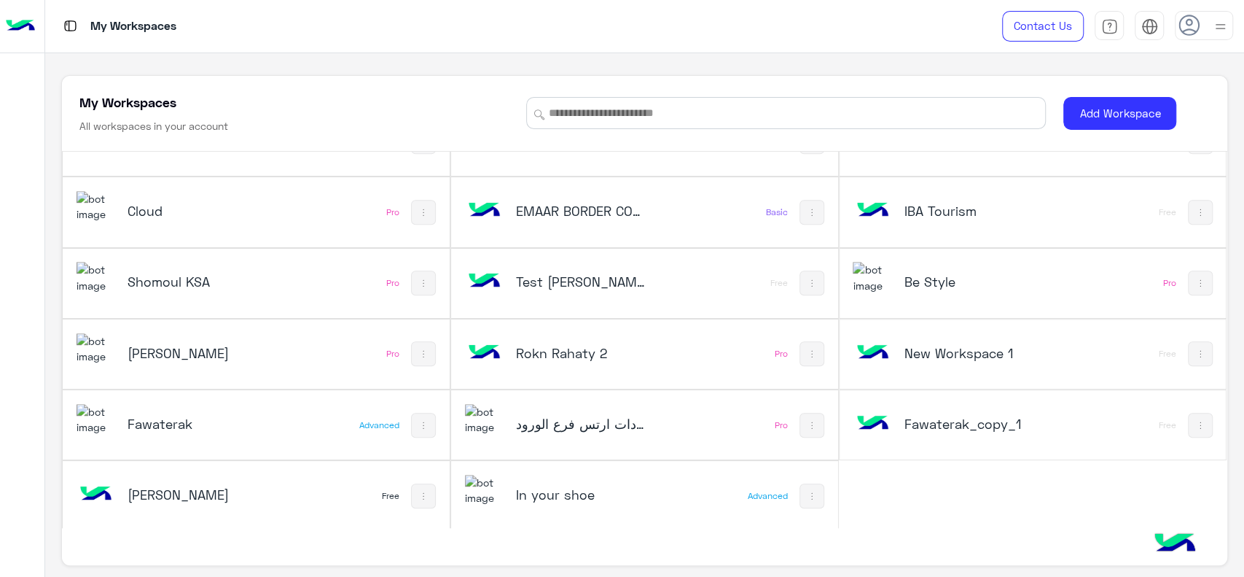
scroll to position [5, 0]
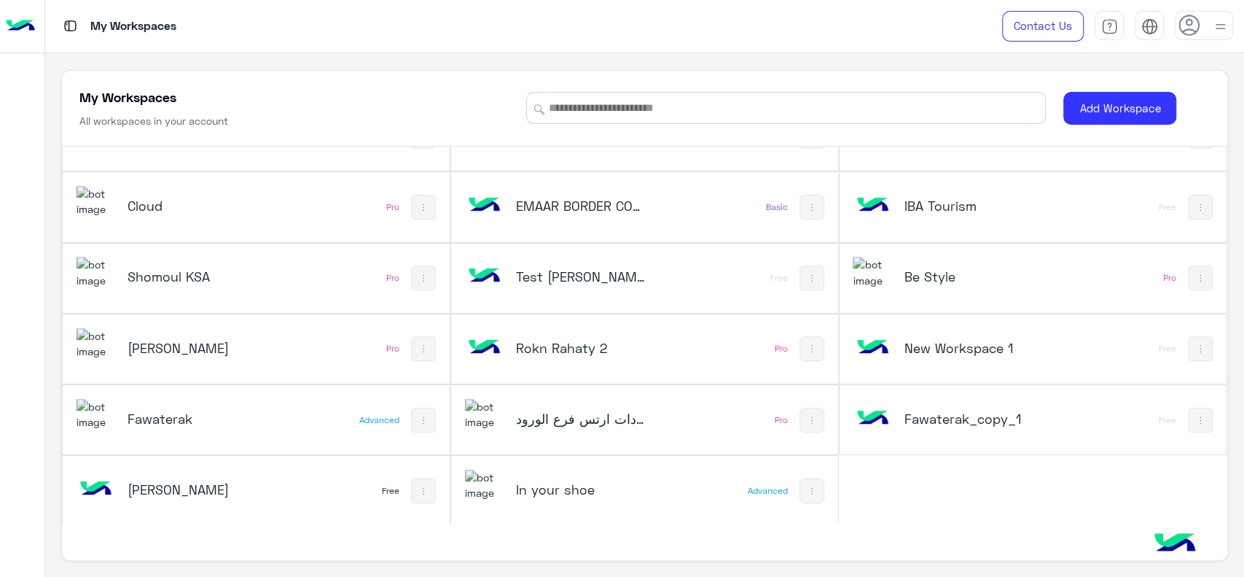
click at [937, 289] on div "Be Style" at bounding box center [961, 278] width 216 height 42
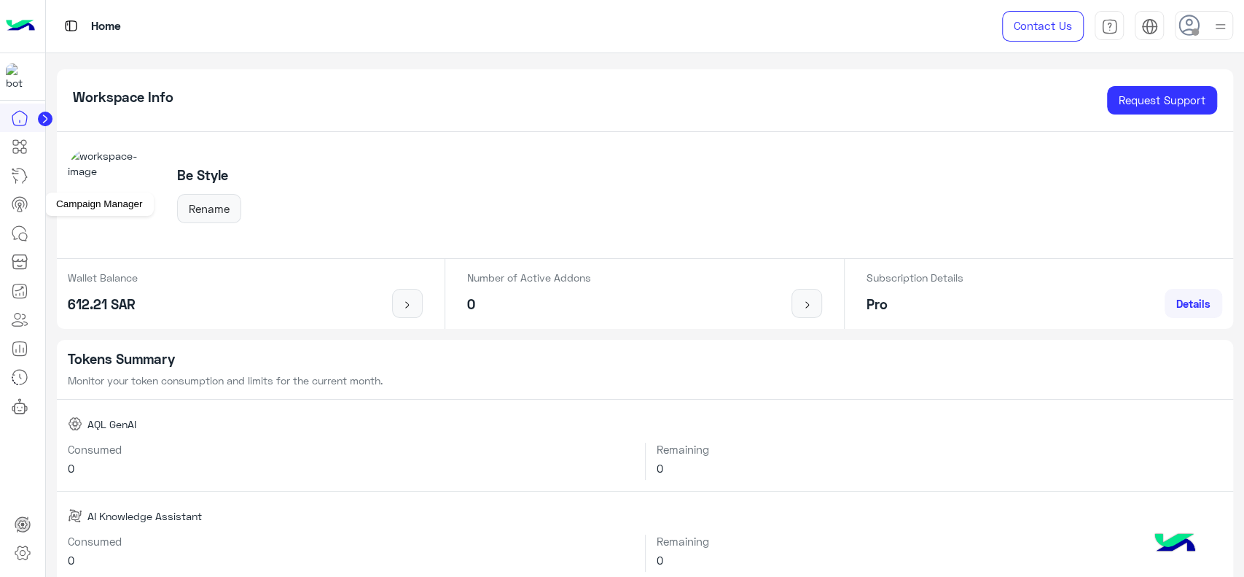
click at [24, 203] on icon at bounding box center [19, 203] width 17 height 17
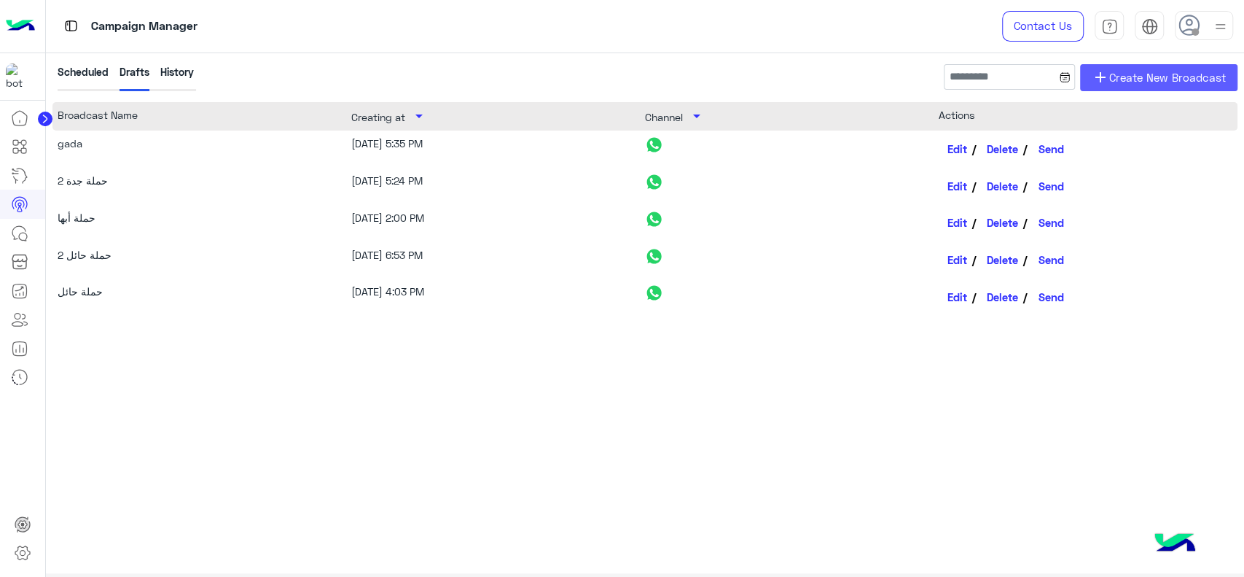
click at [1117, 81] on span "Create New Broadcast" at bounding box center [1167, 77] width 117 height 17
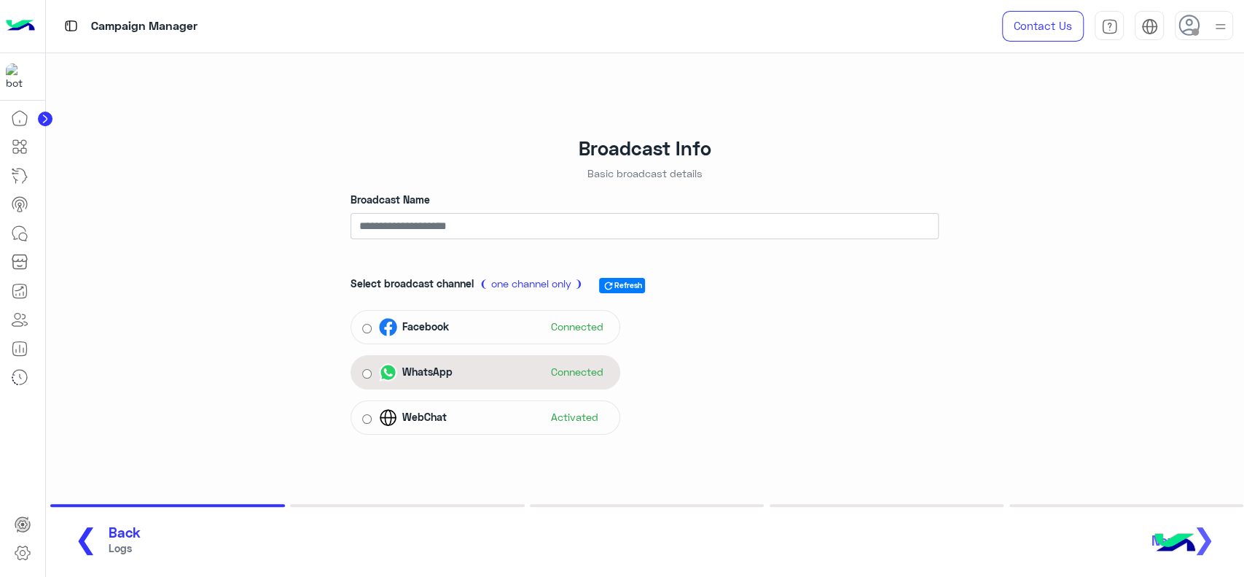
click at [531, 370] on div "WhatsApp Connected" at bounding box center [494, 372] width 230 height 22
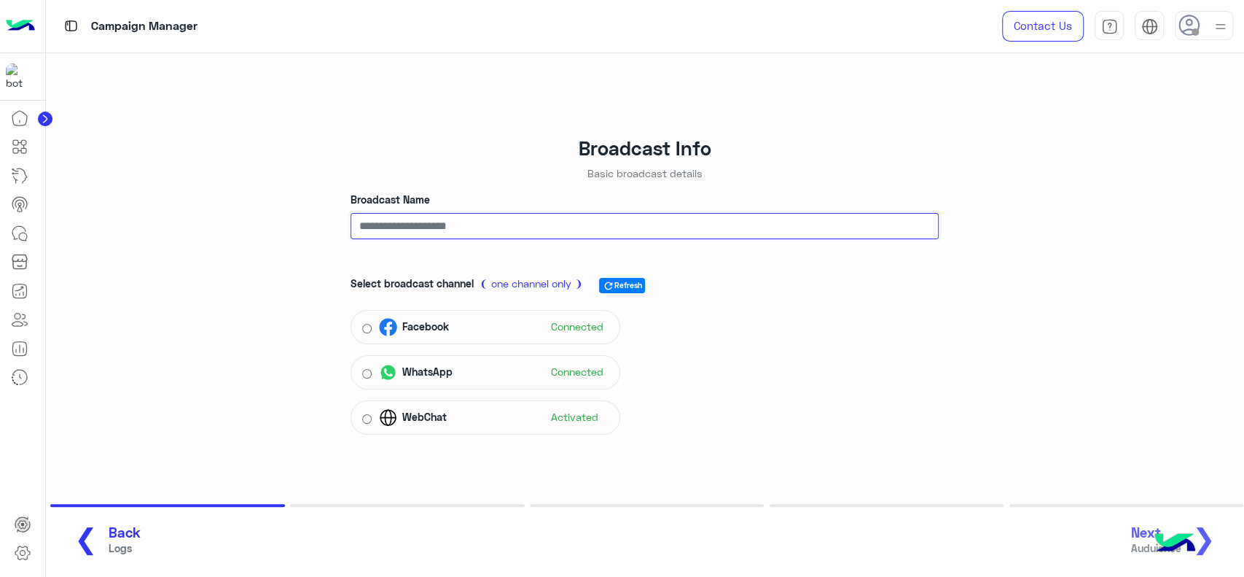
click at [527, 230] on input "Broadcast Name" at bounding box center [645, 226] width 588 height 26
type input "**"
click at [1217, 543] on button "Next Auduience ❯" at bounding box center [1179, 540] width 104 height 40
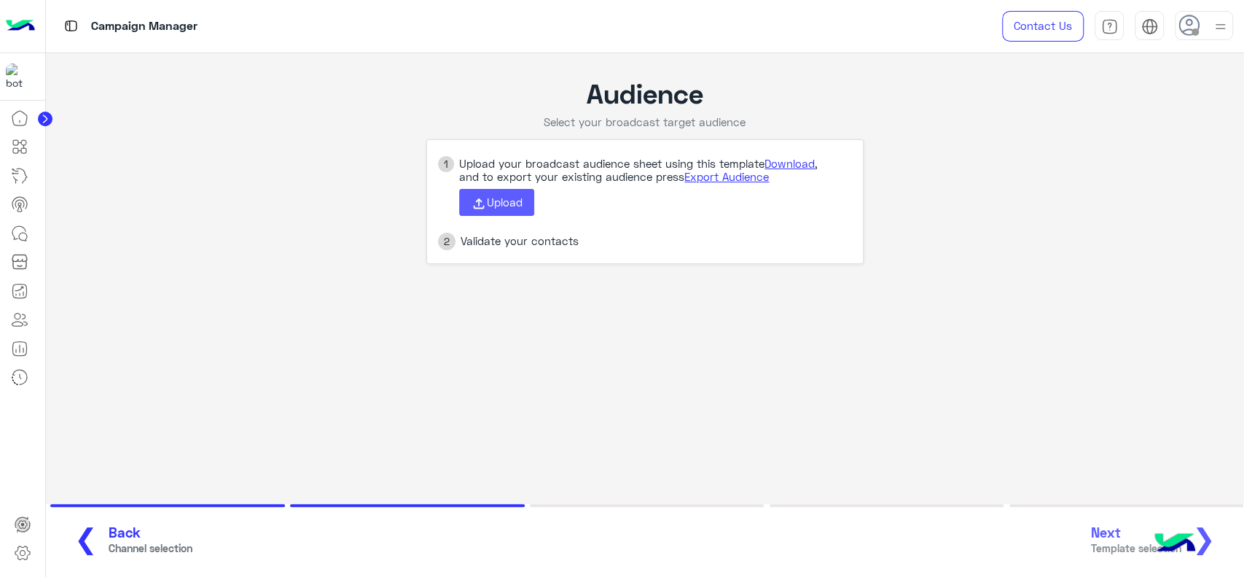
click at [493, 207] on span "Upload" at bounding box center [505, 201] width 36 height 13
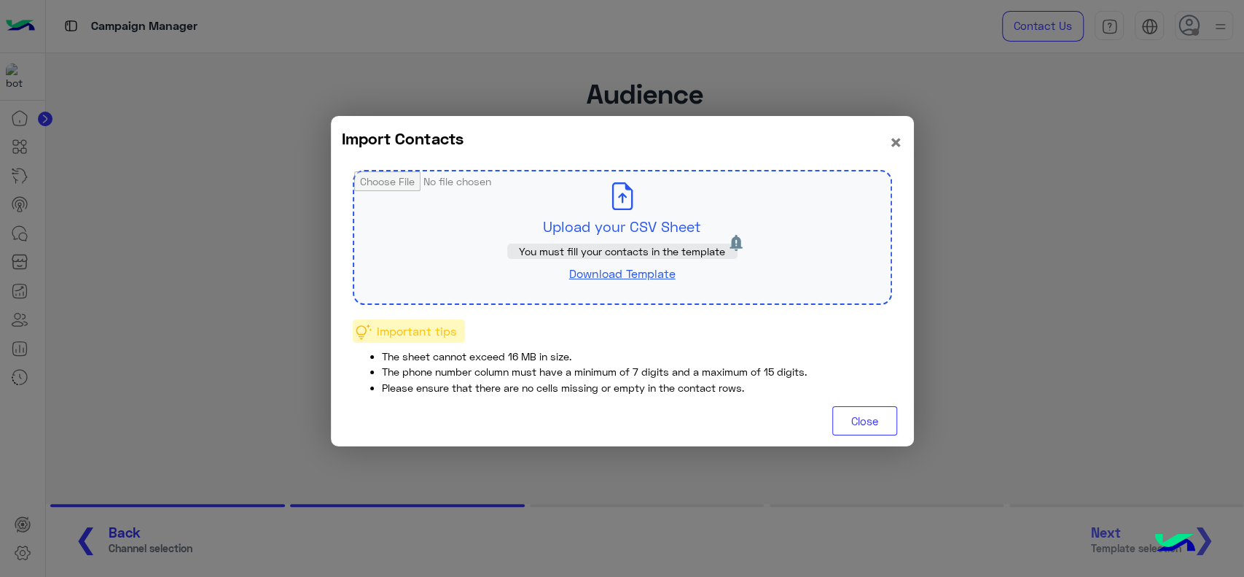
click at [602, 221] on input "file" at bounding box center [622, 237] width 536 height 132
type input "**********"
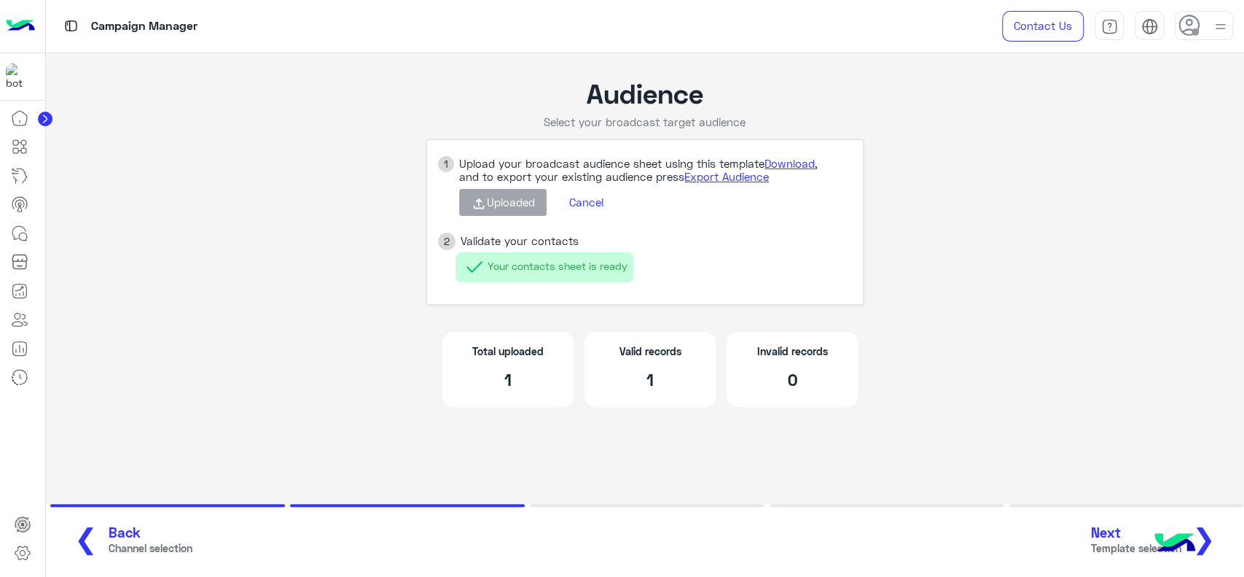
click at [1214, 531] on span "❯" at bounding box center [1203, 537] width 23 height 33
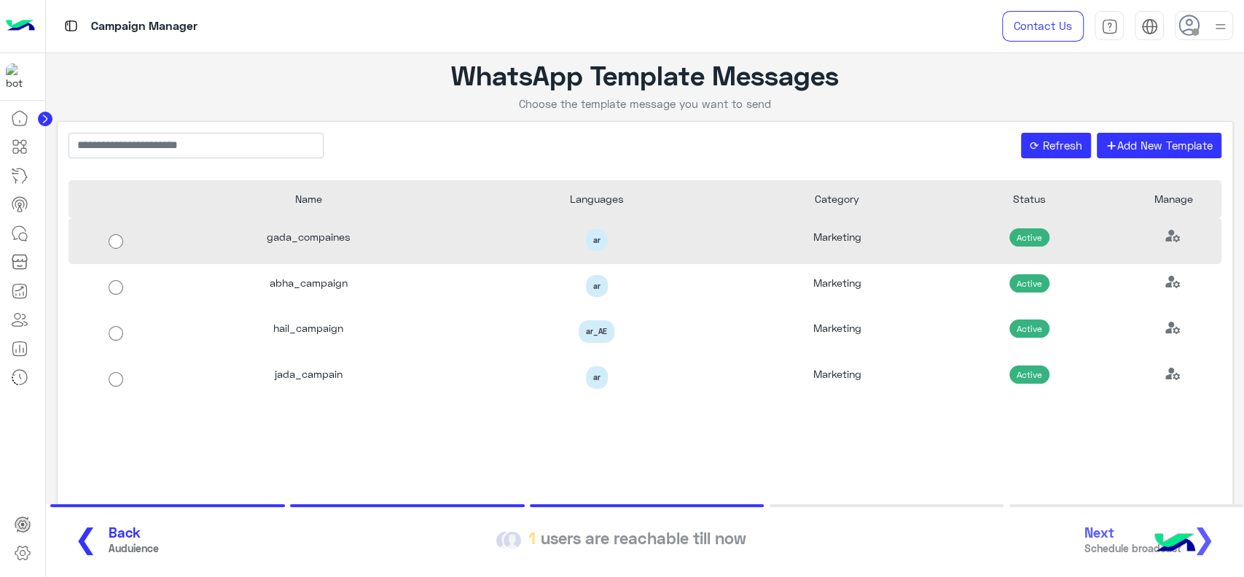
click at [733, 241] on div "ar" at bounding box center [597, 241] width 289 height 46
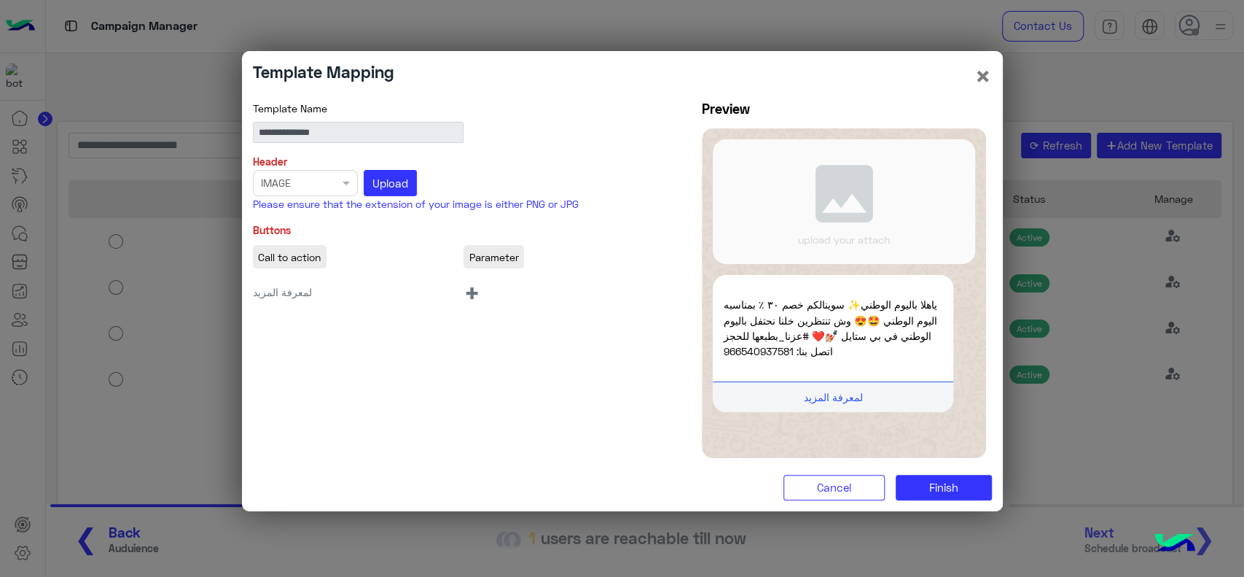
click at [470, 294] on span "+" at bounding box center [472, 292] width 17 height 33
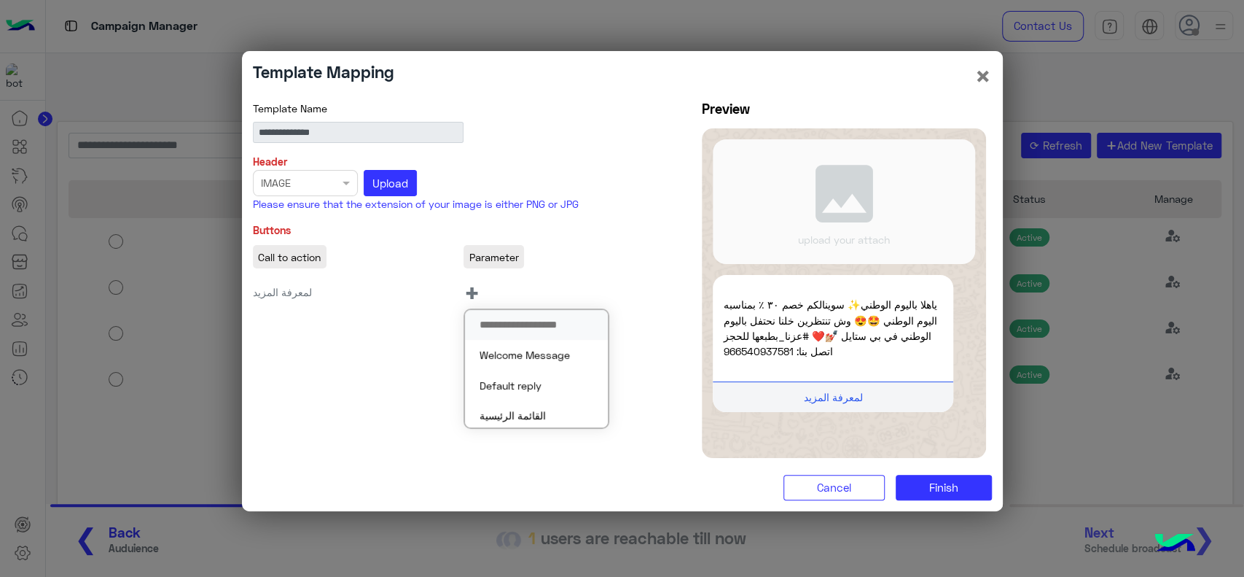
click at [438, 329] on div "**********" at bounding box center [622, 282] width 761 height 362
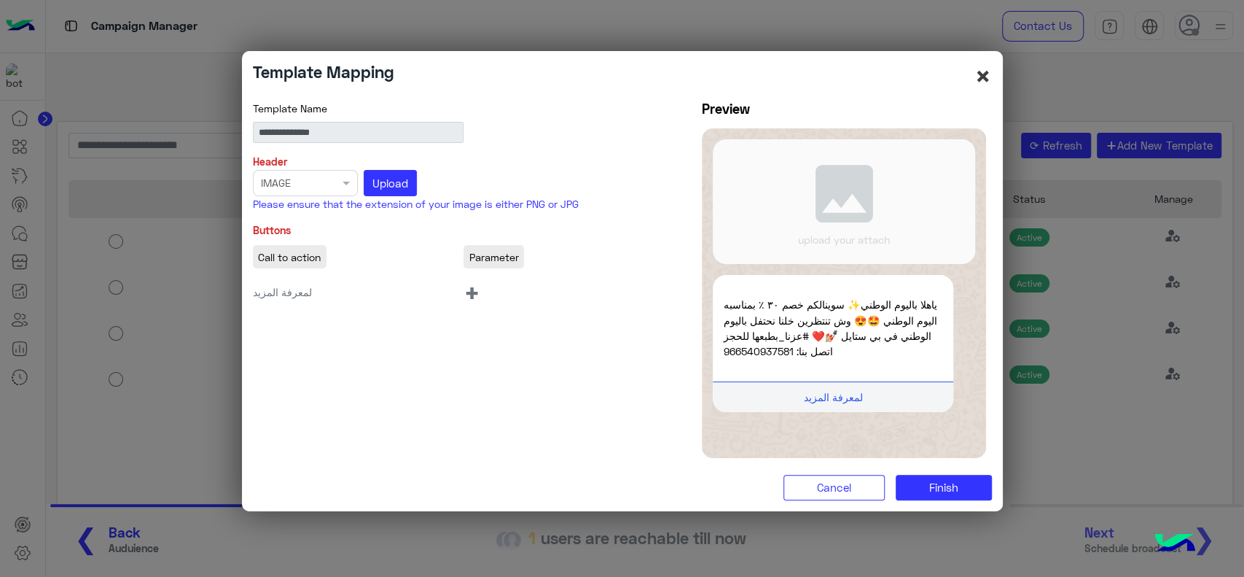
click at [983, 73] on button "×" at bounding box center [983, 76] width 17 height 28
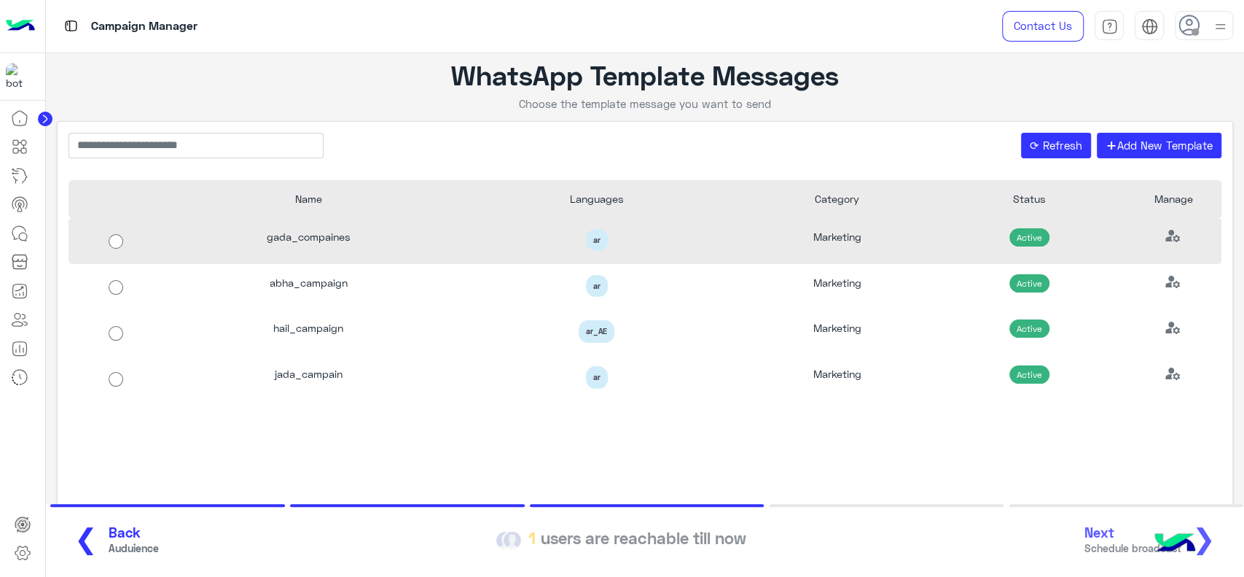
click at [391, 241] on div "gada_compaines" at bounding box center [308, 241] width 289 height 46
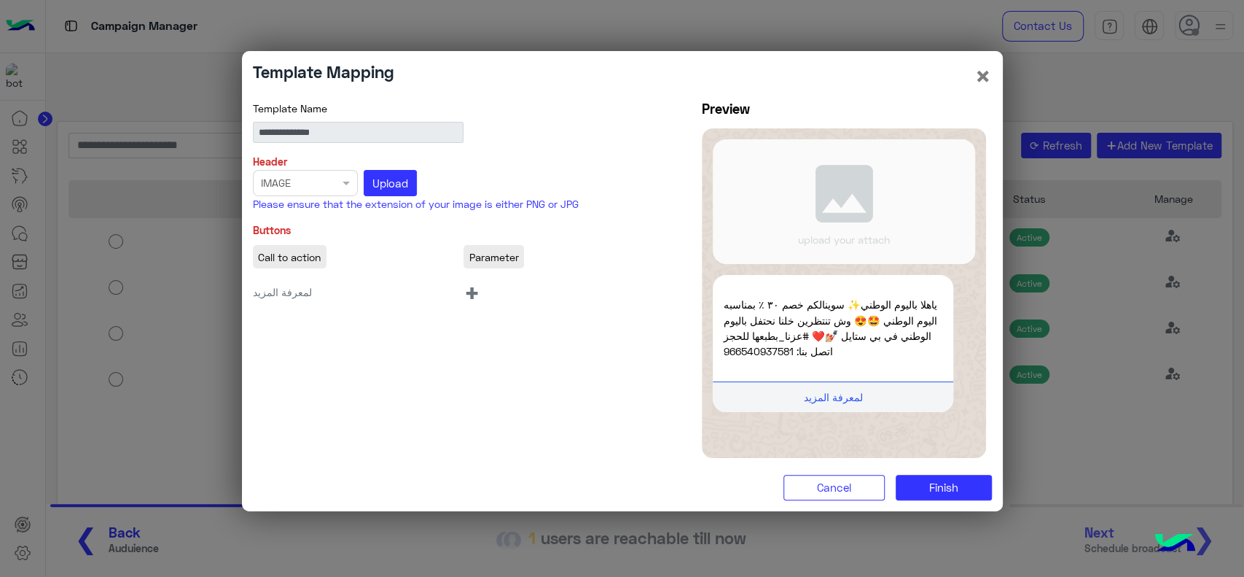
click at [464, 294] on span "+" at bounding box center [472, 292] width 17 height 33
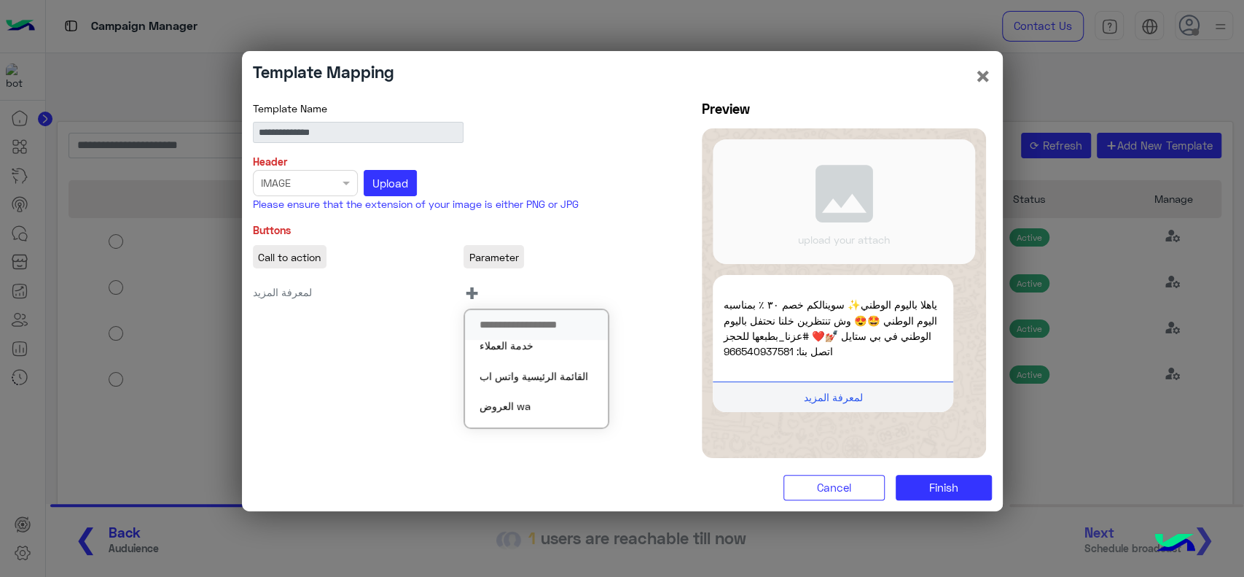
scroll to position [163, 0]
click at [667, 157] on p "Header" at bounding box center [464, 161] width 422 height 15
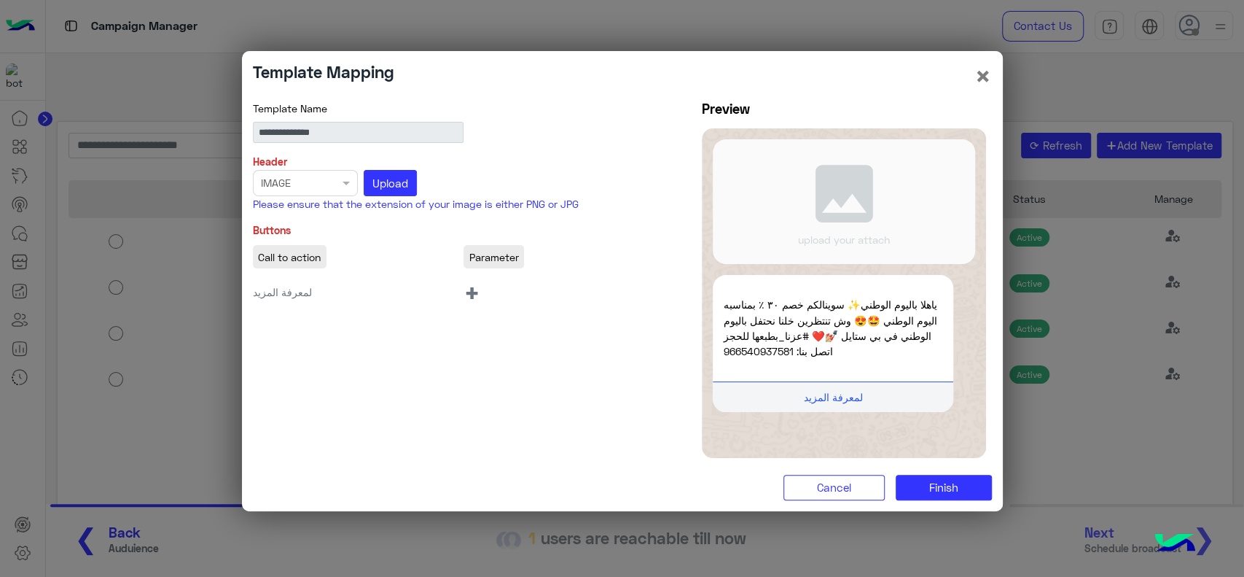
click at [475, 289] on span "+" at bounding box center [472, 292] width 17 height 33
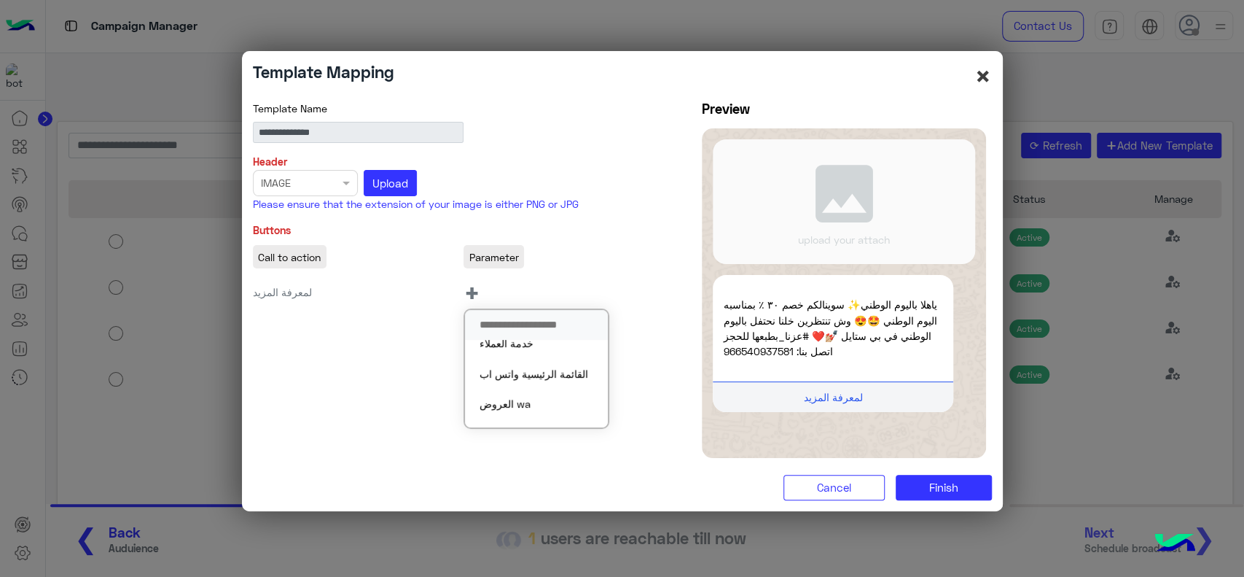
click at [985, 77] on button "×" at bounding box center [983, 76] width 17 height 28
